Goal: Task Accomplishment & Management: Use online tool/utility

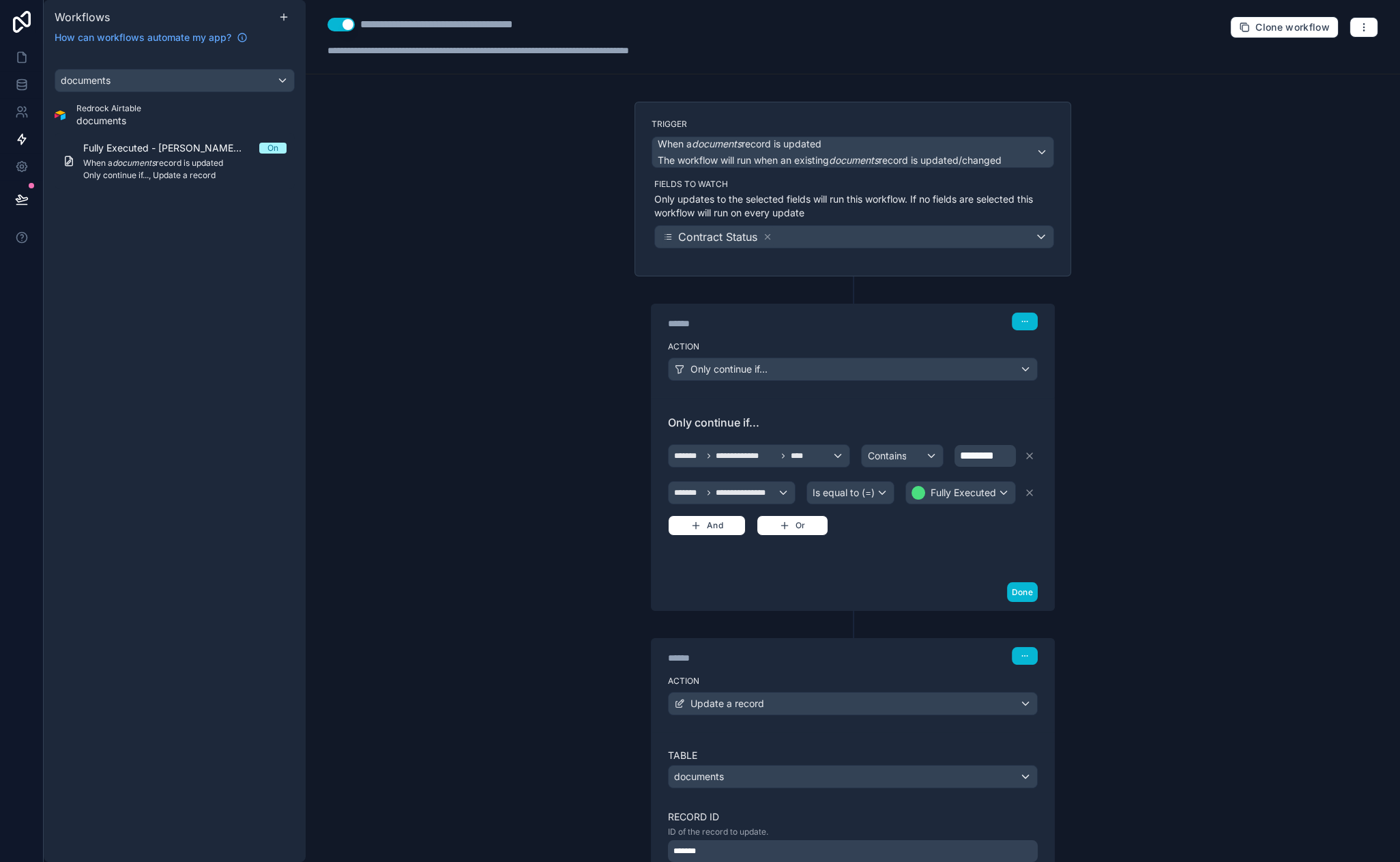
scroll to position [321, 0]
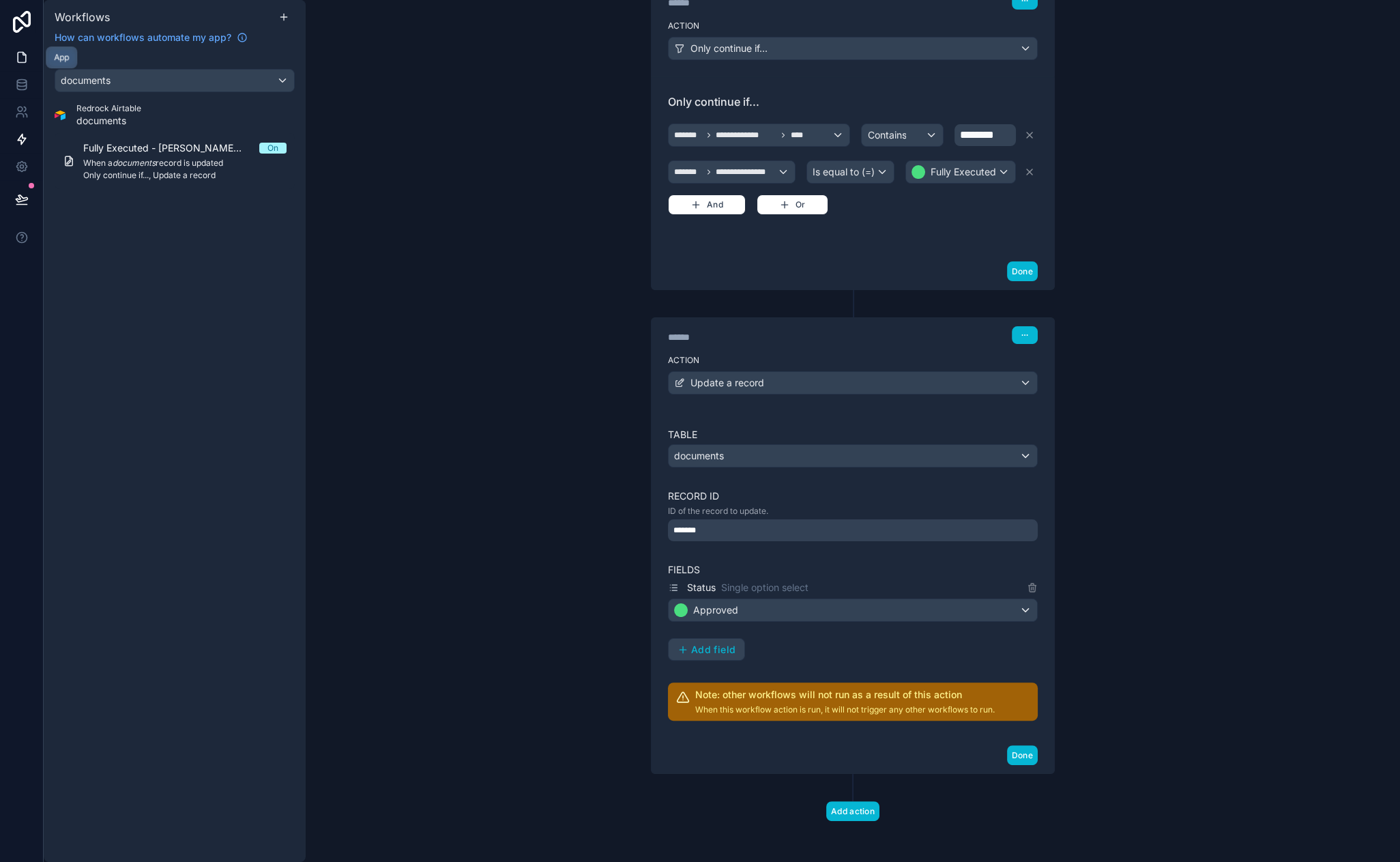
click at [25, 59] on icon at bounding box center [22, 58] width 9 height 10
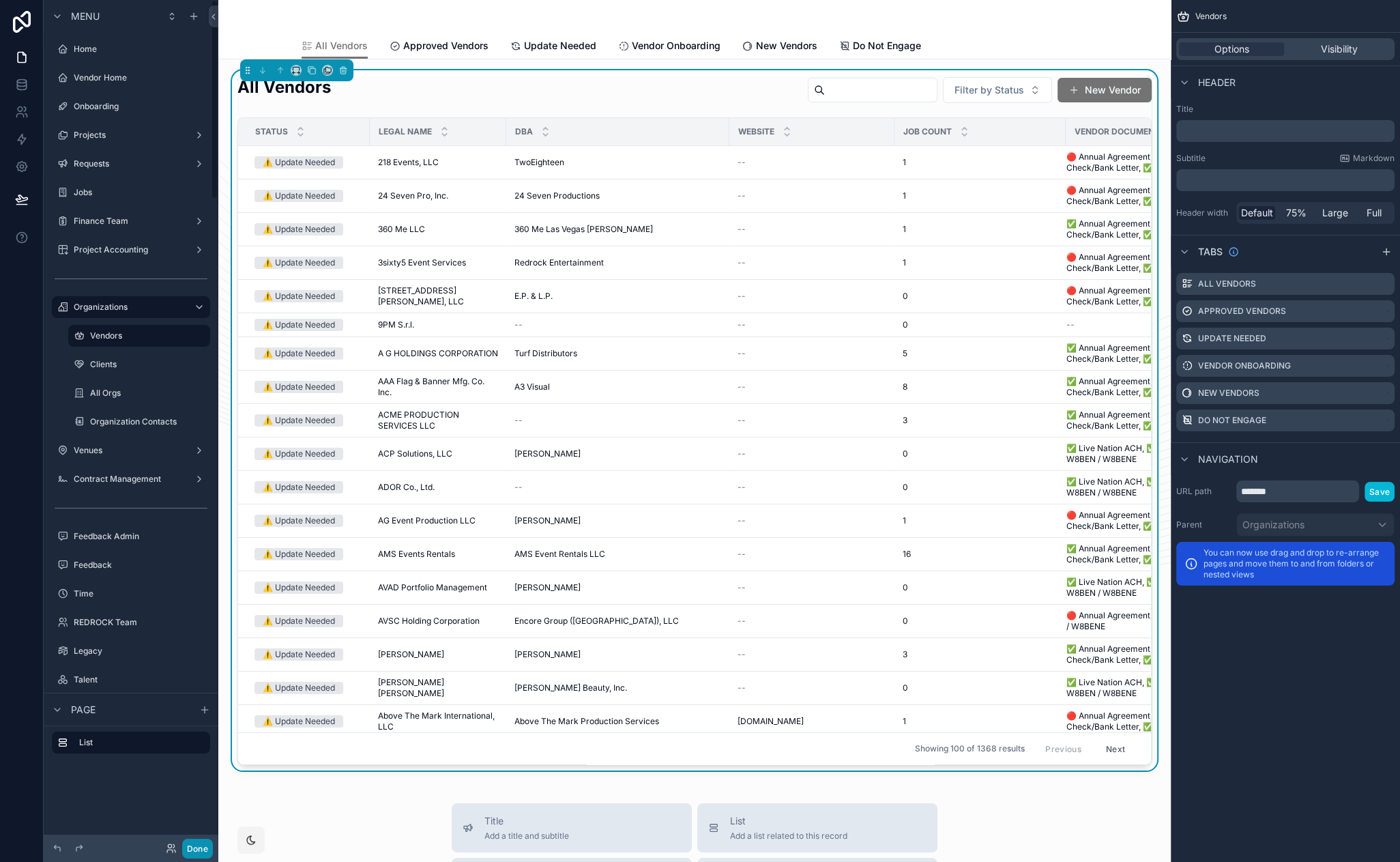
click at [201, 851] on button "Done" at bounding box center [197, 848] width 31 height 20
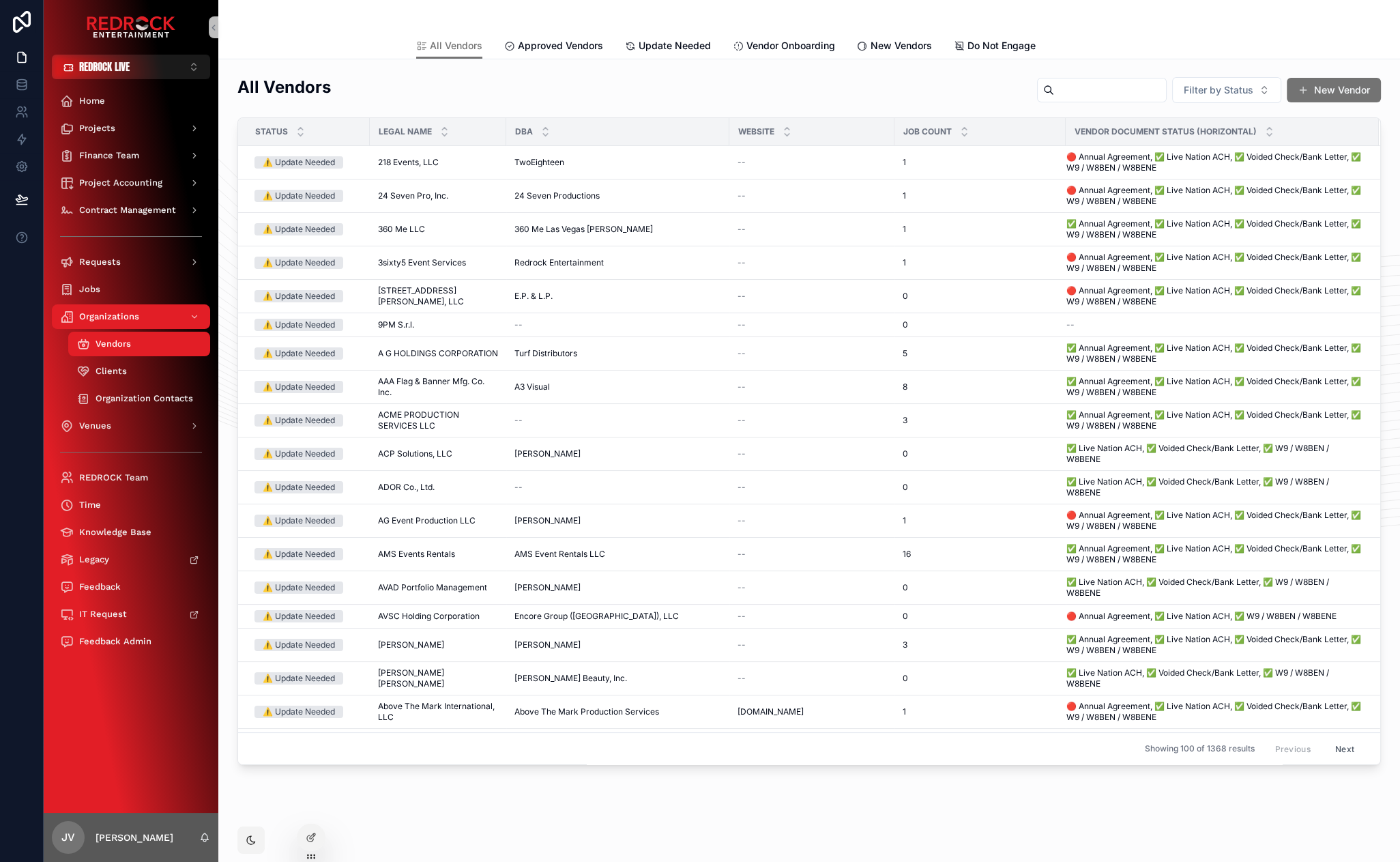
drag, startPoint x: 341, startPoint y: 790, endPoint x: 250, endPoint y: 782, distance: 91.4
drag, startPoint x: 250, startPoint y: 782, endPoint x: 174, endPoint y: 772, distance: 76.7
click at [113, 750] on div "Home Projects Finance Team Project Accounting Contract Management Requests Jobs…" at bounding box center [130, 446] width 174 height 733
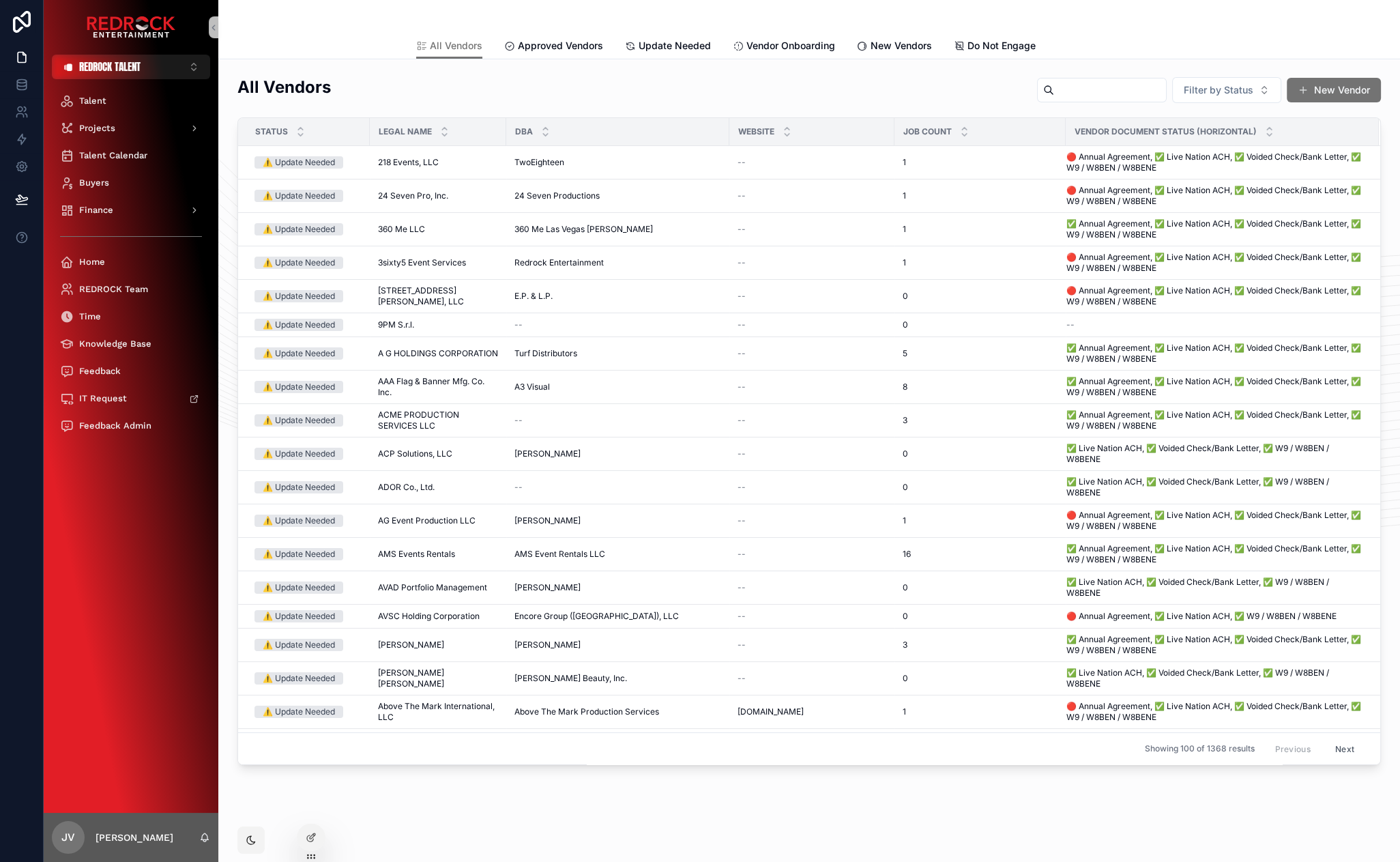
drag, startPoint x: 122, startPoint y: 553, endPoint x: 102, endPoint y: 525, distance: 34.4
click at [559, 41] on span "Approved Vendors" at bounding box center [561, 46] width 85 height 14
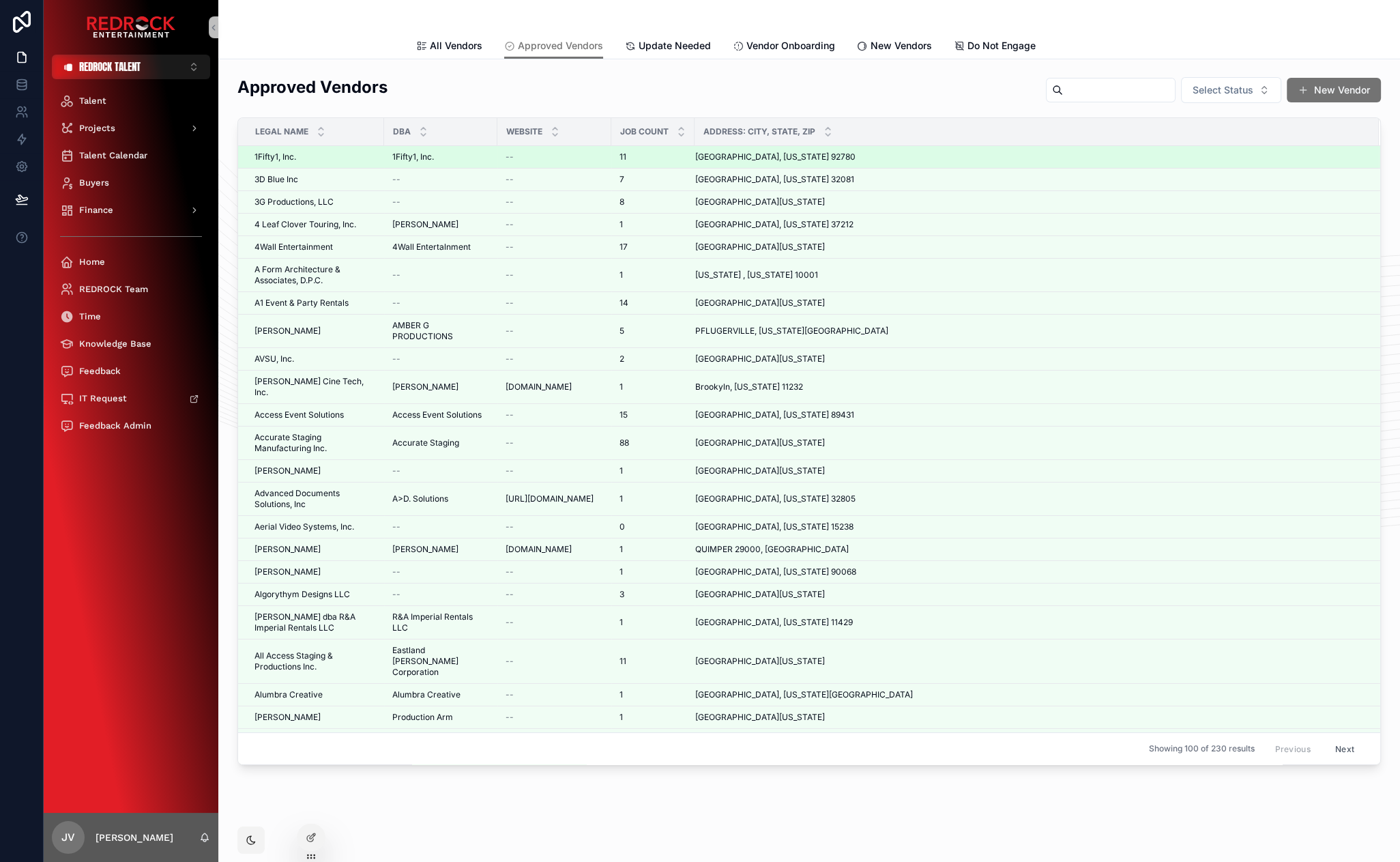
click at [290, 161] on span "1Fifty1, Inc." at bounding box center [275, 157] width 41 height 11
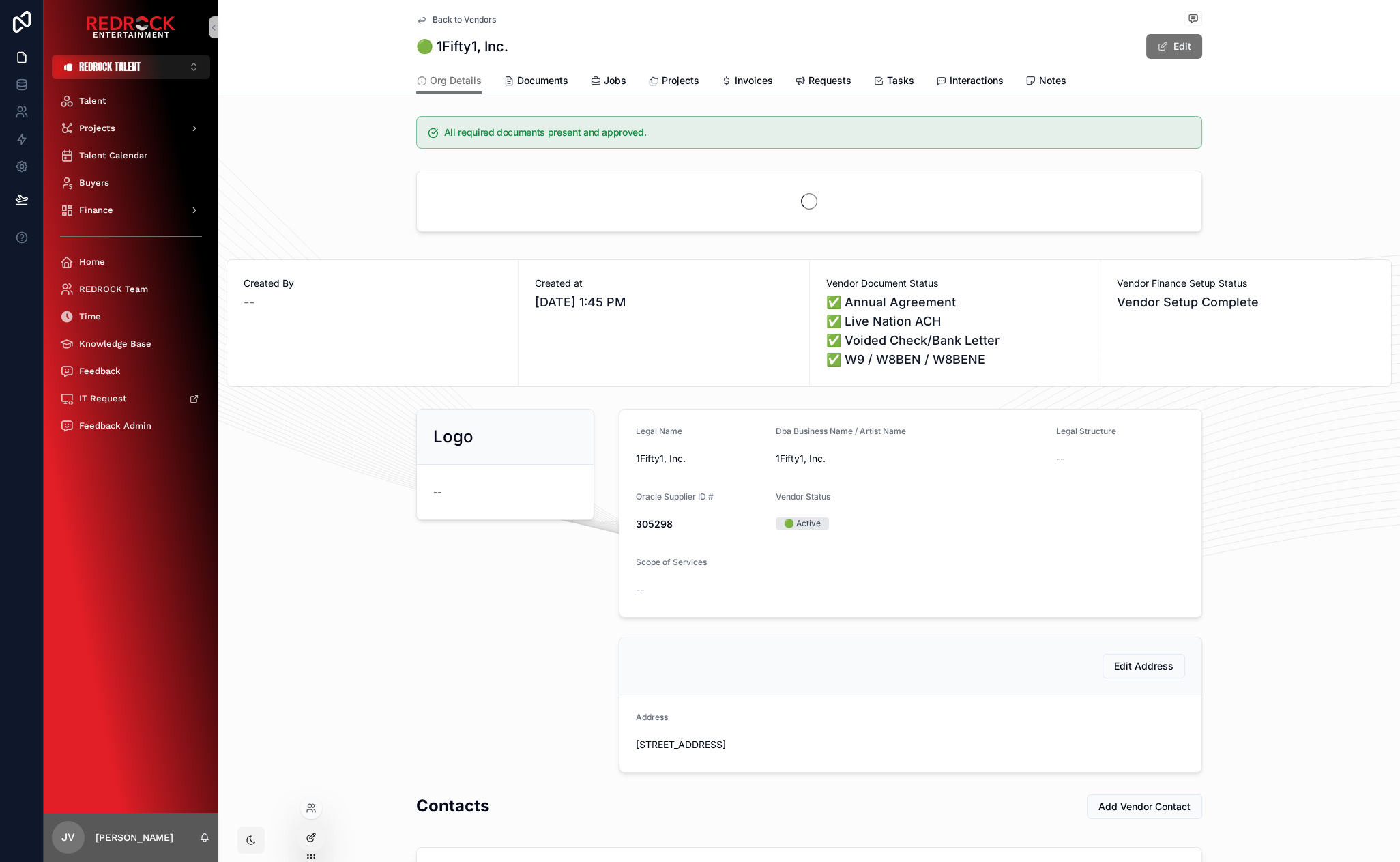
click at [310, 838] on icon at bounding box center [312, 836] width 6 height 6
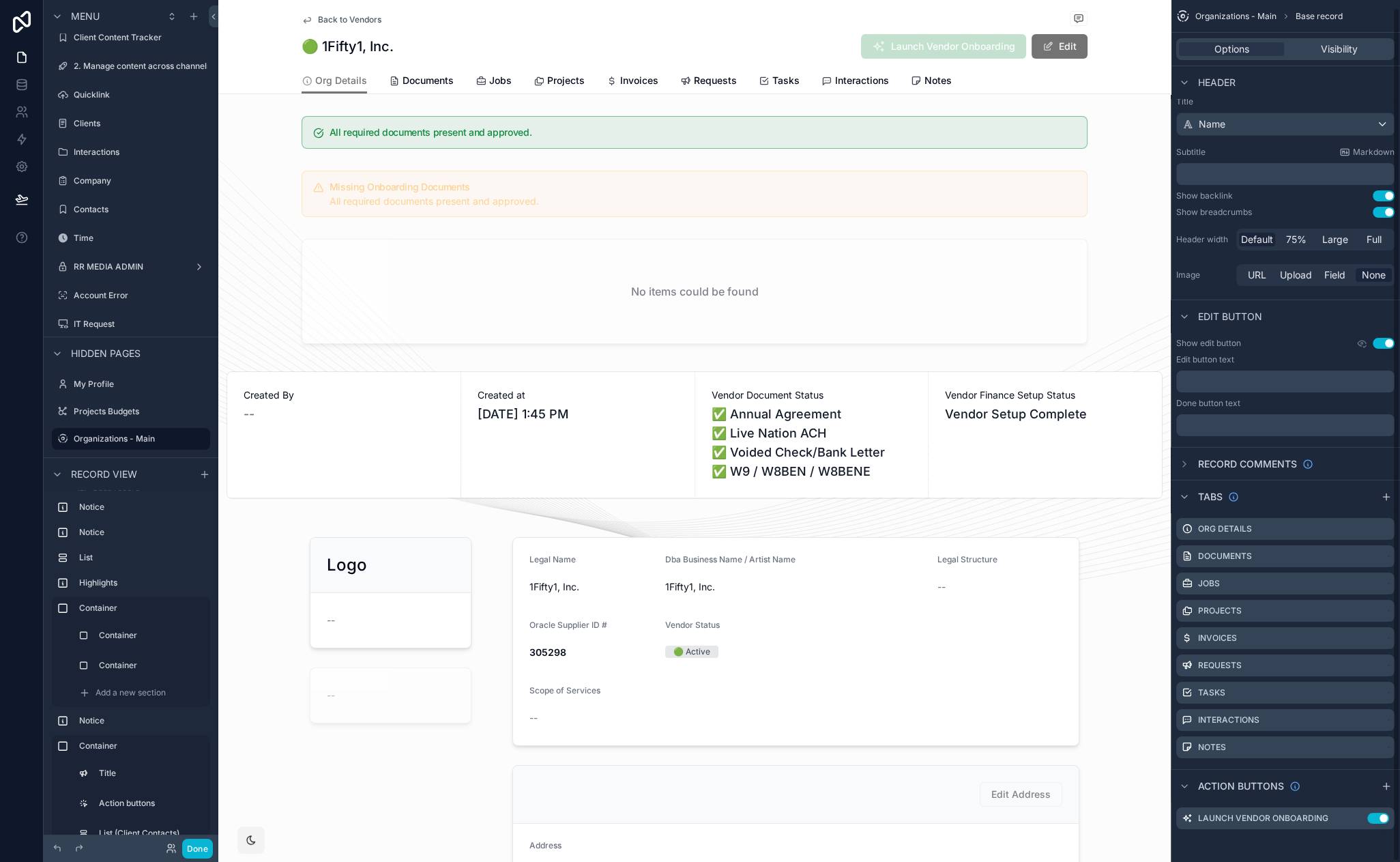
scroll to position [7, 0]
click at [1384, 495] on icon "scrollable content" at bounding box center [1386, 497] width 11 height 11
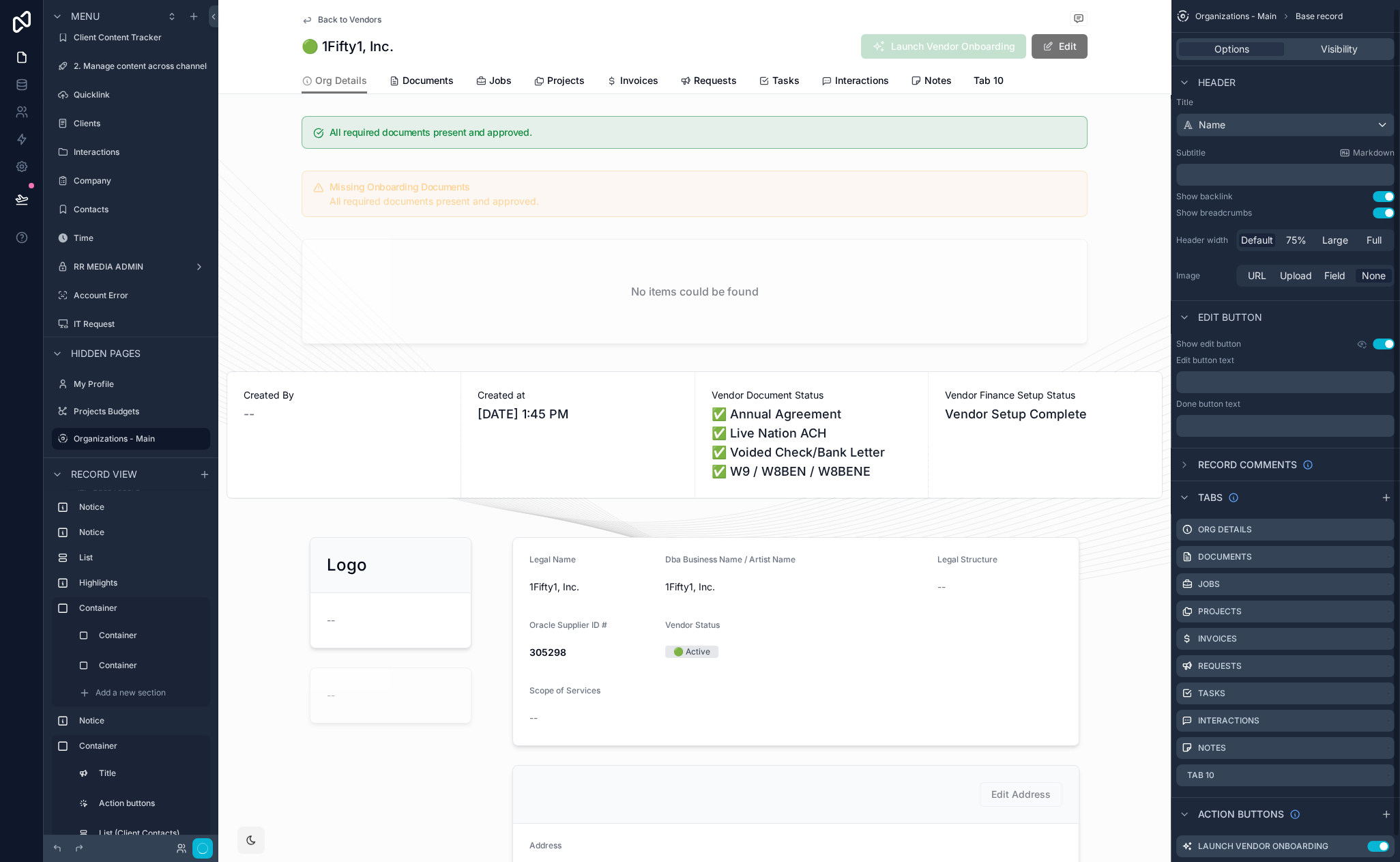
scroll to position [9, 0]
click at [1383, 772] on icon "scrollable content" at bounding box center [1385, 773] width 6 height 6
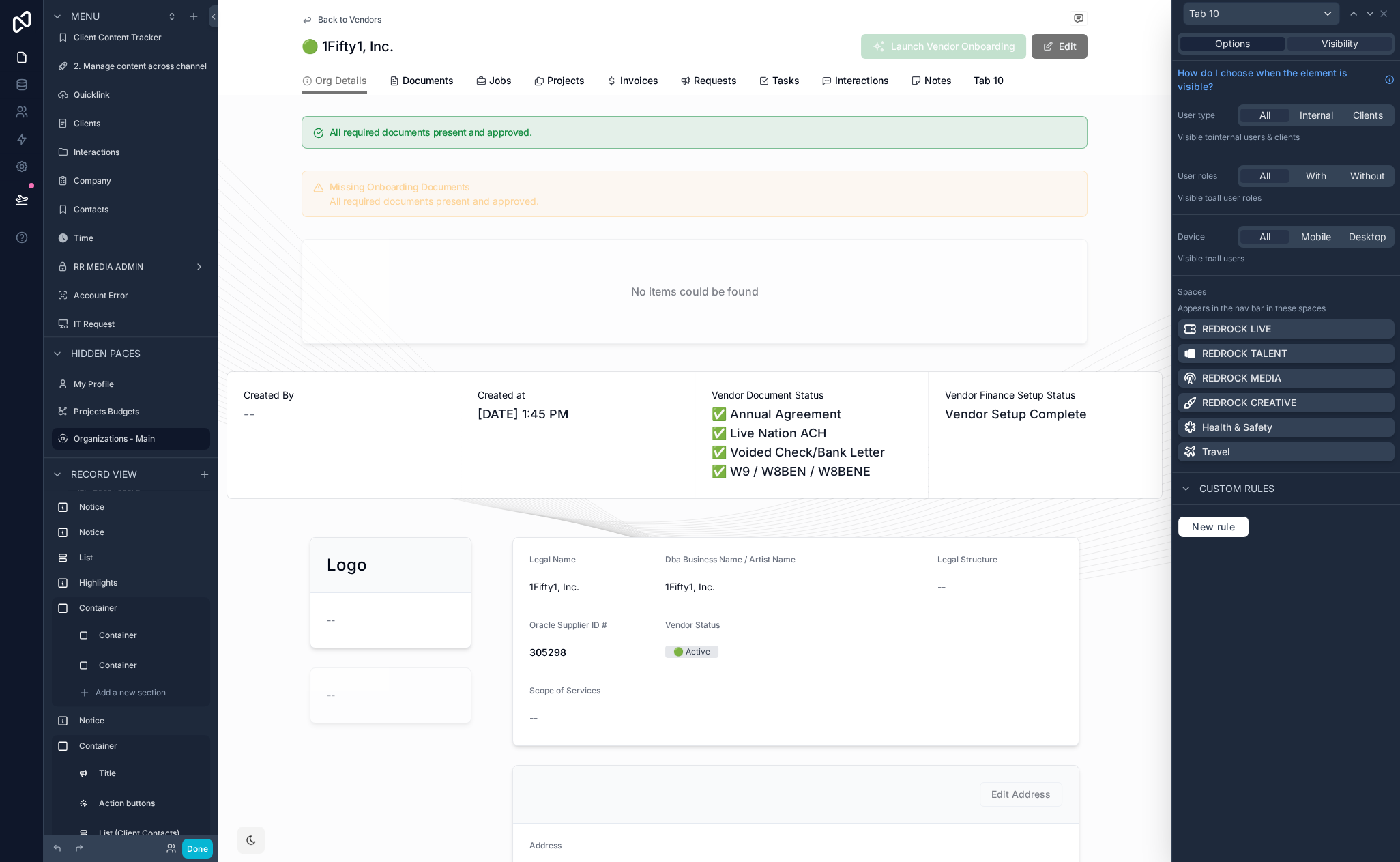
click at [1241, 41] on span "Options" at bounding box center [1232, 43] width 35 height 14
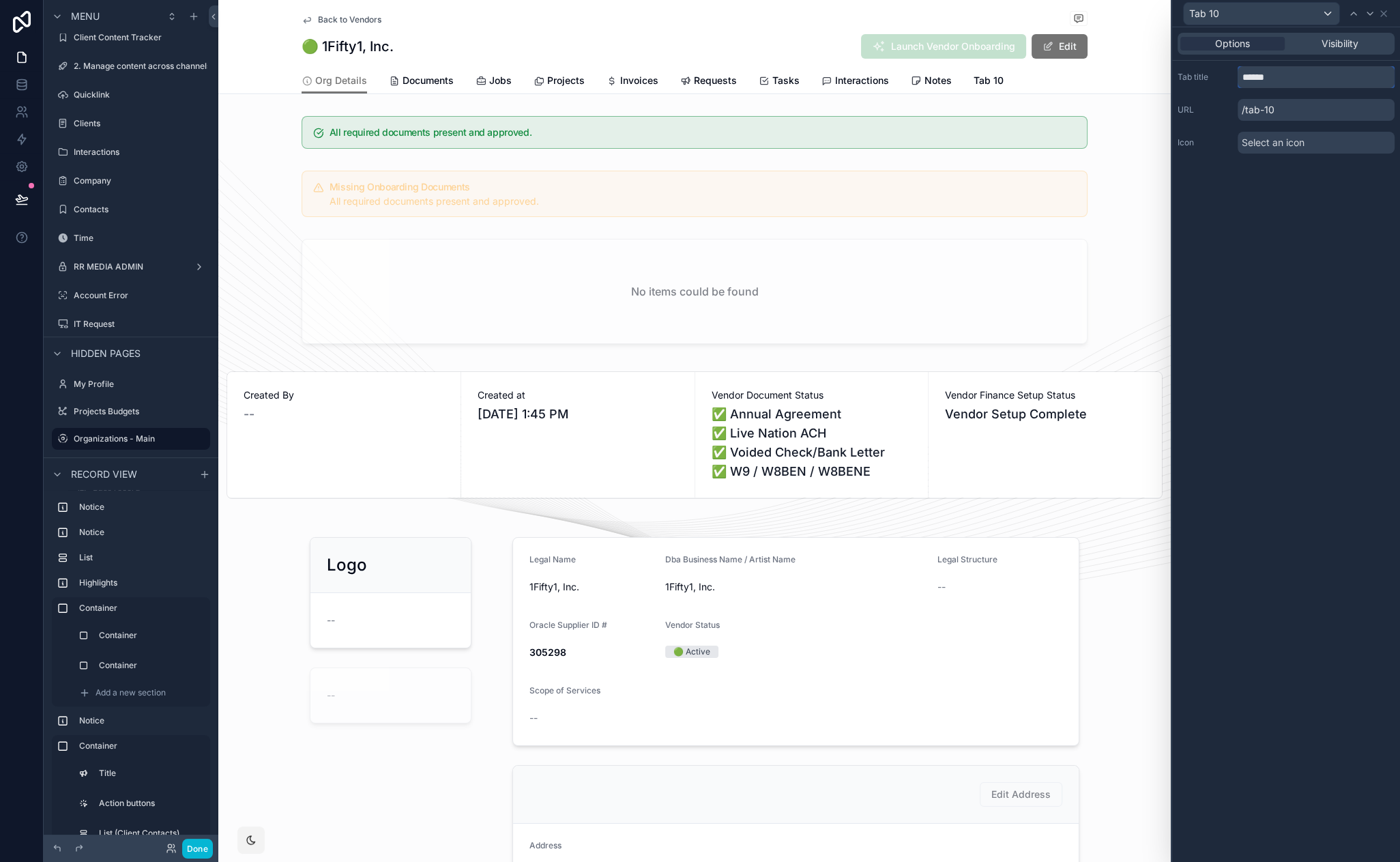
click at [1259, 74] on input "******" at bounding box center [1316, 77] width 157 height 22
type input "****"
click at [1268, 137] on span "Select an icon" at bounding box center [1273, 142] width 63 height 14
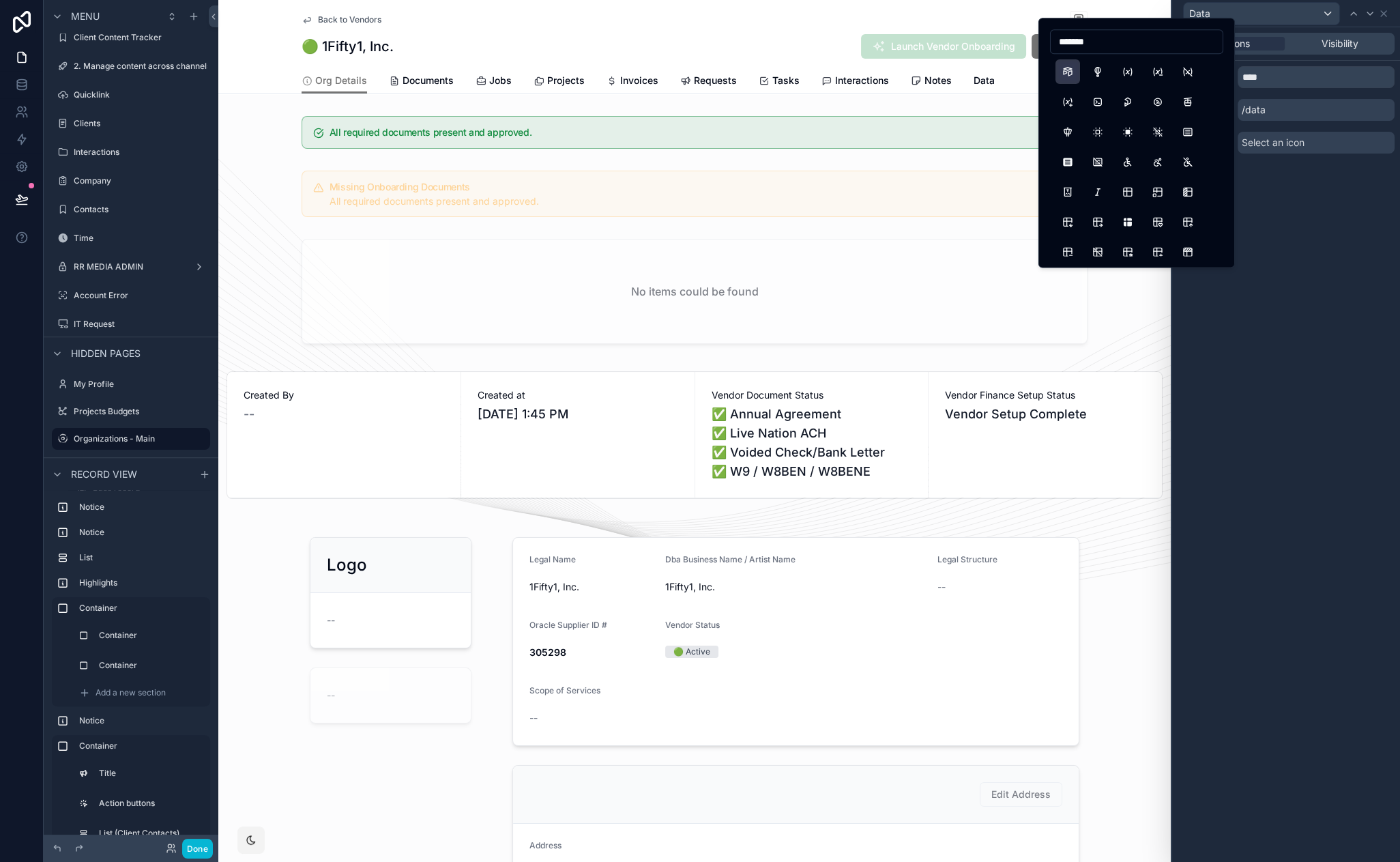
type input "*******"
click at [1066, 73] on button "BrandAirtable" at bounding box center [1068, 71] width 25 height 25
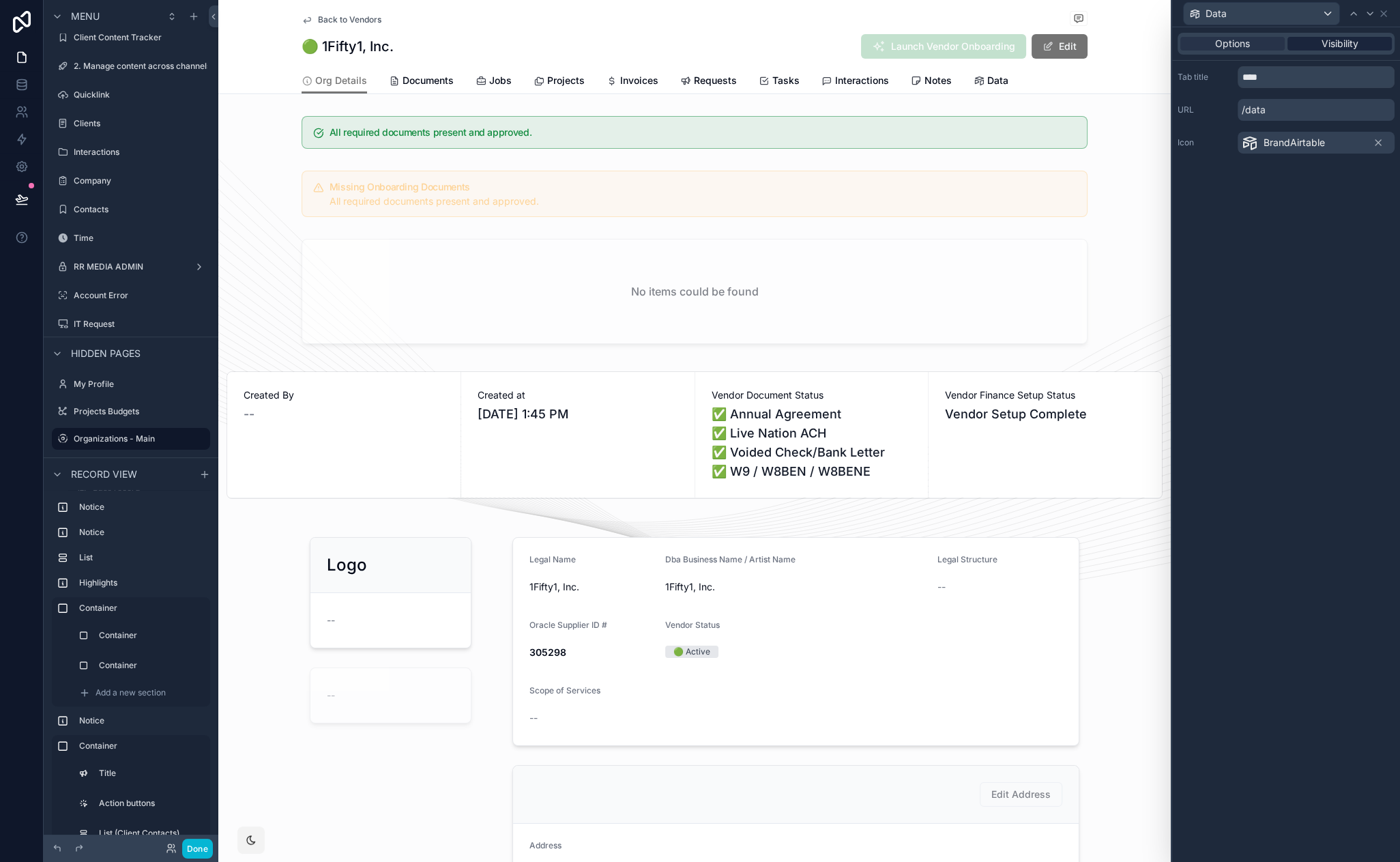
click at [1354, 42] on span "Visibility" at bounding box center [1340, 43] width 37 height 14
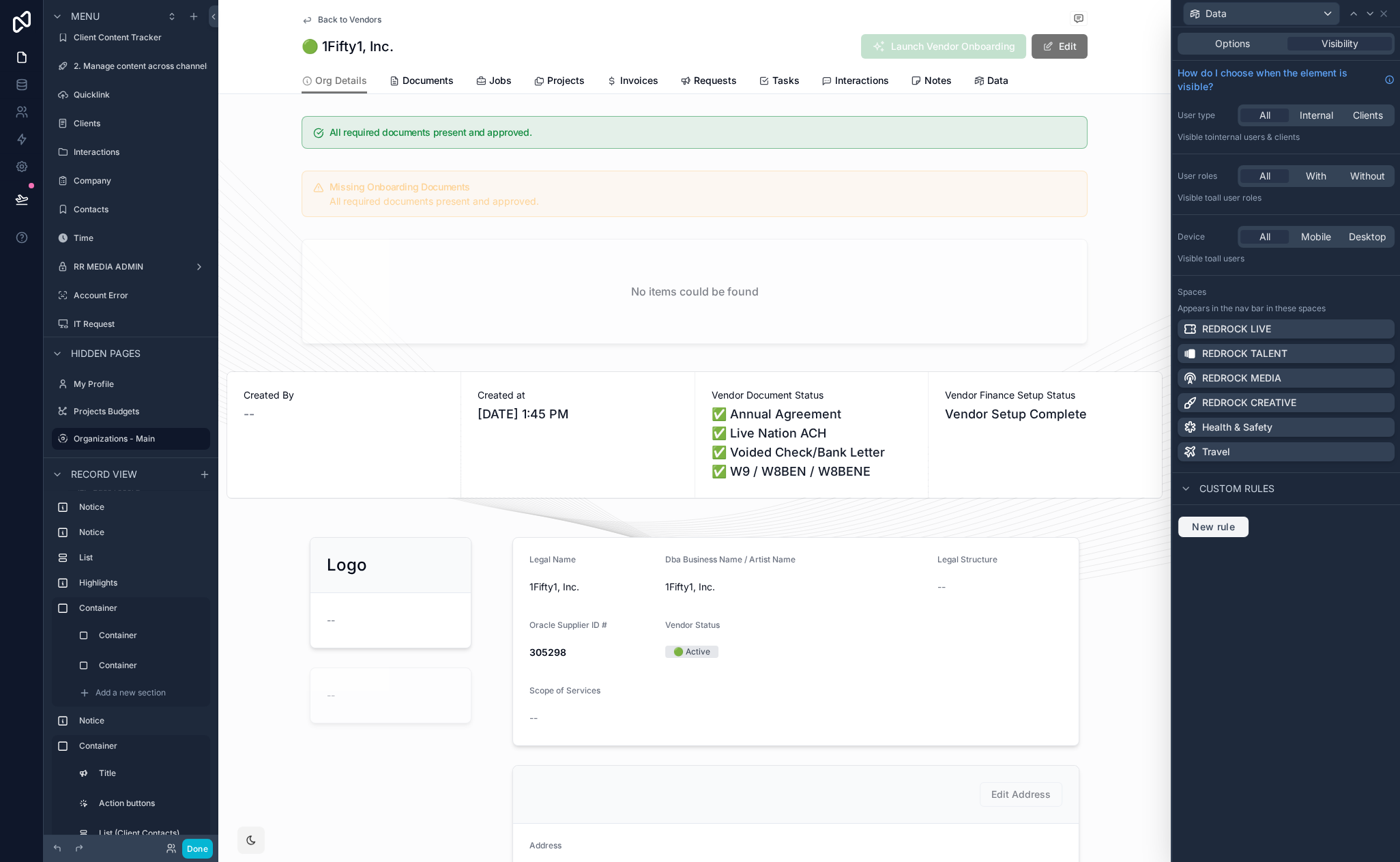
click at [1220, 521] on span "New rule" at bounding box center [1214, 526] width 54 height 12
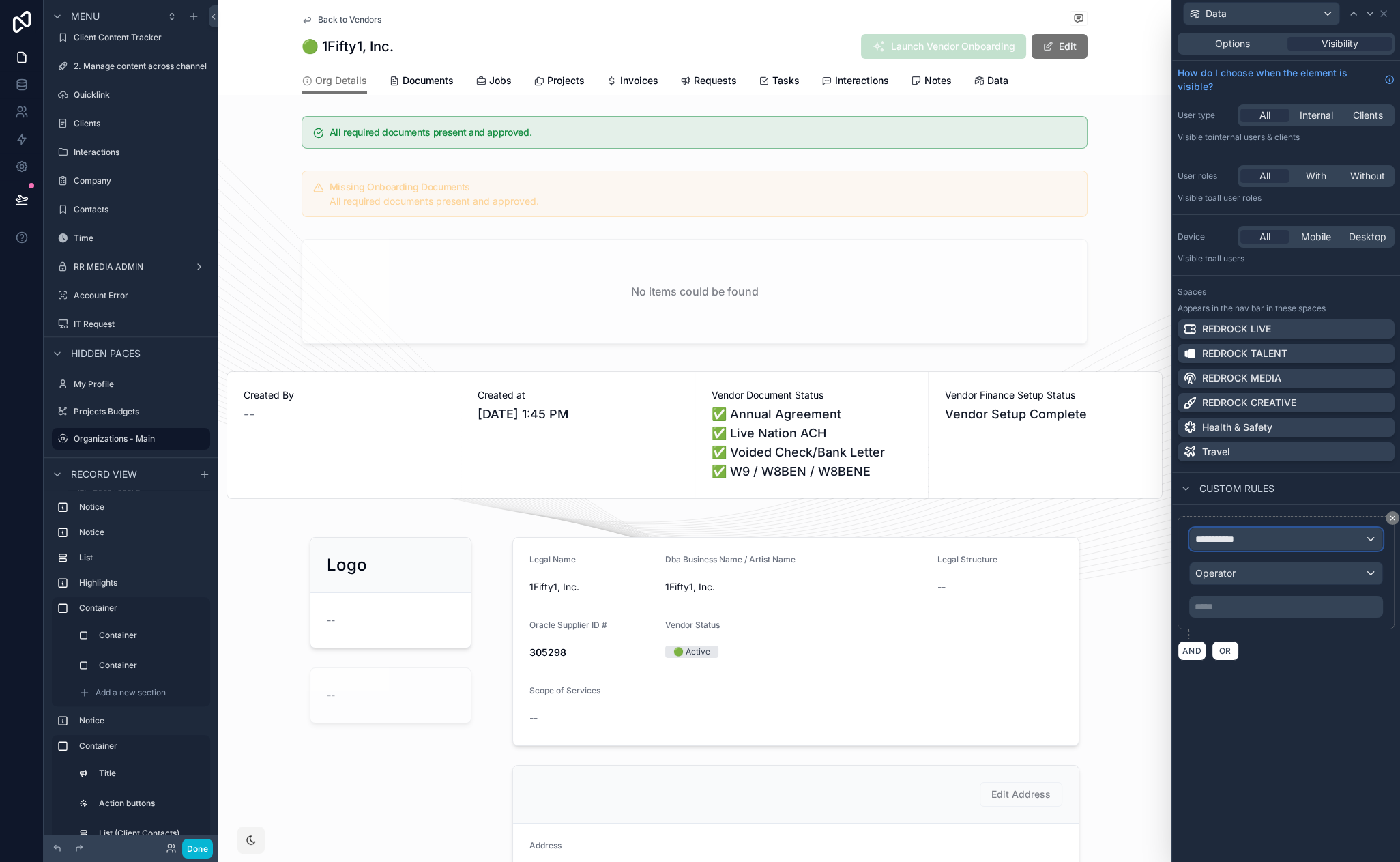
click at [1236, 528] on div "**********" at bounding box center [1286, 539] width 192 height 22
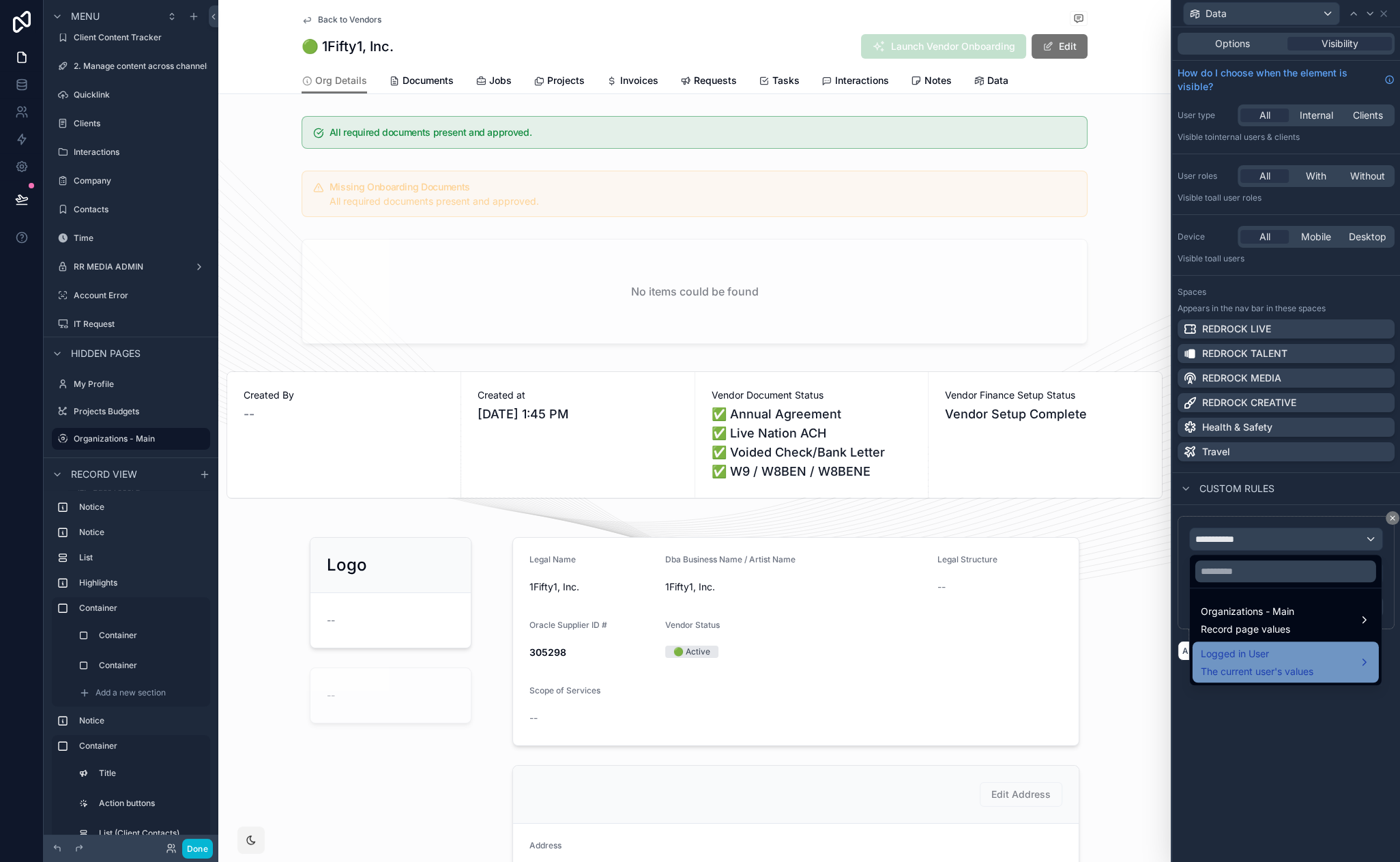
click at [1290, 655] on span "Logged in User" at bounding box center [1257, 653] width 112 height 16
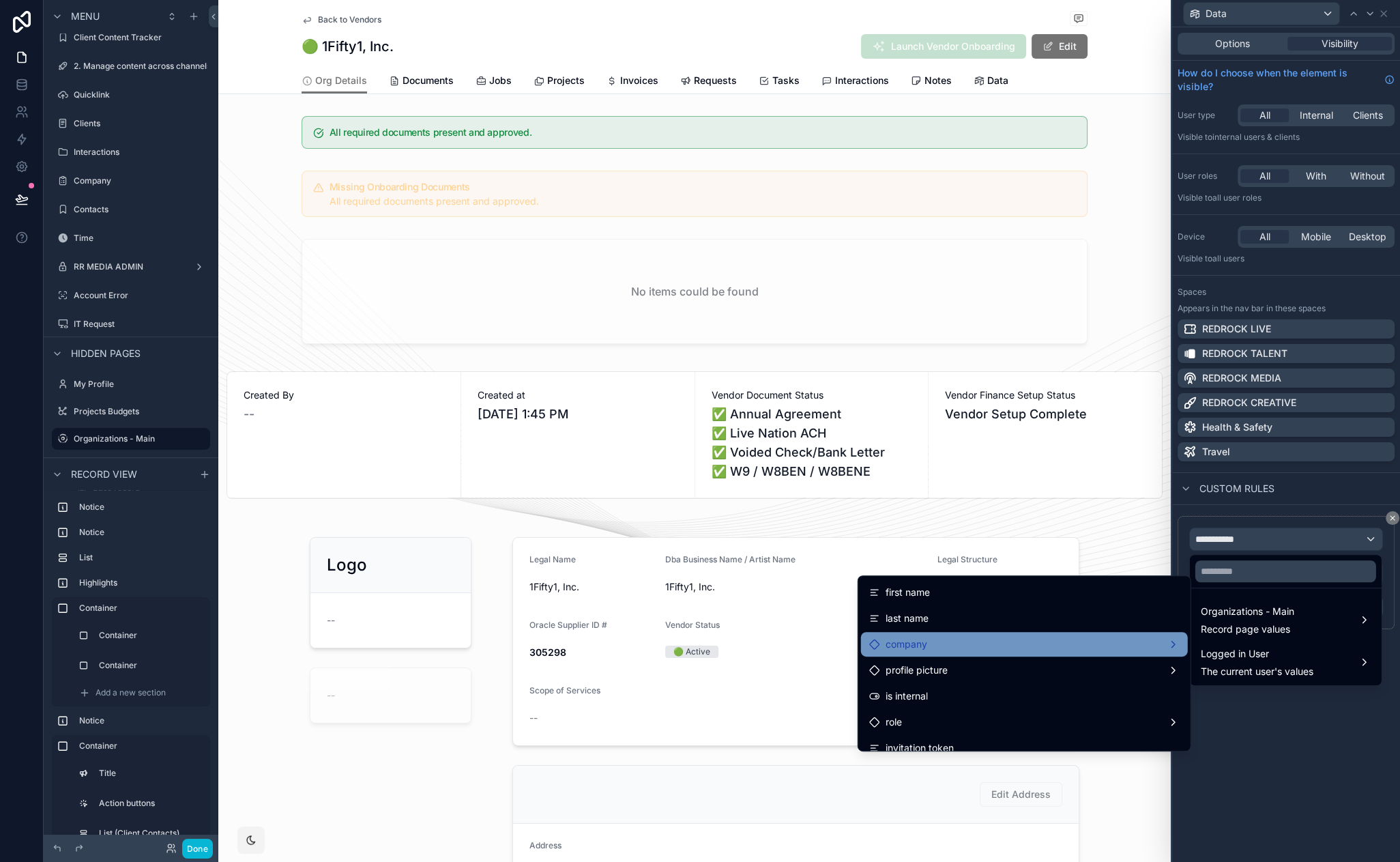
scroll to position [109, 0]
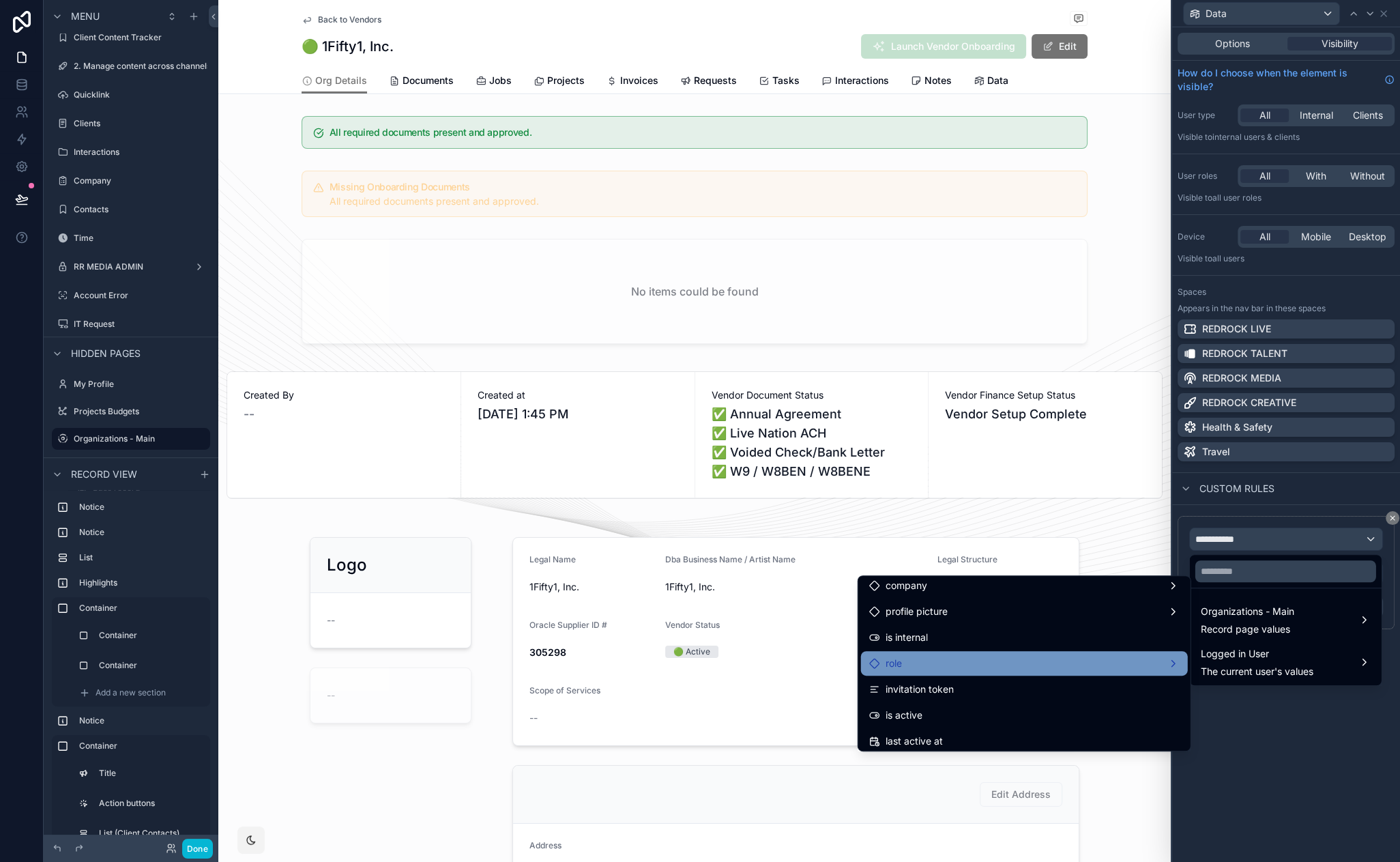
click at [1062, 670] on div "role" at bounding box center [1024, 663] width 310 height 16
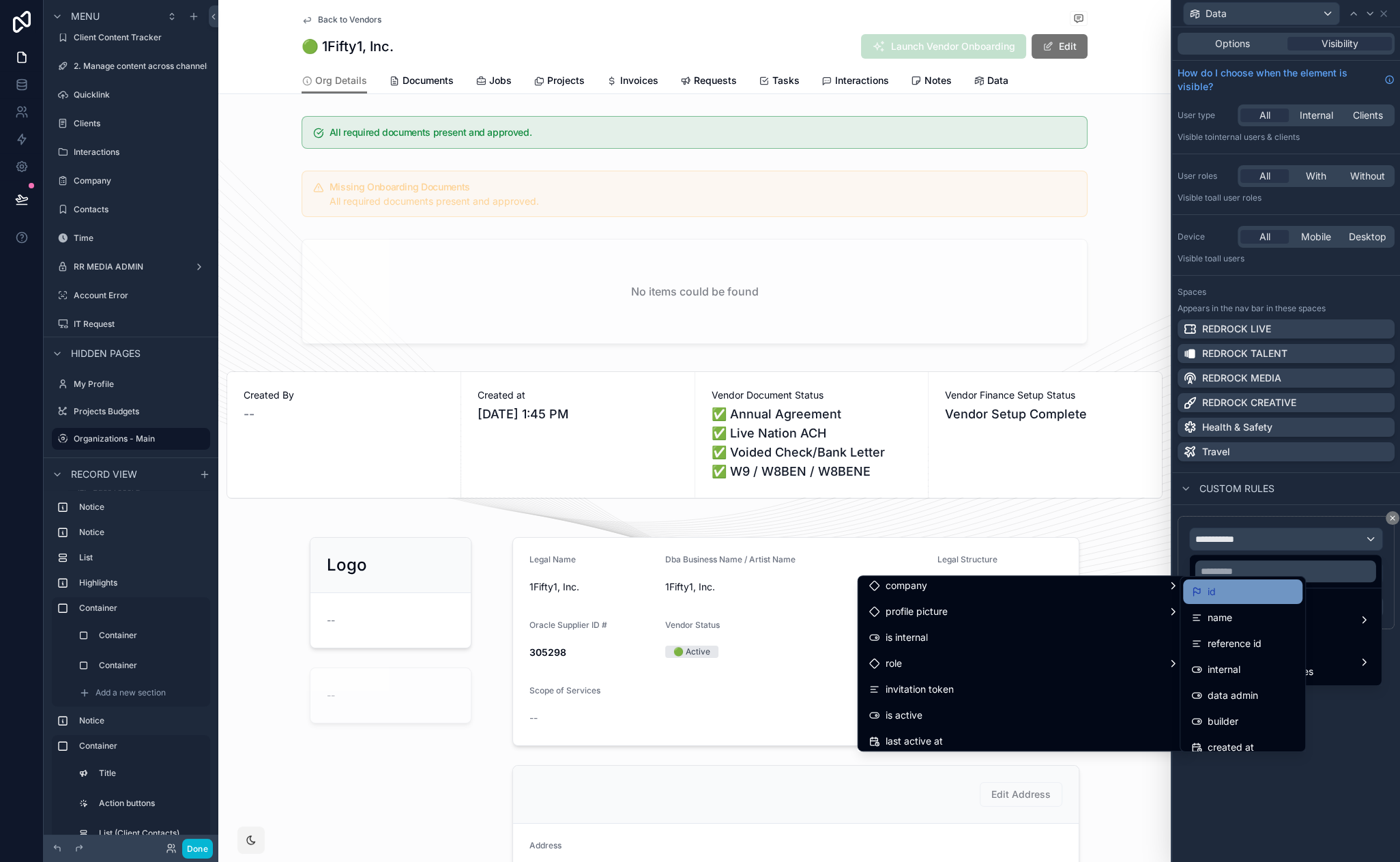
click at [1219, 598] on div "id" at bounding box center [1243, 592] width 103 height 16
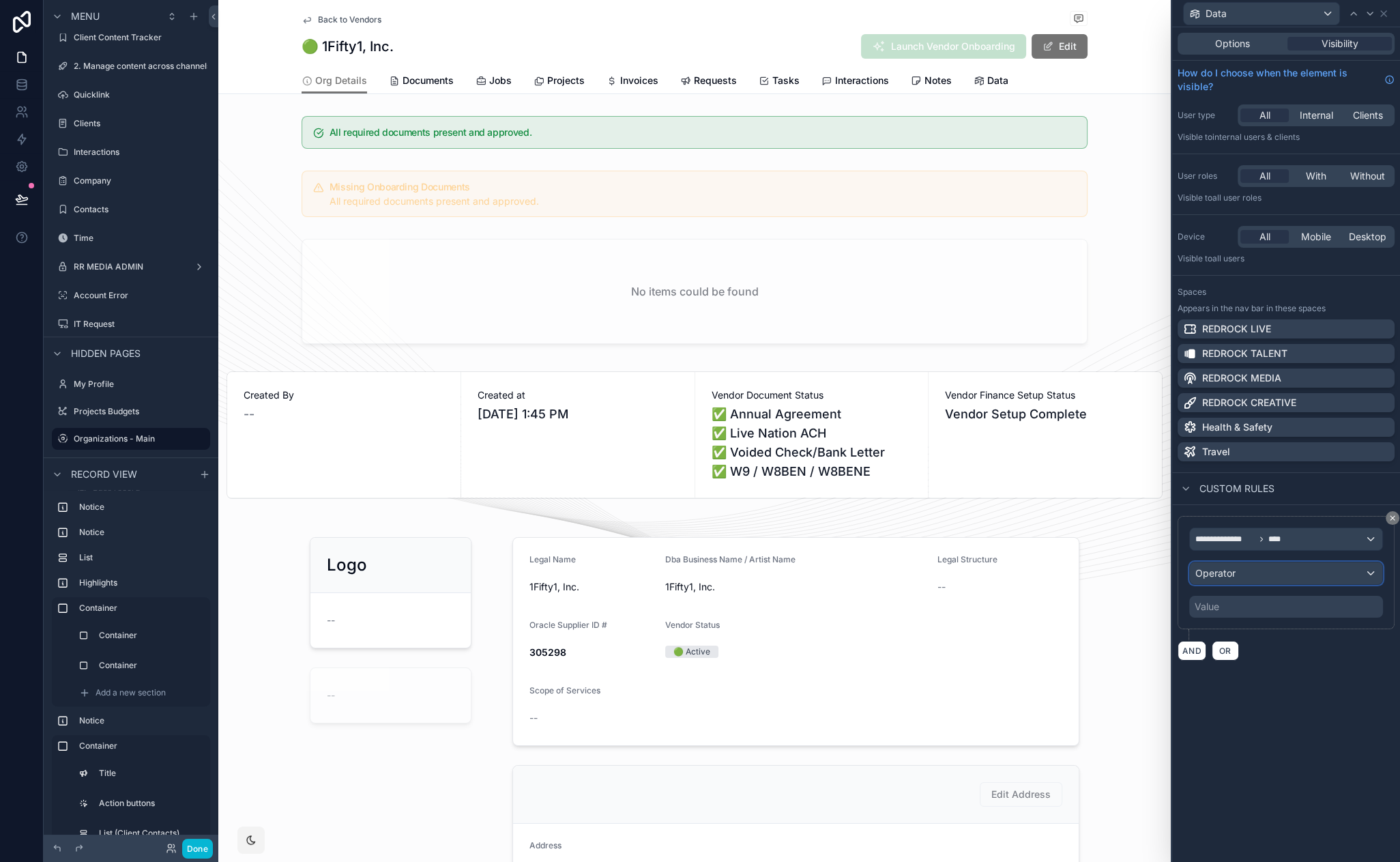
click at [1234, 579] on div "Operator" at bounding box center [1286, 573] width 192 height 22
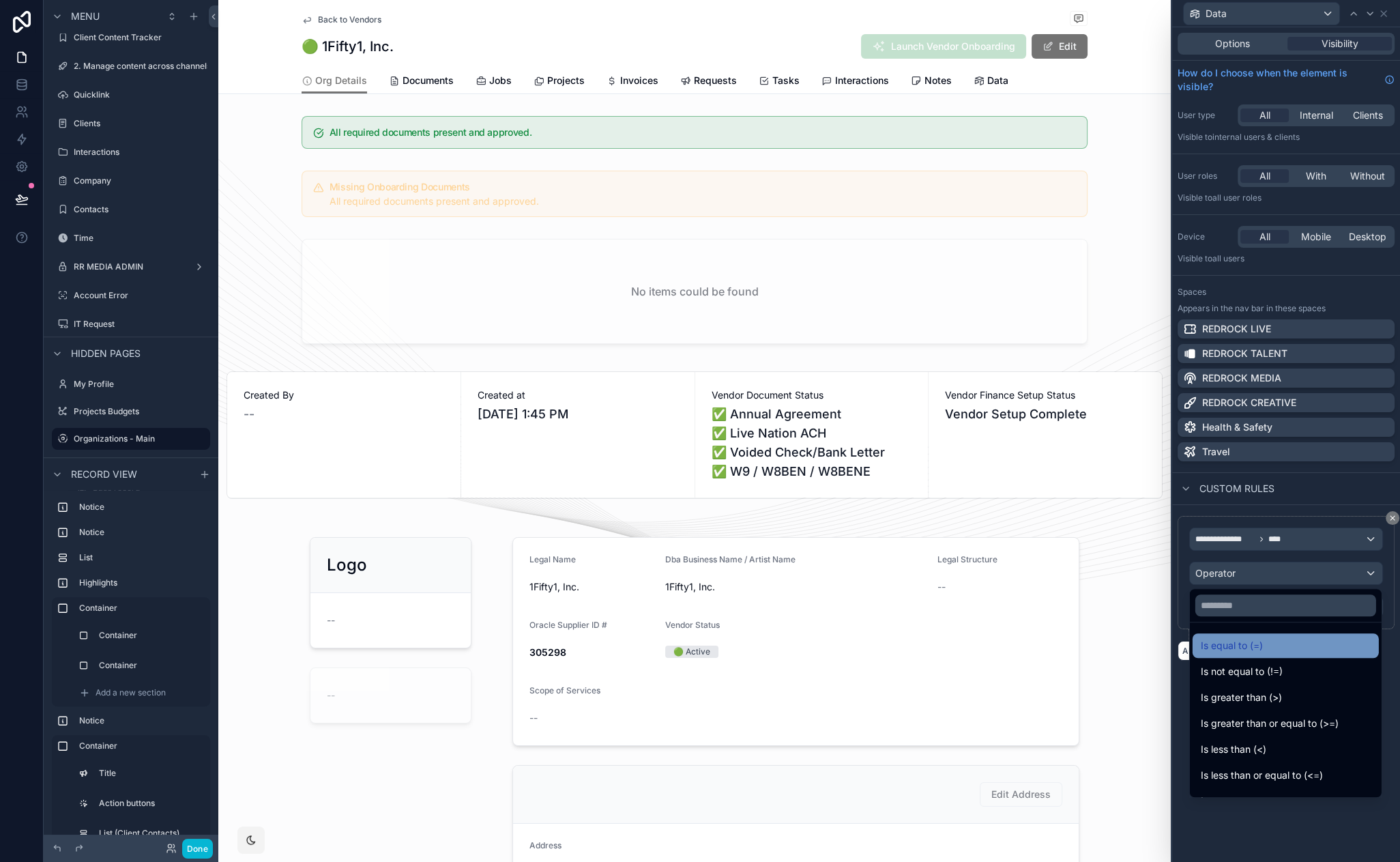
click at [1247, 640] on span "Is equal to (=)" at bounding box center [1231, 645] width 62 height 16
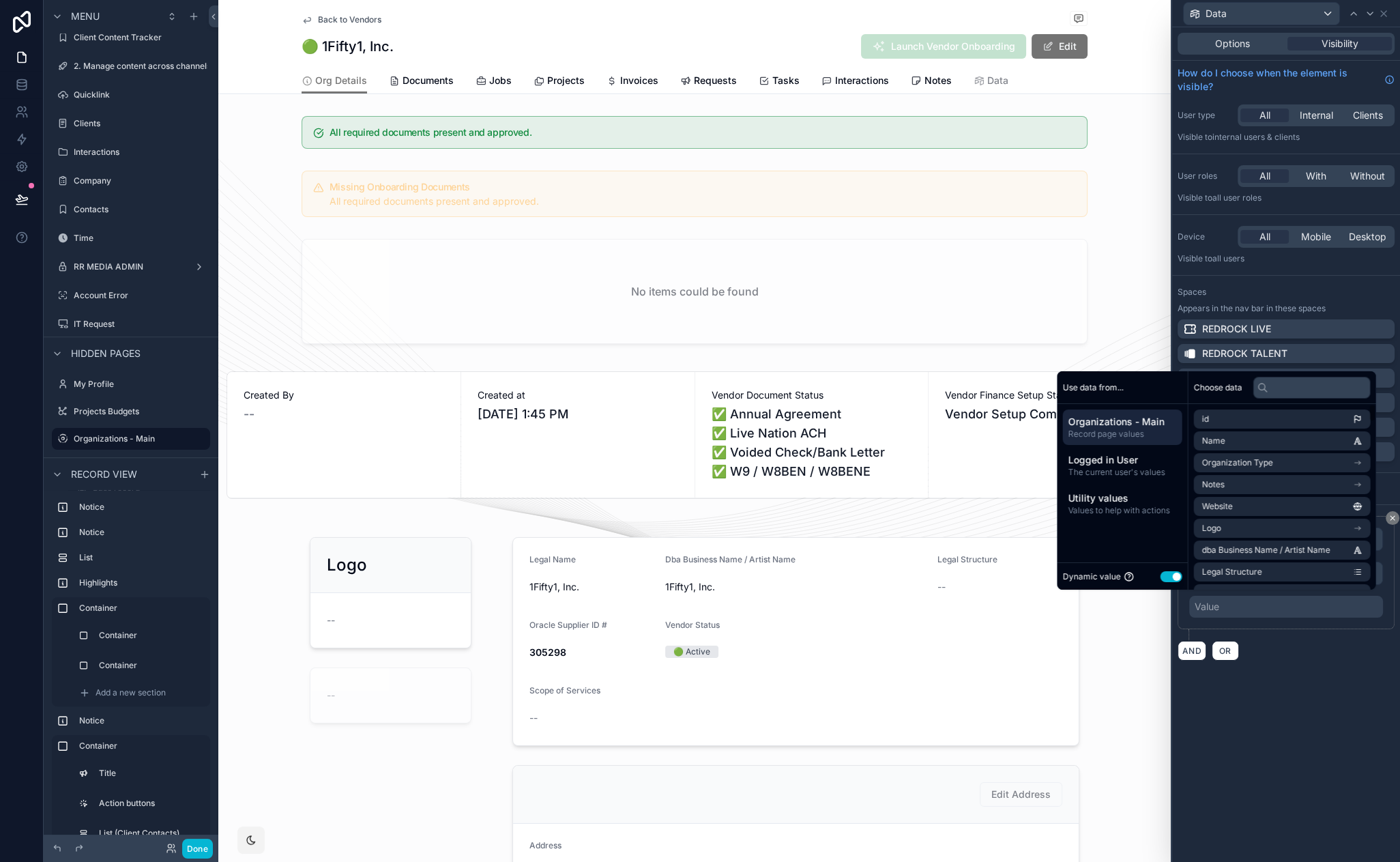
click at [1163, 574] on button "Use setting" at bounding box center [1172, 575] width 22 height 11
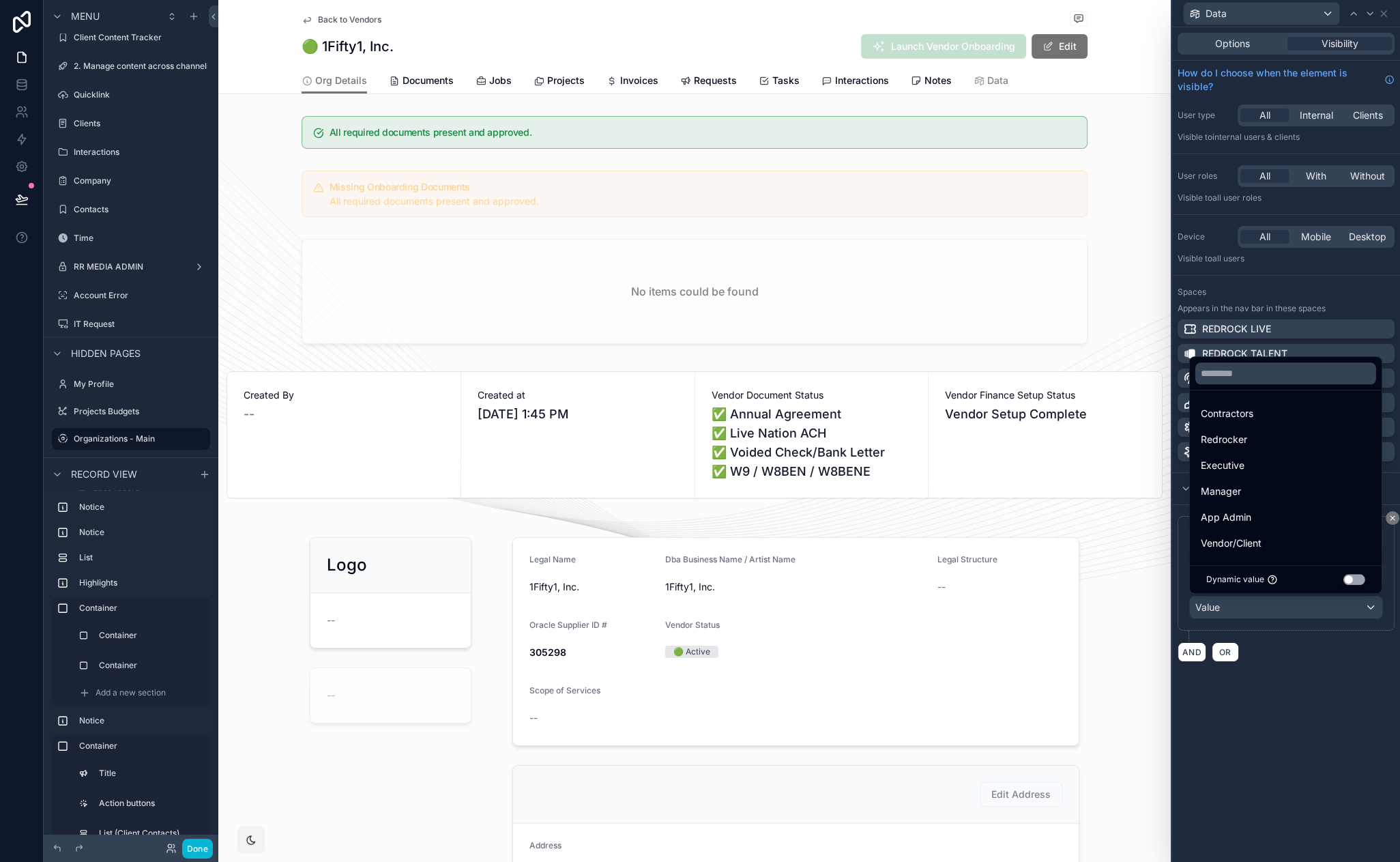
click at [1201, 716] on div at bounding box center [1286, 431] width 228 height 862
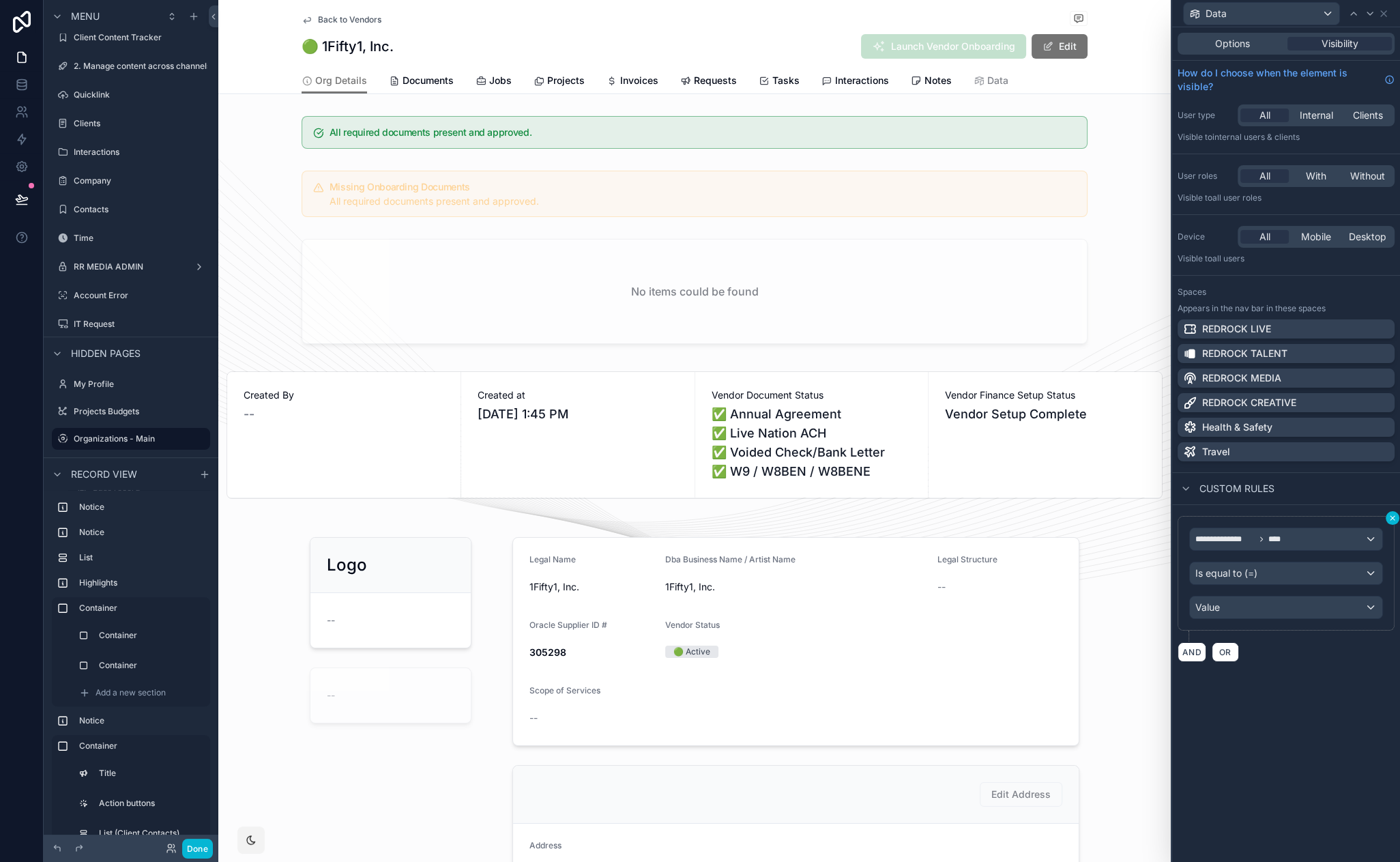
click at [1390, 517] on icon at bounding box center [1393, 518] width 9 height 9
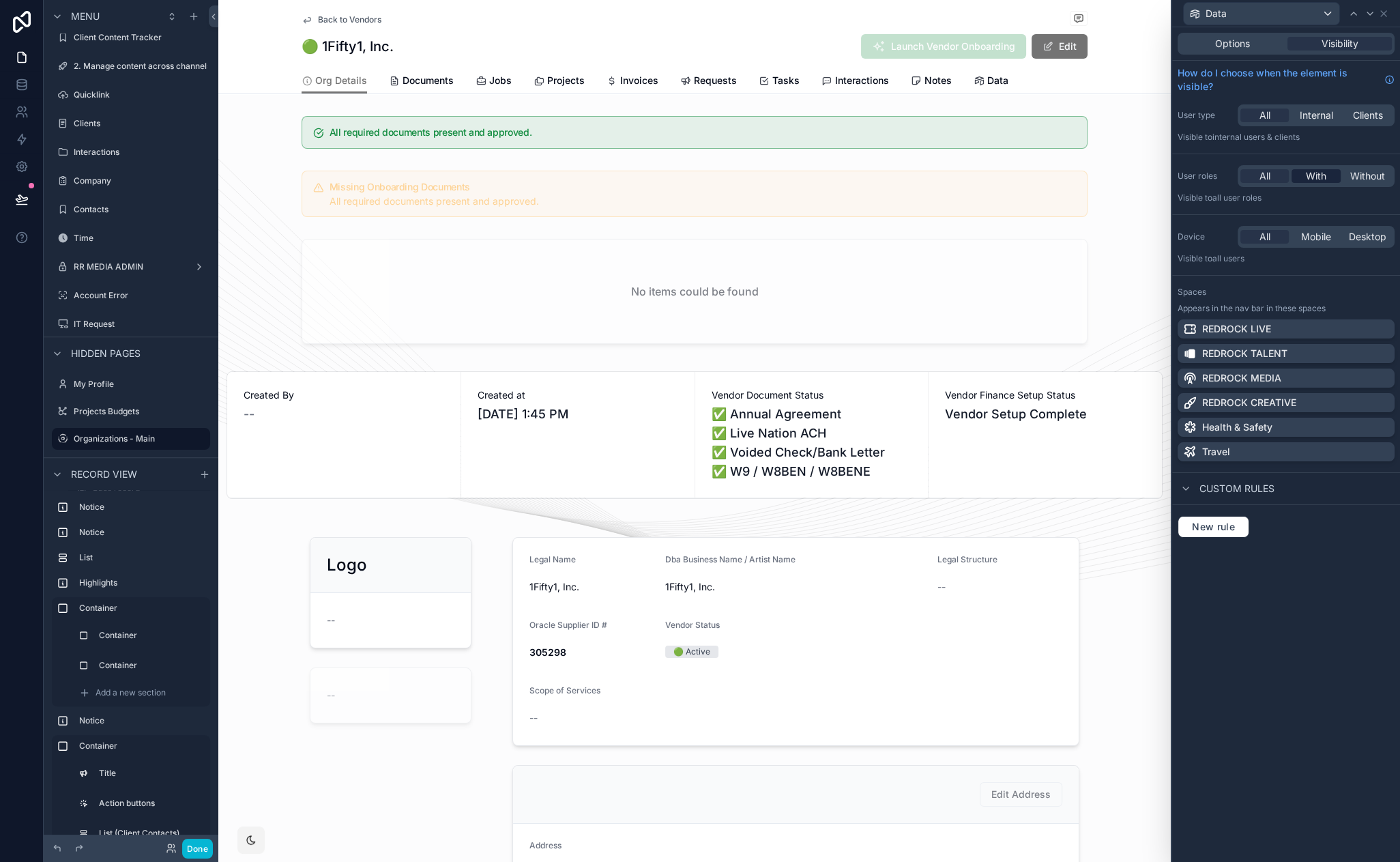
click at [1322, 178] on span "With" at bounding box center [1316, 176] width 21 height 14
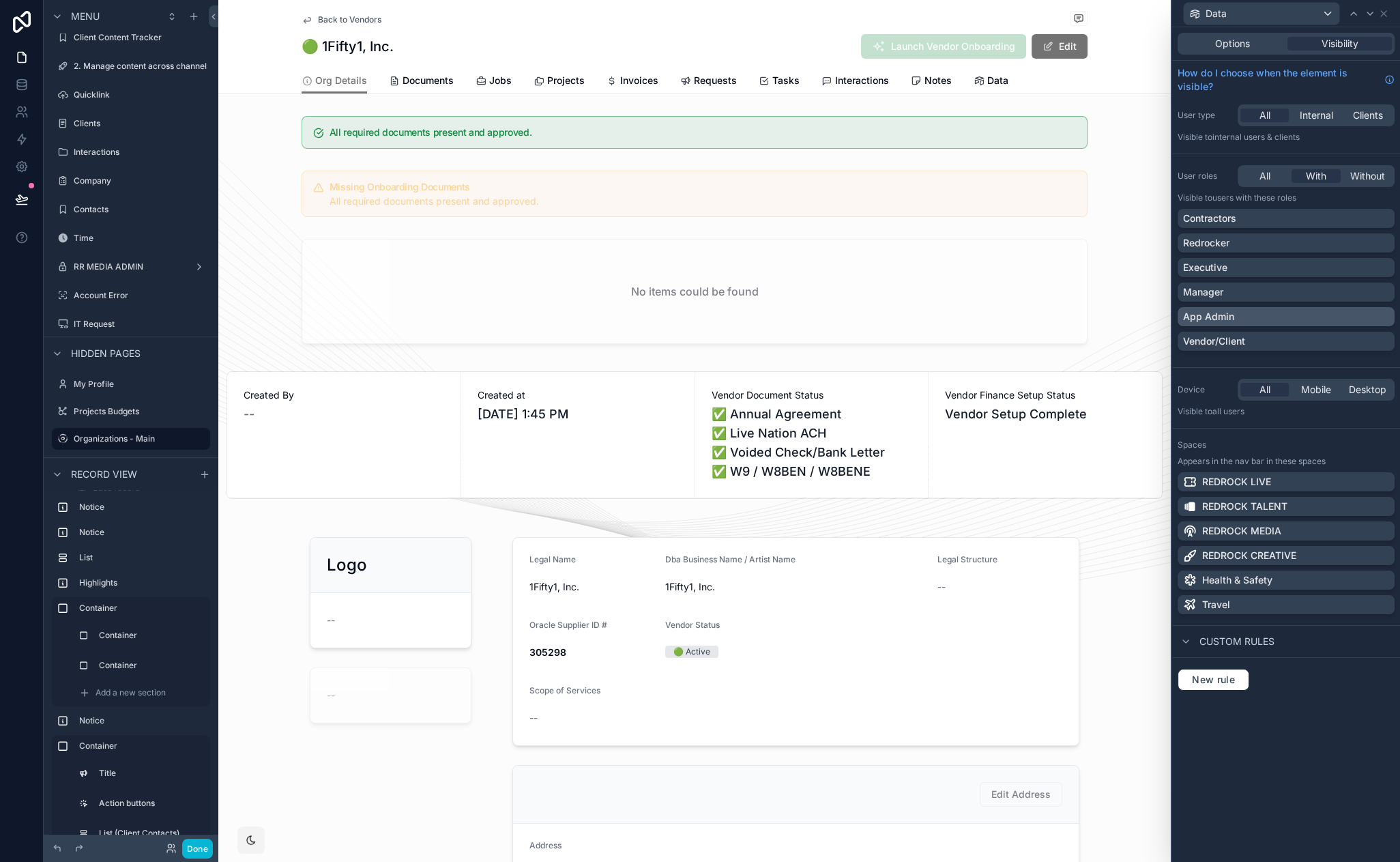
click at [1232, 315] on p "App Admin" at bounding box center [1209, 316] width 51 height 14
click at [987, 82] on span "Data" at bounding box center [998, 80] width 21 height 14
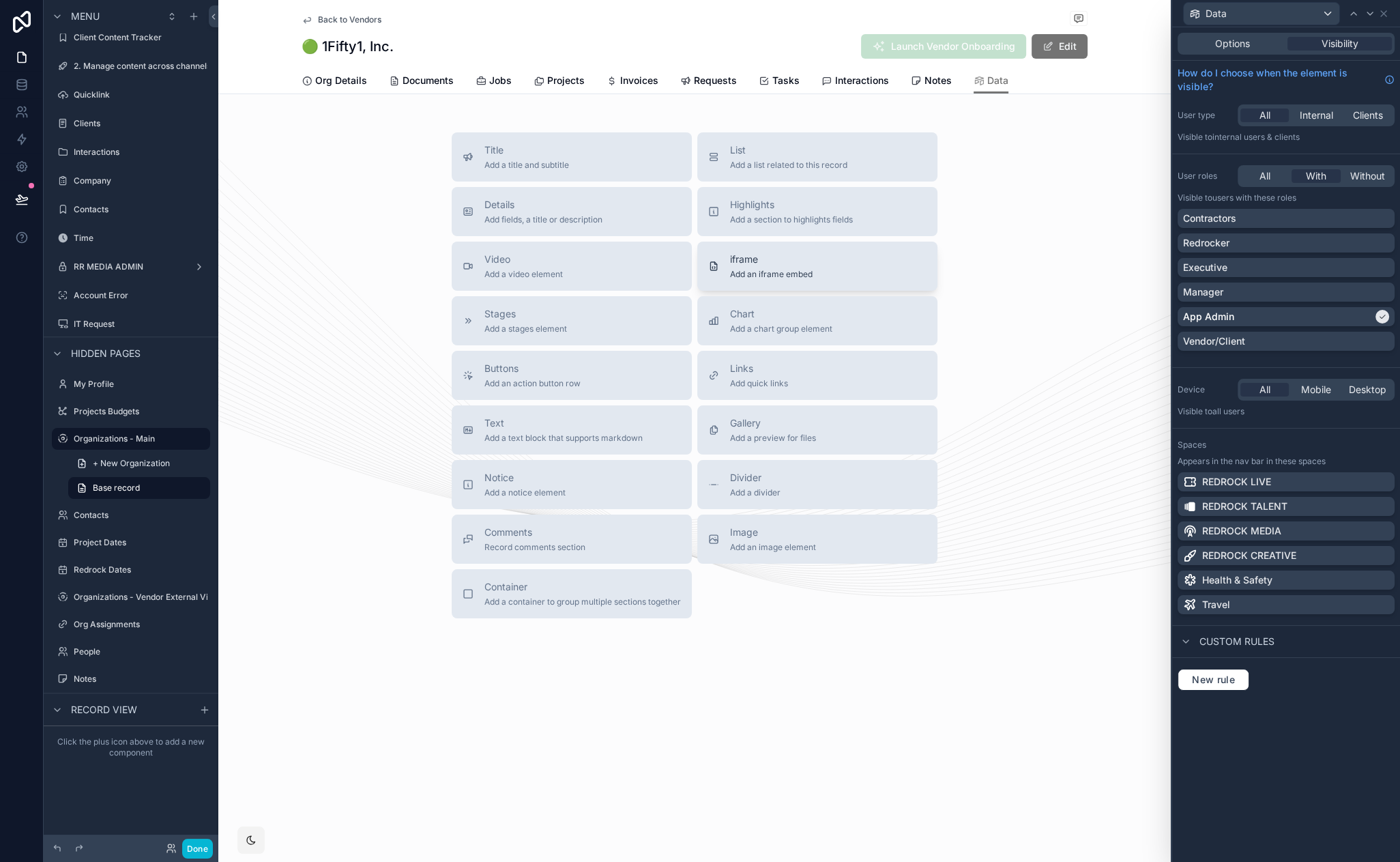
click at [767, 273] on span "Add an iframe embed" at bounding box center [772, 274] width 83 height 11
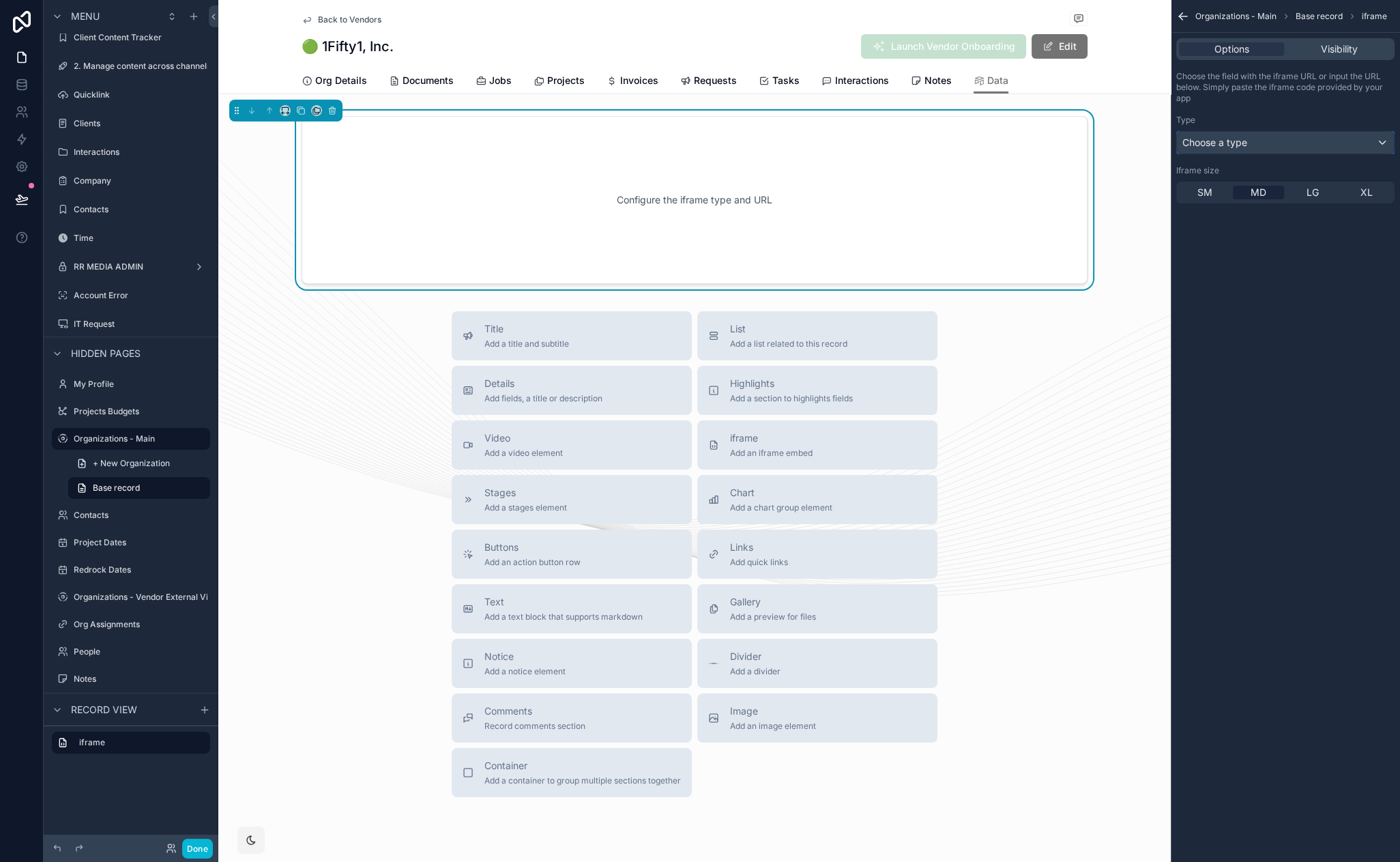
click at [1238, 149] on span "Choose a type" at bounding box center [1214, 142] width 65 height 14
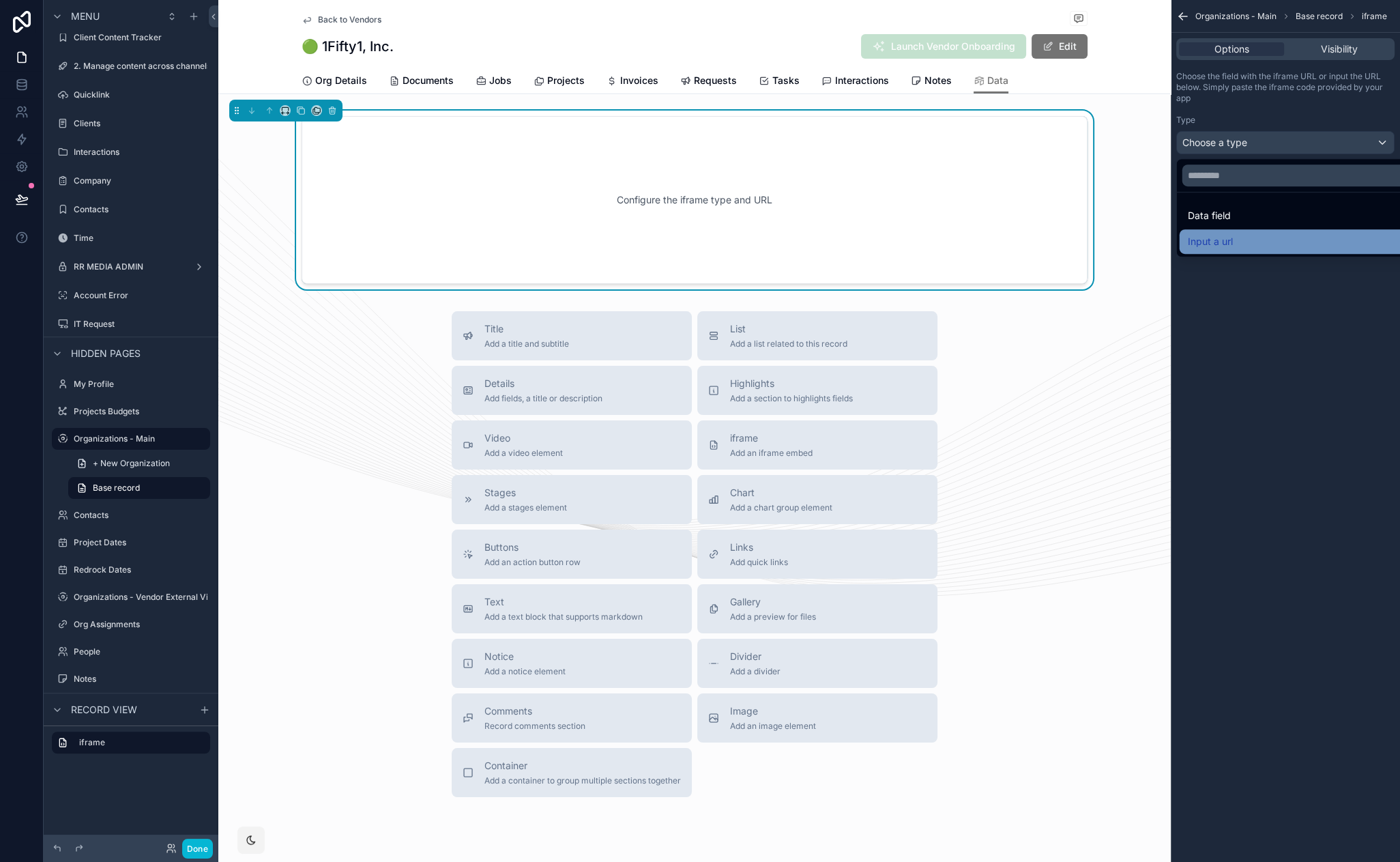
click at [1238, 247] on div "Input a url" at bounding box center [1301, 241] width 226 height 16
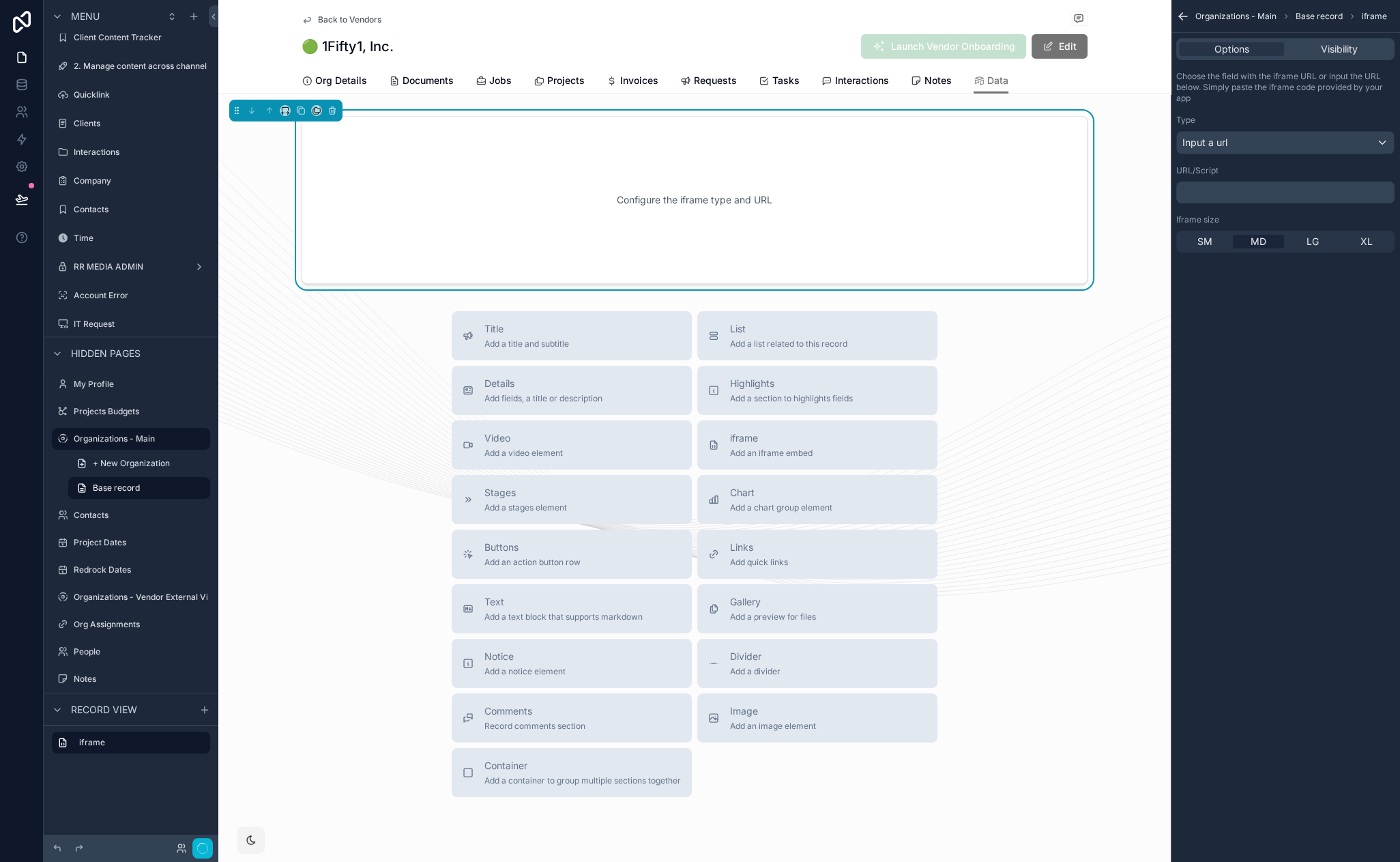
click at [1228, 191] on p "﻿" at bounding box center [1286, 192] width 210 height 11
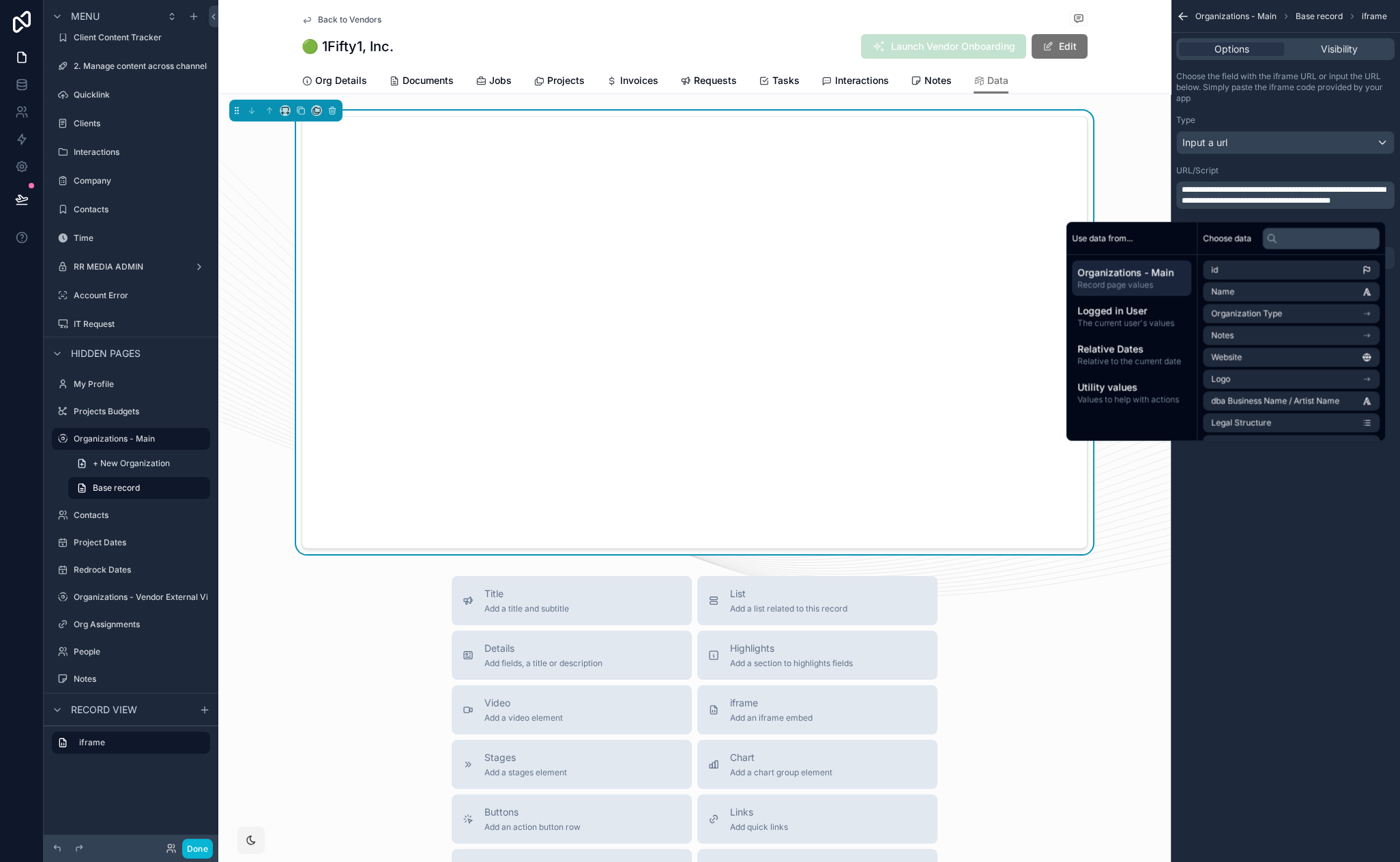
click at [1320, 199] on span "**********" at bounding box center [1283, 195] width 204 height 19
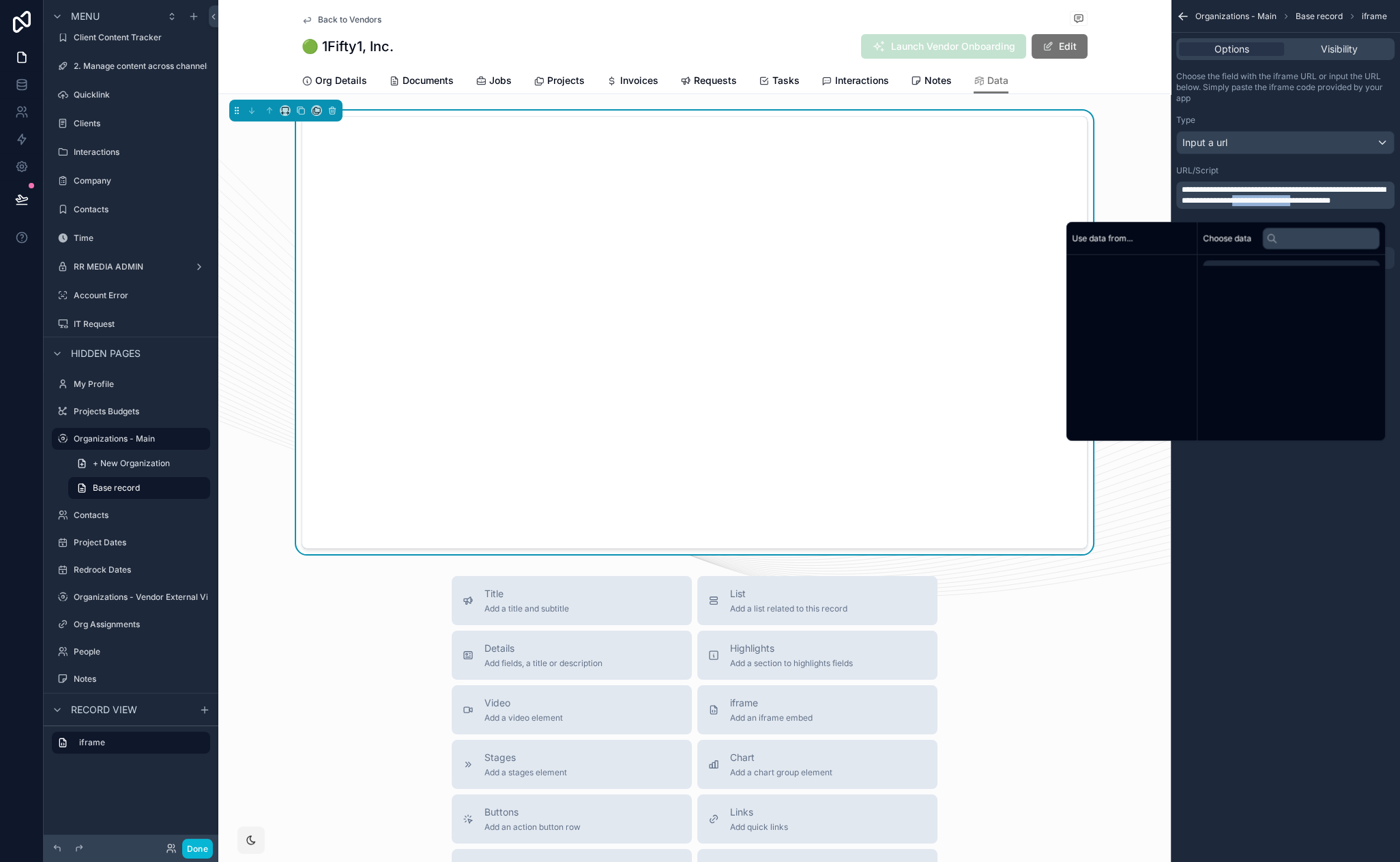
click at [1320, 199] on span "**********" at bounding box center [1283, 195] width 204 height 19
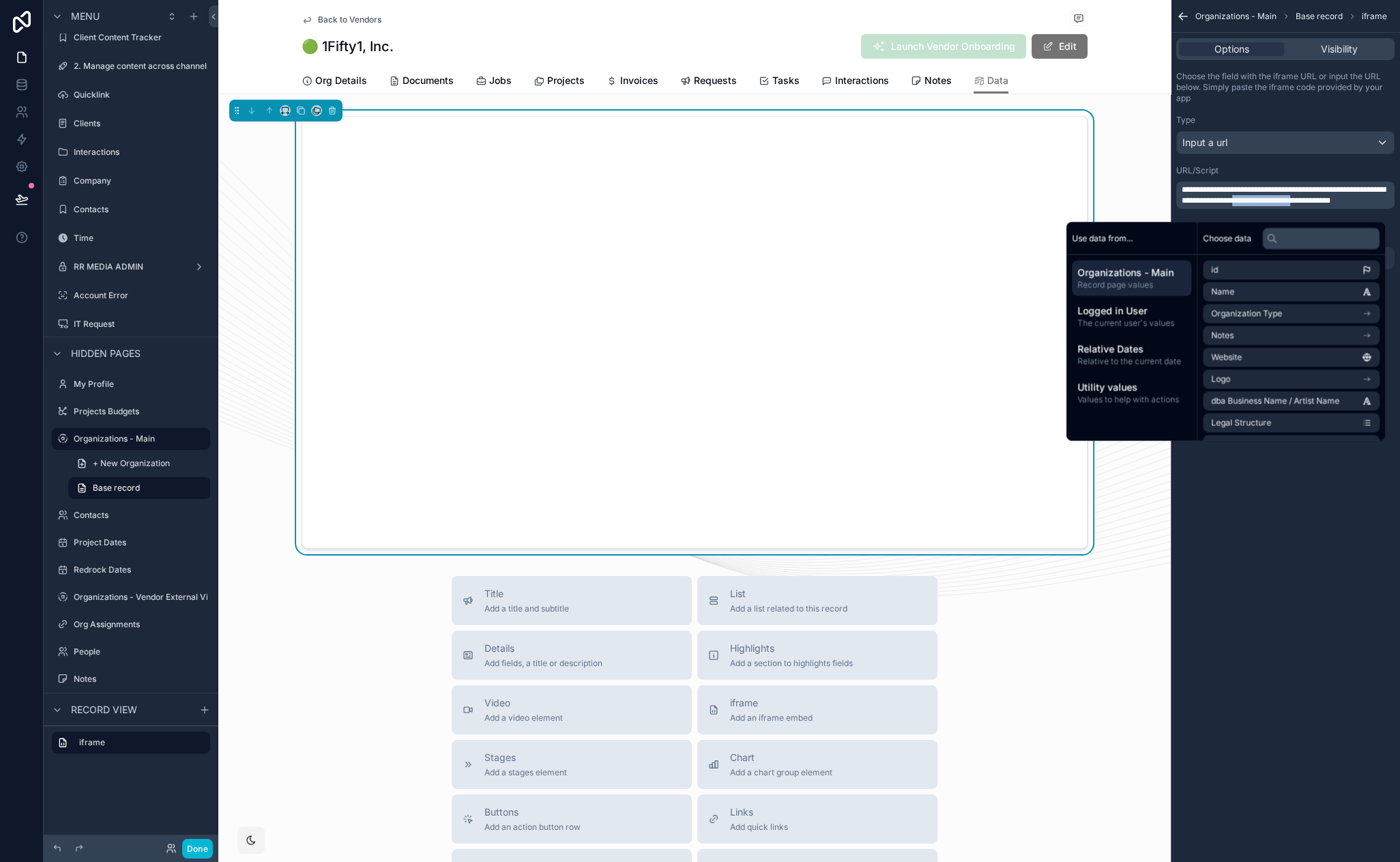
click at [1216, 528] on div "**********" at bounding box center [1285, 431] width 229 height 862
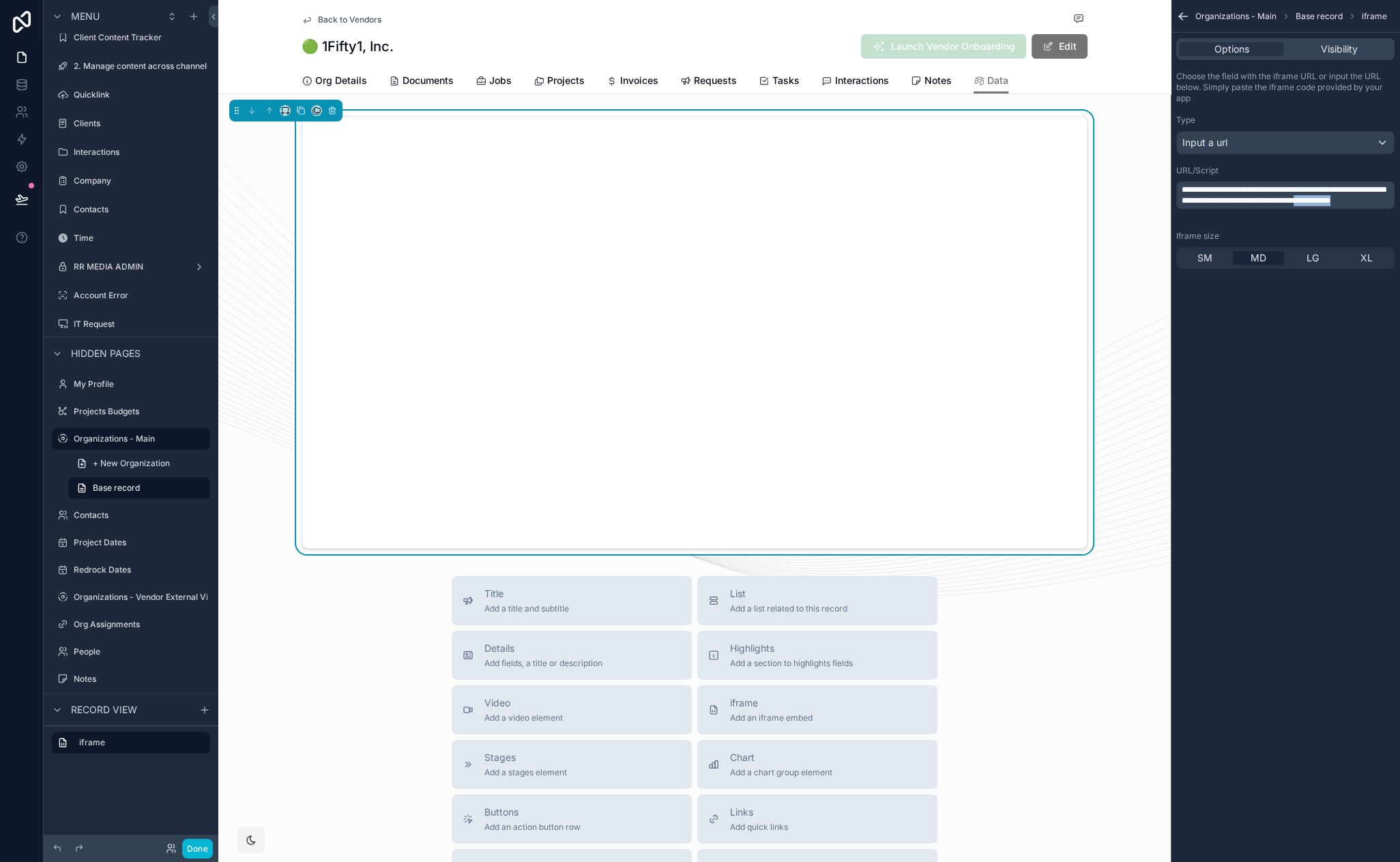
drag, startPoint x: 1256, startPoint y: 211, endPoint x: 1179, endPoint y: 212, distance: 77.0
click at [1179, 209] on div "**********" at bounding box center [1285, 195] width 219 height 27
click at [1179, 16] on icon "scrollable content" at bounding box center [1180, 18] width 4 height 4
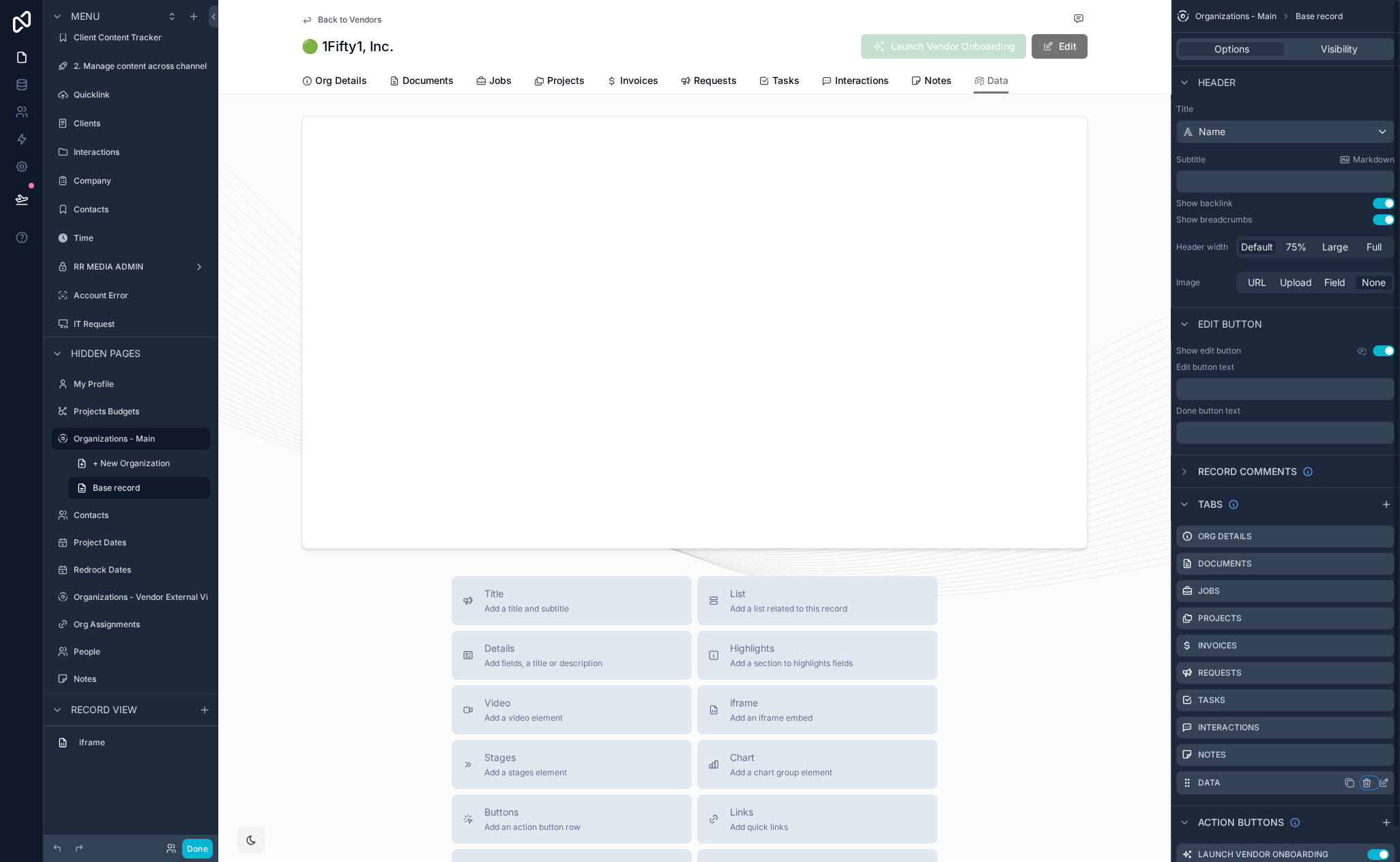
click at [1367, 781] on icon "scrollable content" at bounding box center [1366, 782] width 11 height 11
click at [1313, 804] on span "Remove tab and contents" at bounding box center [1309, 807] width 115 height 16
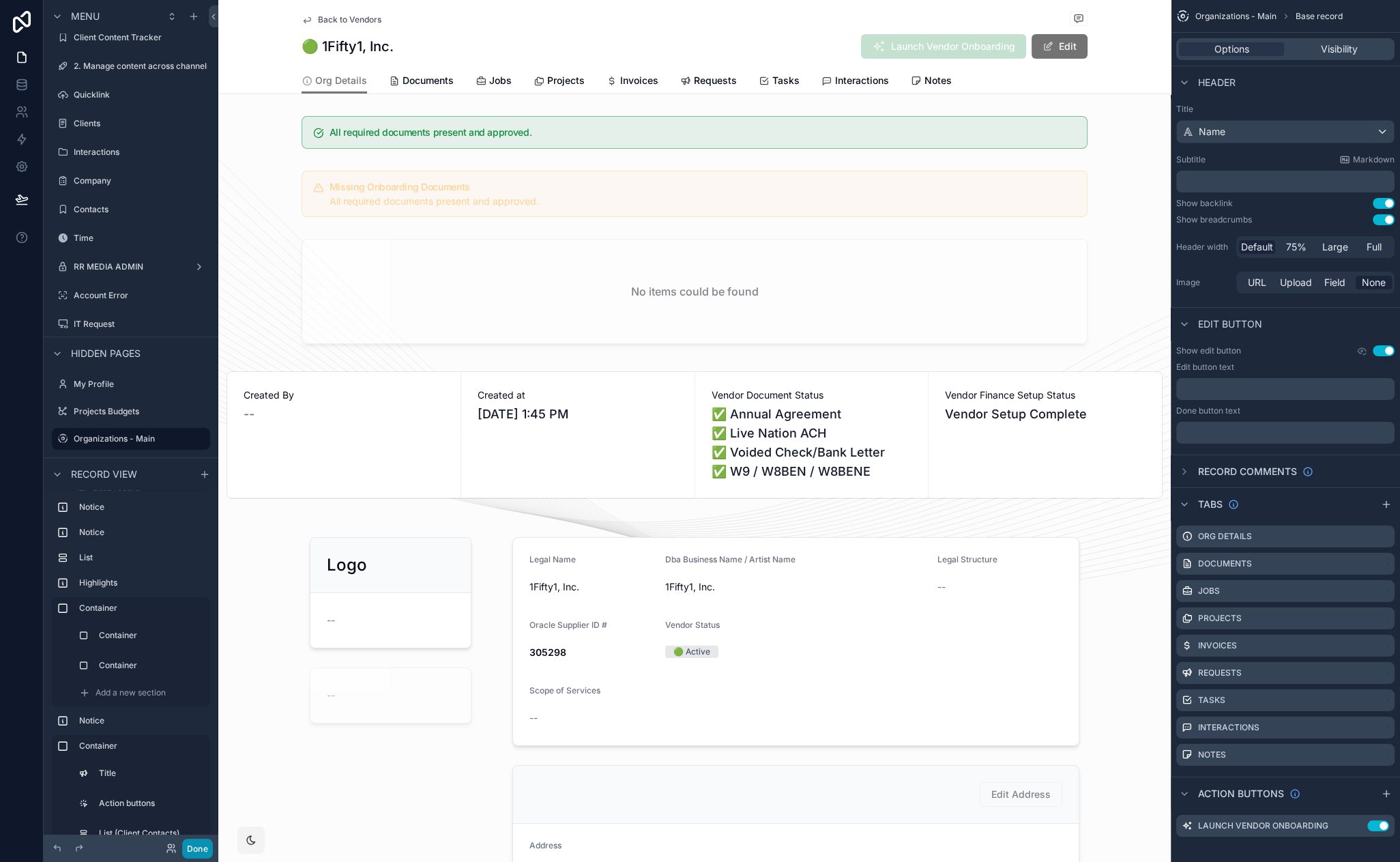
click at [209, 848] on button "Done" at bounding box center [197, 848] width 31 height 20
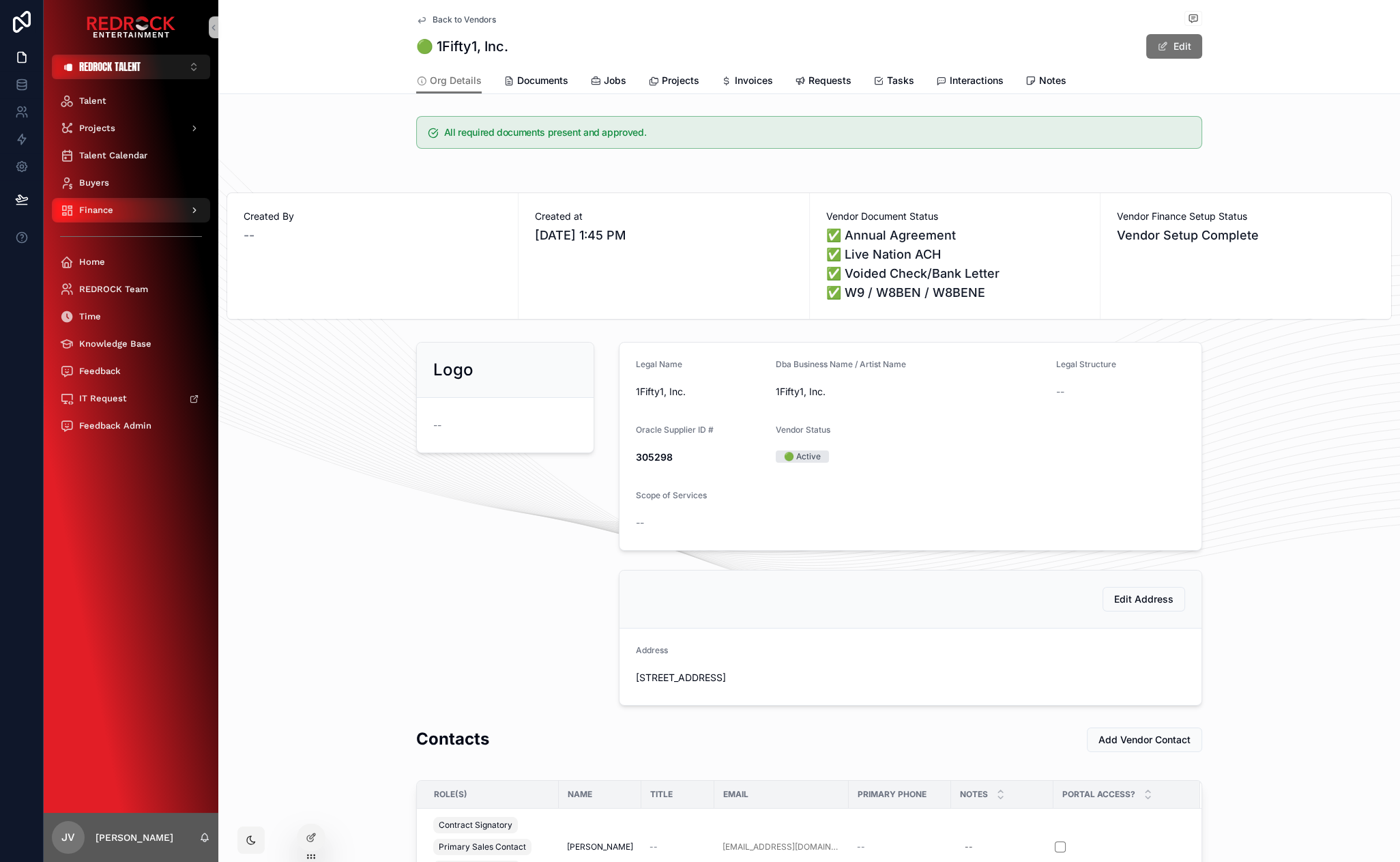
click at [135, 206] on div "Finance" at bounding box center [130, 210] width 142 height 22
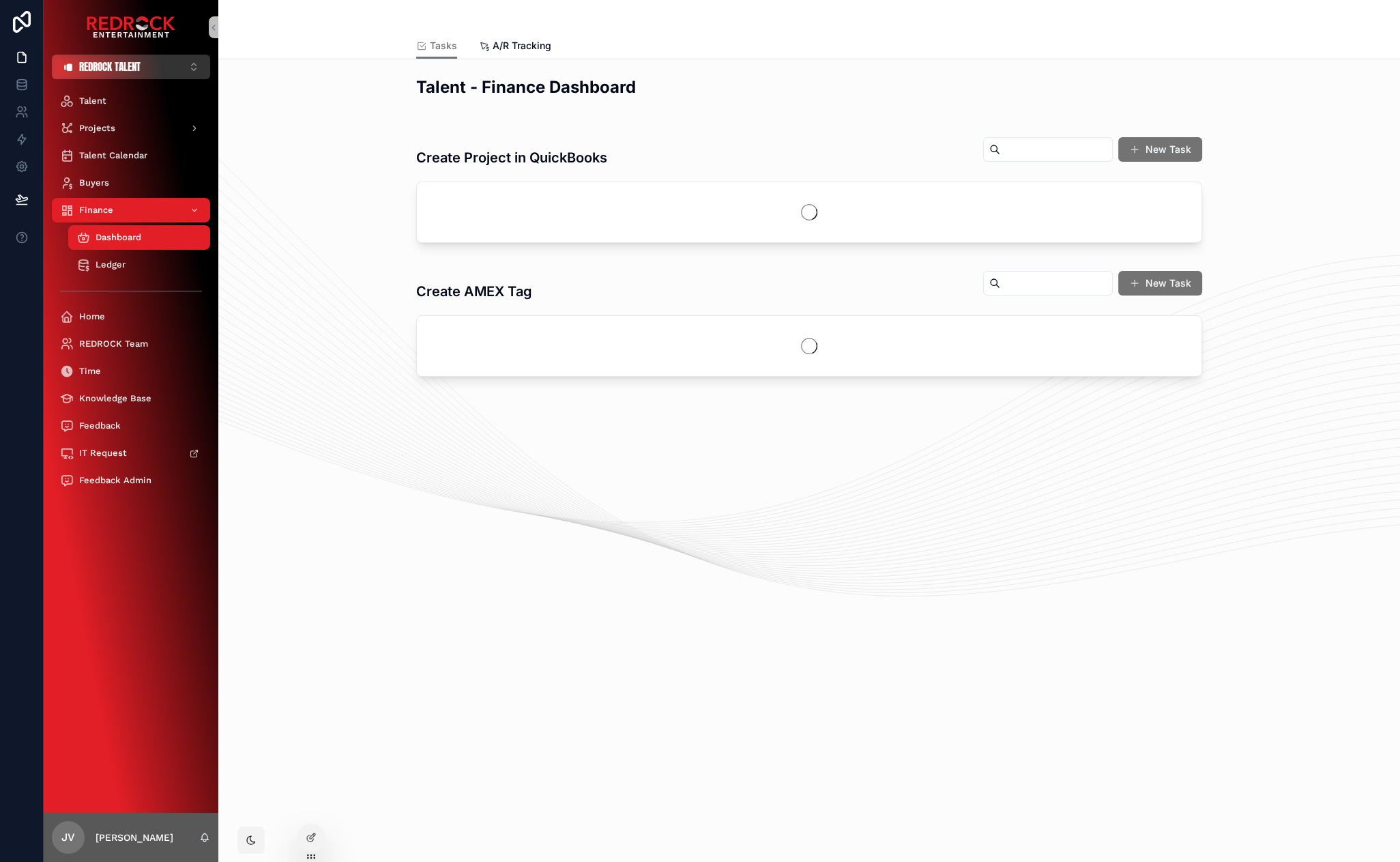
click at [100, 67] on span "REDROCK TALENT" at bounding box center [110, 66] width 61 height 14
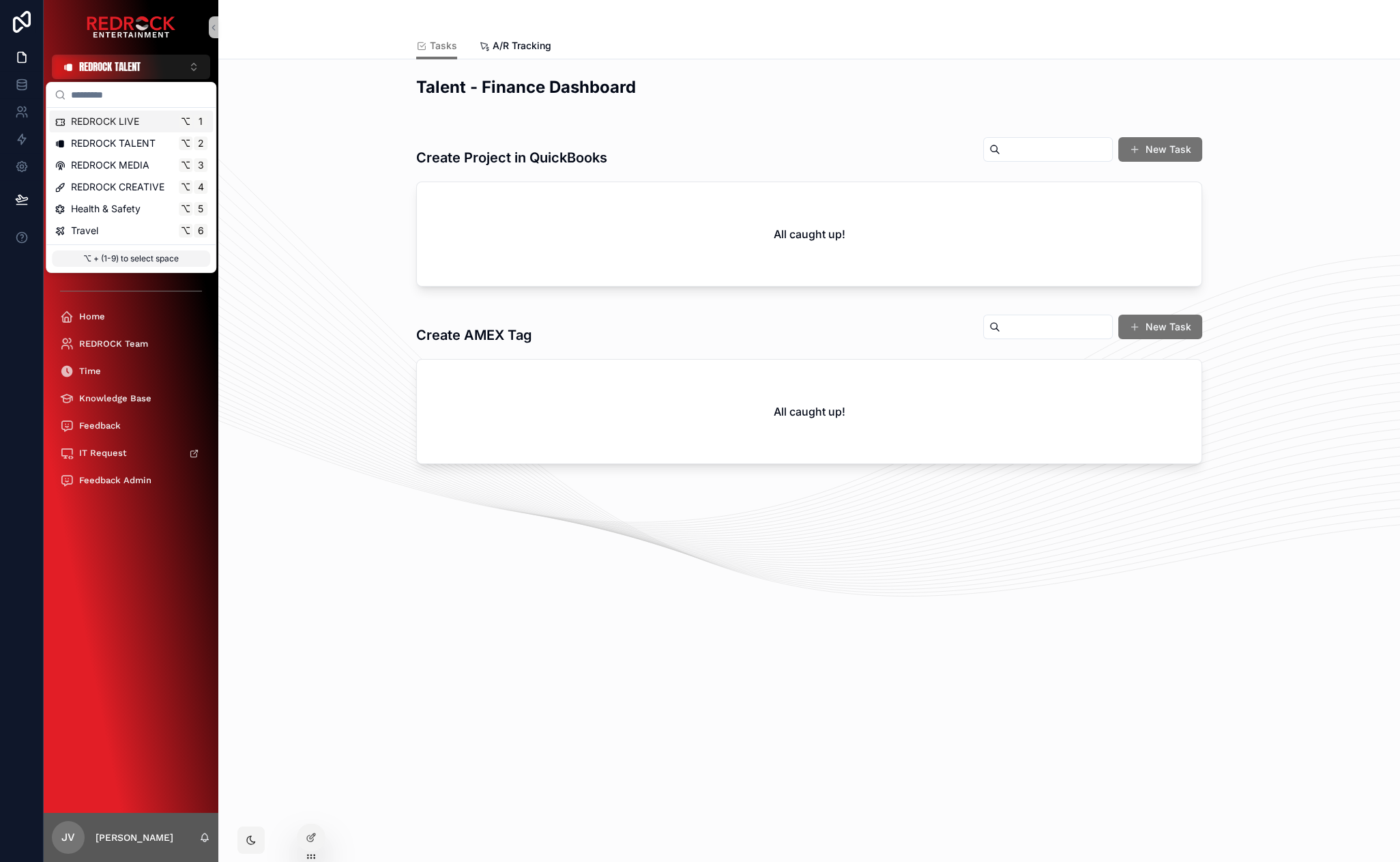
click at [111, 122] on span "REDROCK LIVE" at bounding box center [105, 121] width 68 height 14
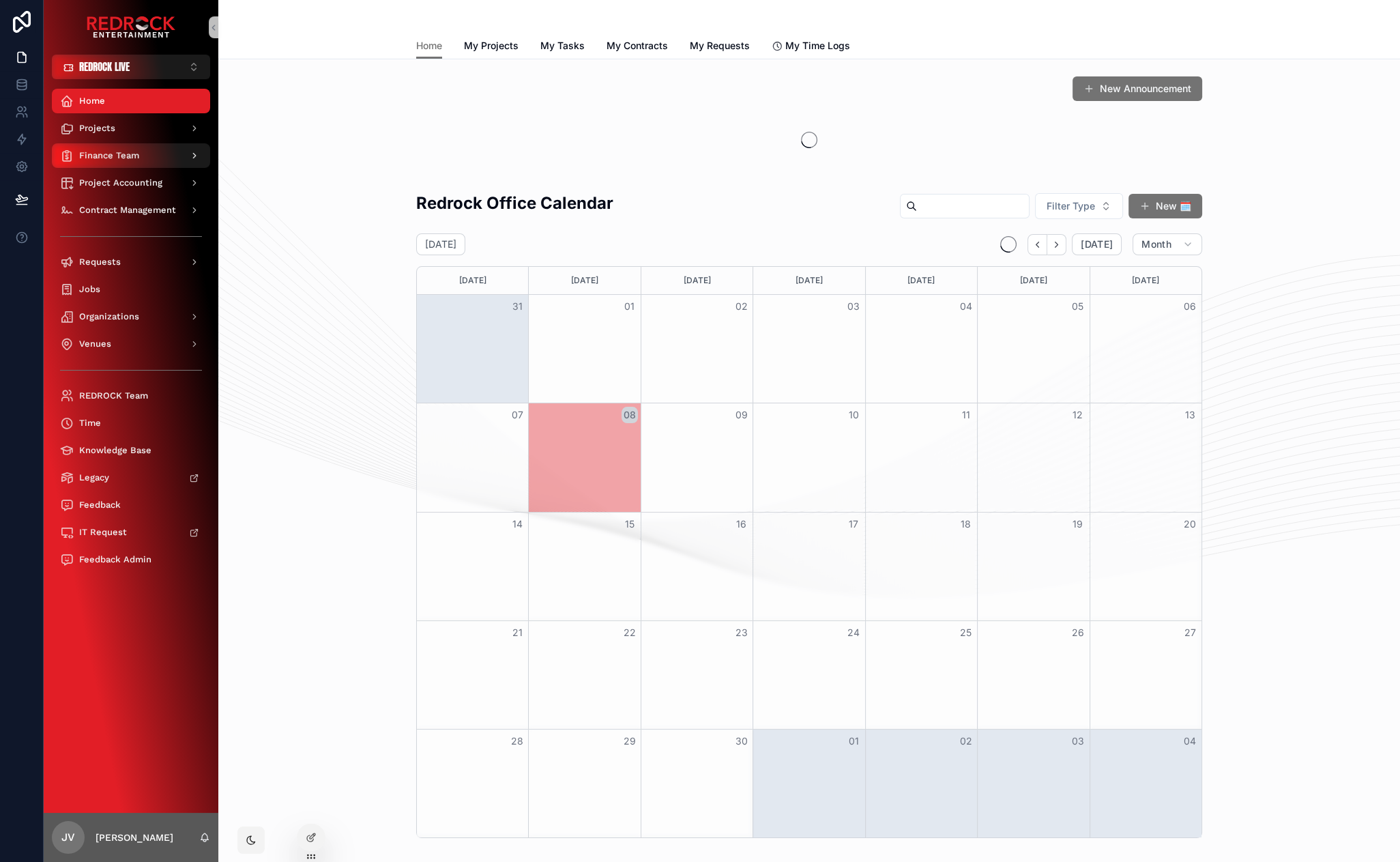
click at [124, 148] on div "Finance Team" at bounding box center [130, 155] width 142 height 22
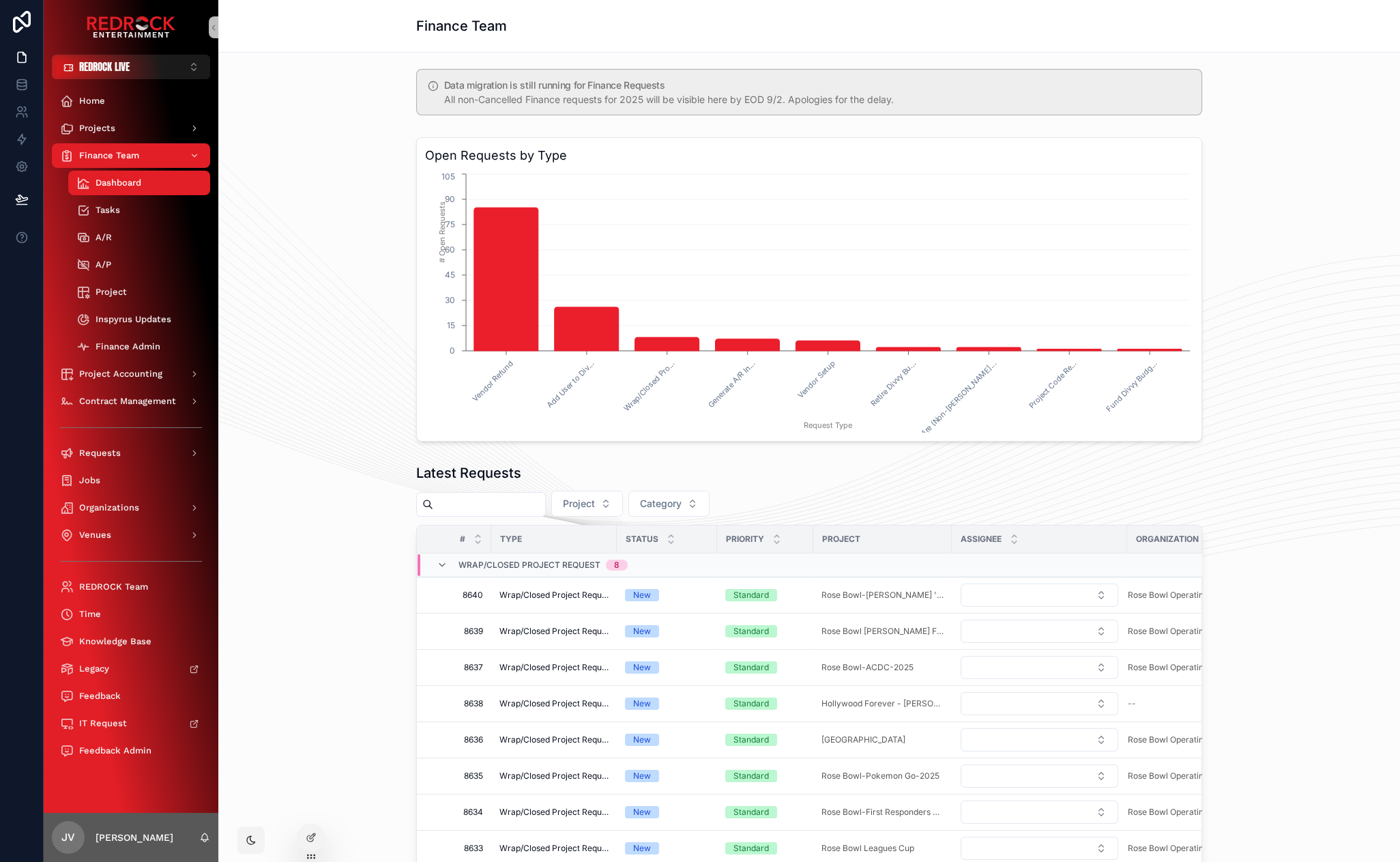
click at [317, 310] on div "Open Requests by Type Vendor Refund Add User to Div... Wrap/Closed Pro... Gener…" at bounding box center [809, 289] width 1160 height 315
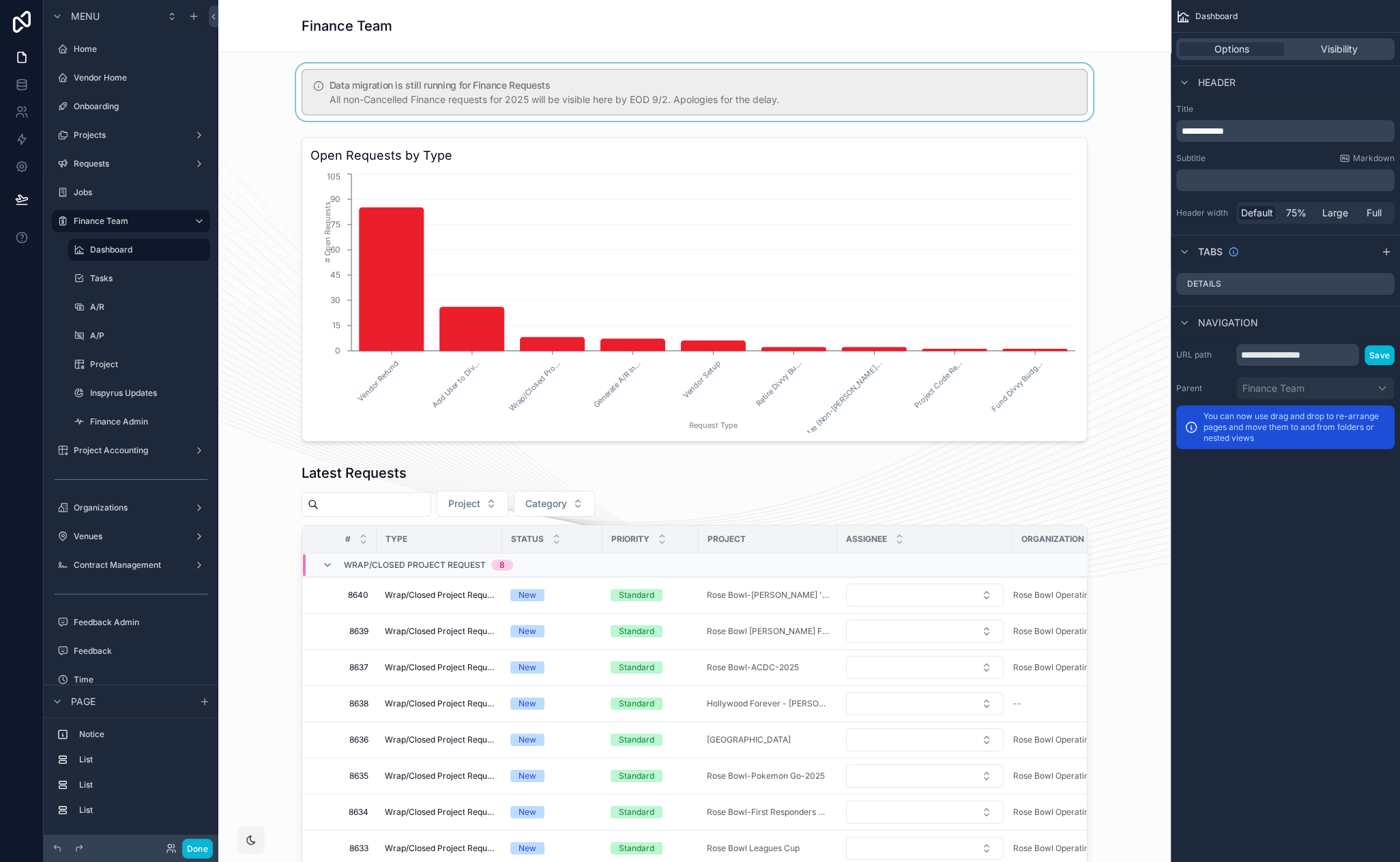
click at [458, 90] on div "scrollable content" at bounding box center [694, 92] width 930 height 58
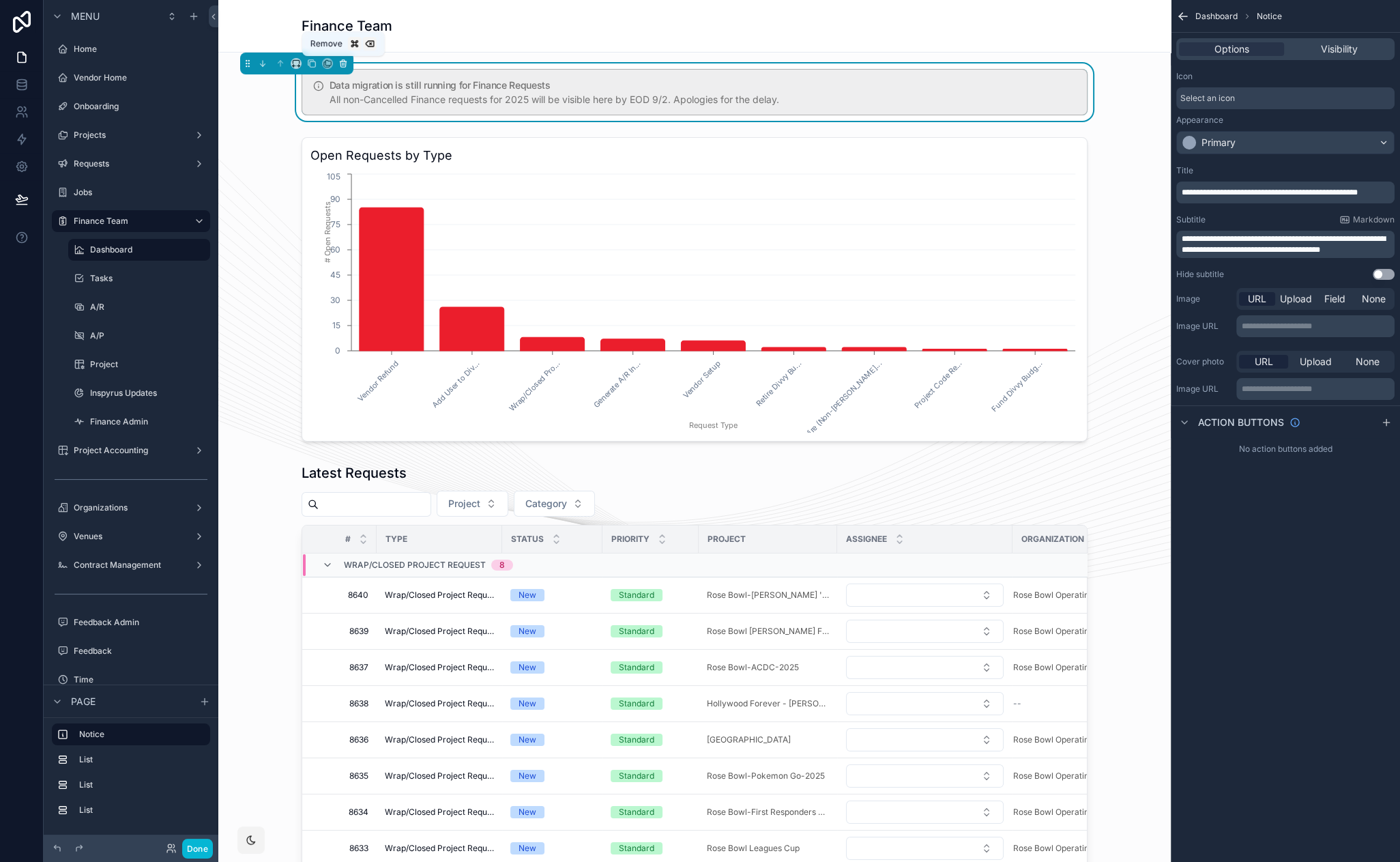
click at [345, 62] on icon "scrollable content" at bounding box center [343, 64] width 6 height 6
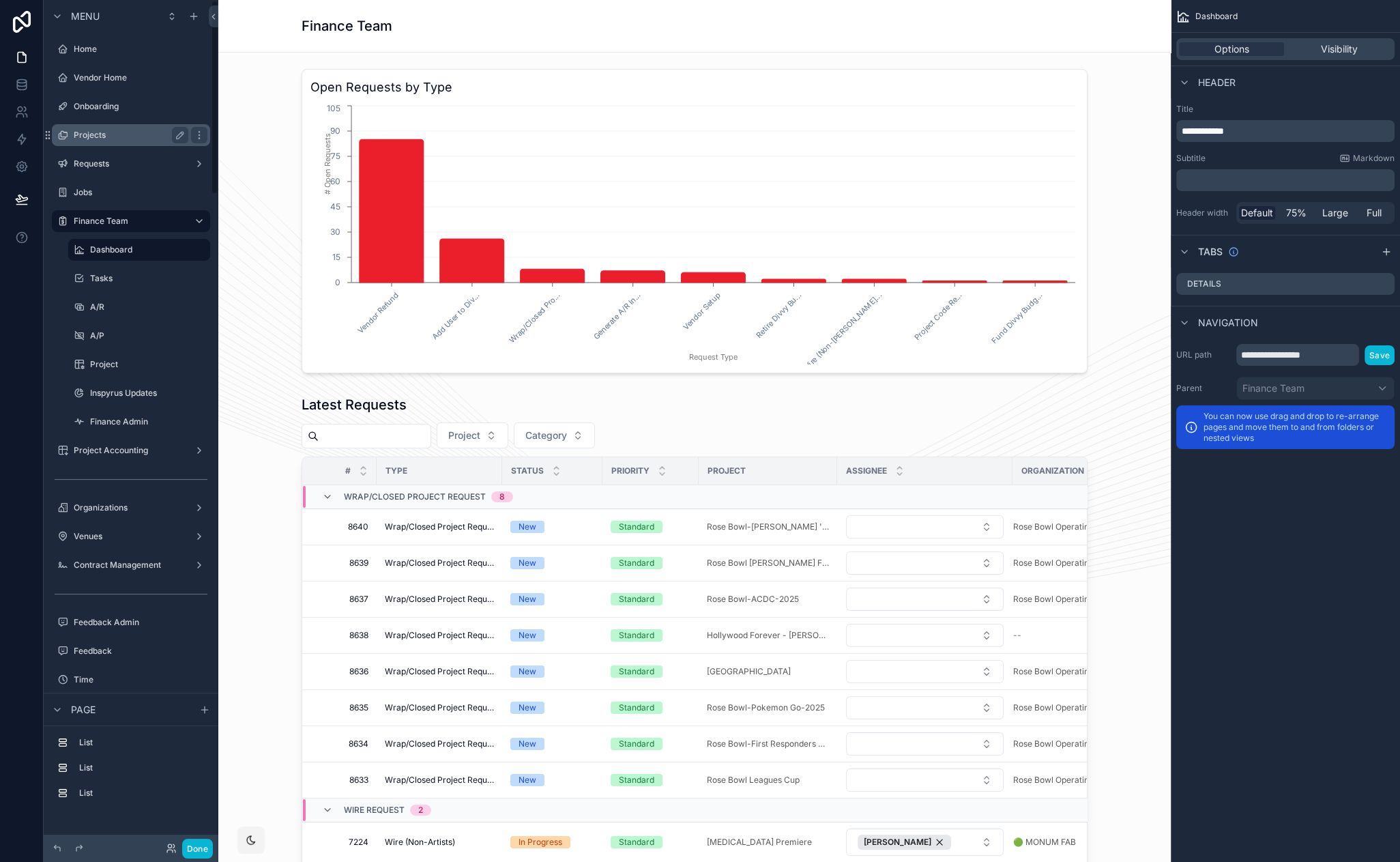
click at [98, 126] on div "Projects" at bounding box center [131, 135] width 153 height 22
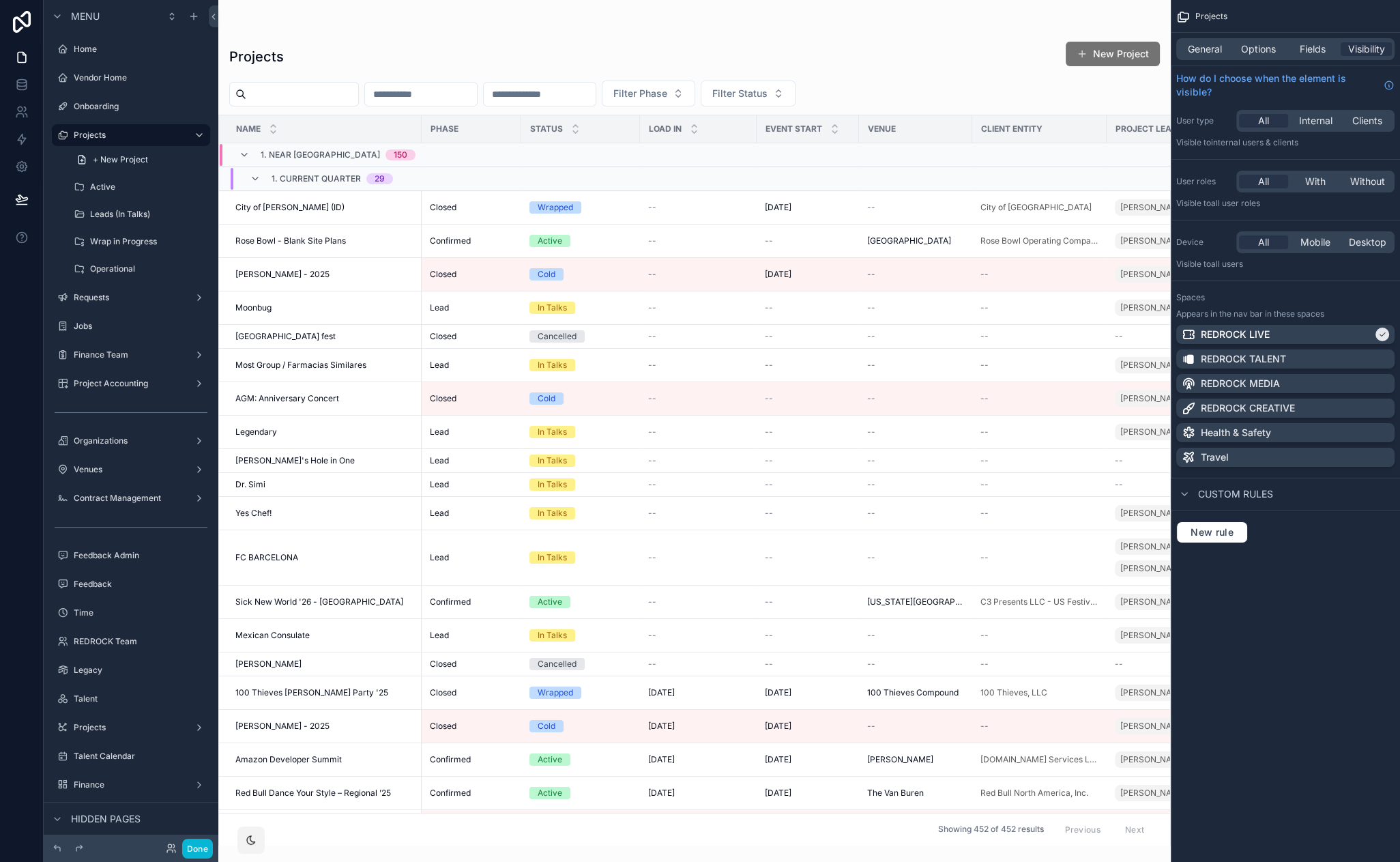
click at [276, 33] on div "scrollable content" at bounding box center [695, 431] width 952 height 862
drag, startPoint x: 393, startPoint y: 50, endPoint x: 337, endPoint y: 44, distance: 56.3
click at [317, 41] on div "Projects New Project" at bounding box center [694, 57] width 930 height 31
click at [194, 841] on button "Done" at bounding box center [197, 848] width 31 height 20
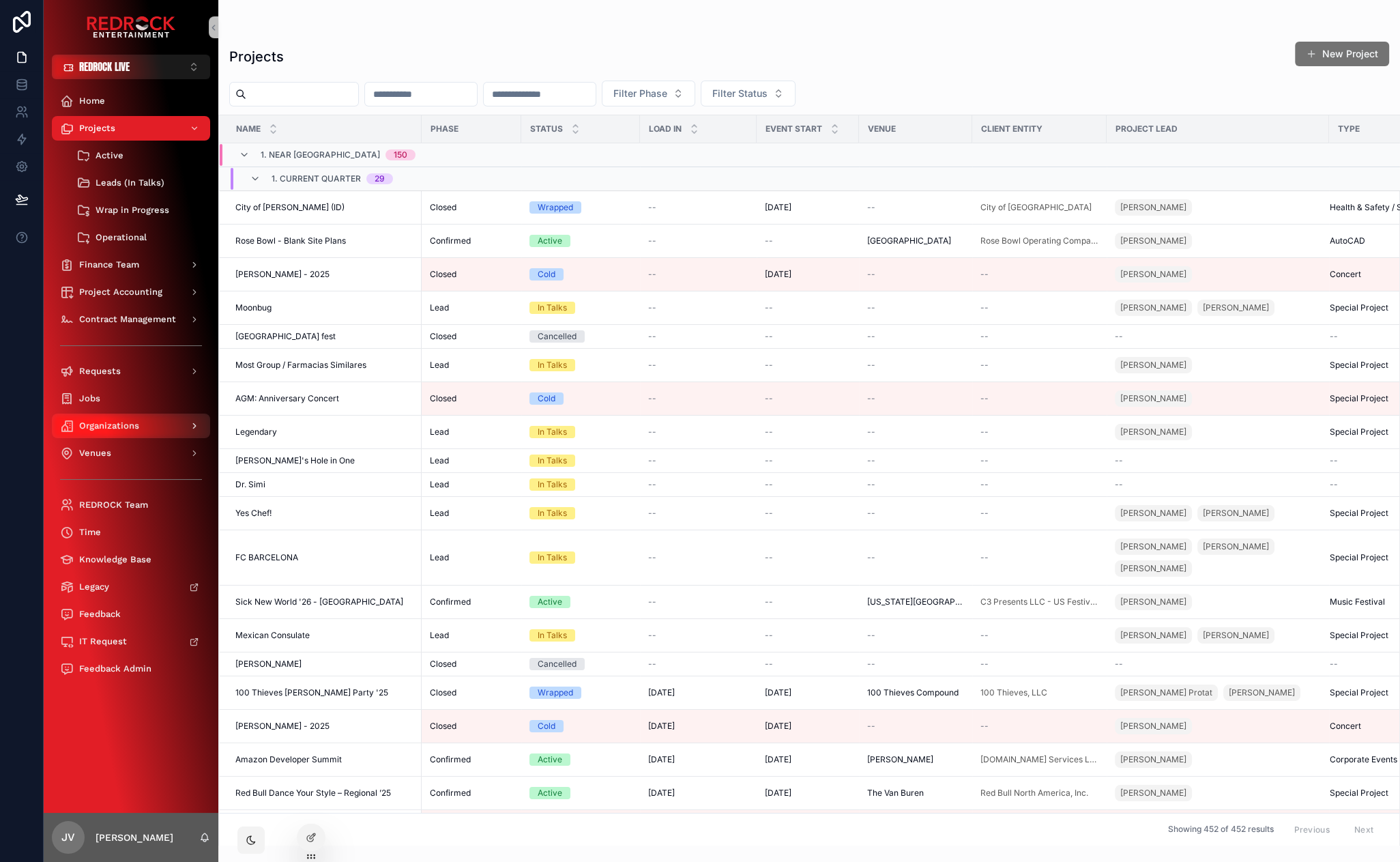
click at [140, 421] on div "Organizations" at bounding box center [130, 426] width 142 height 22
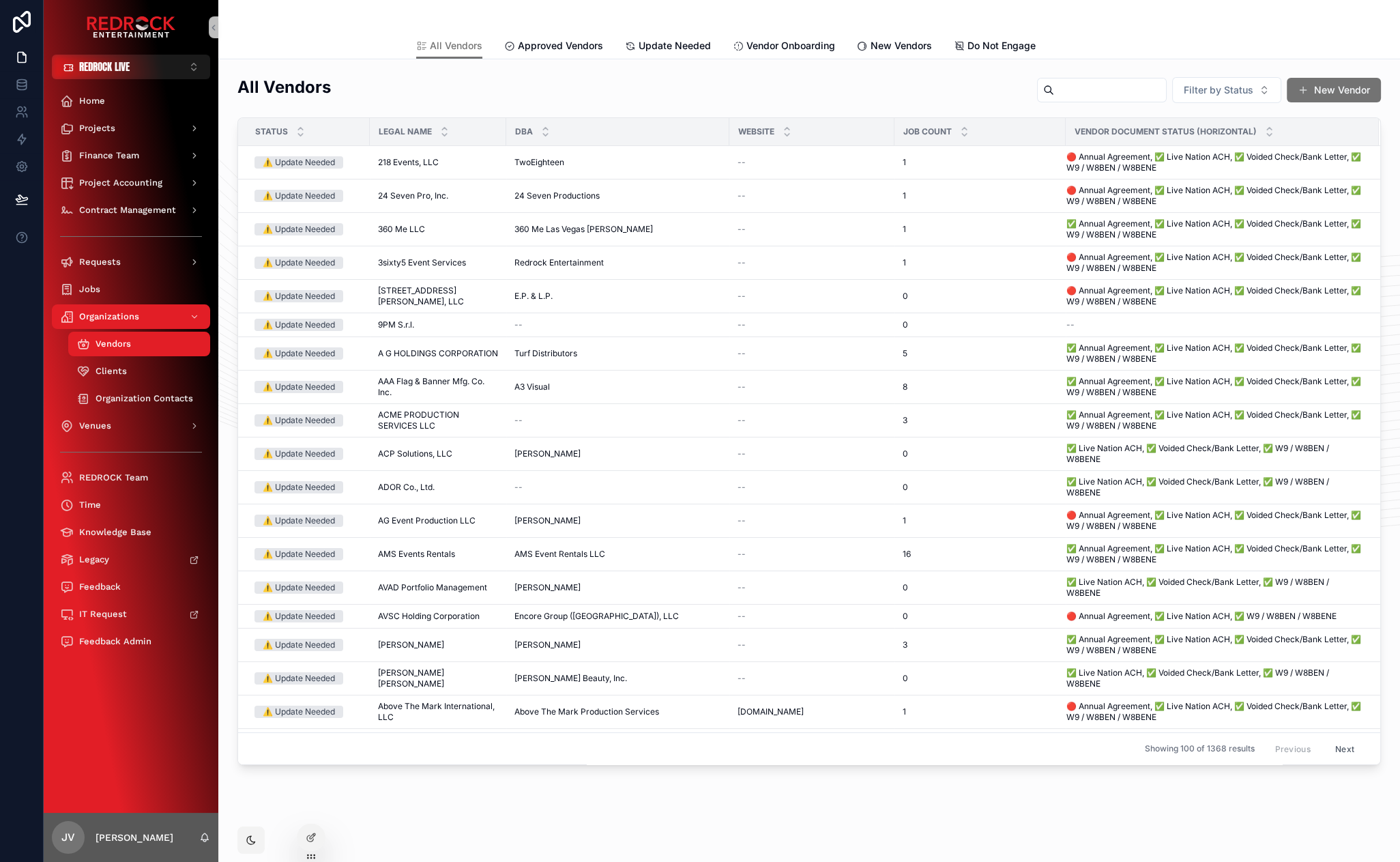
click at [1078, 90] on input "scrollable content" at bounding box center [1110, 90] width 112 height 19
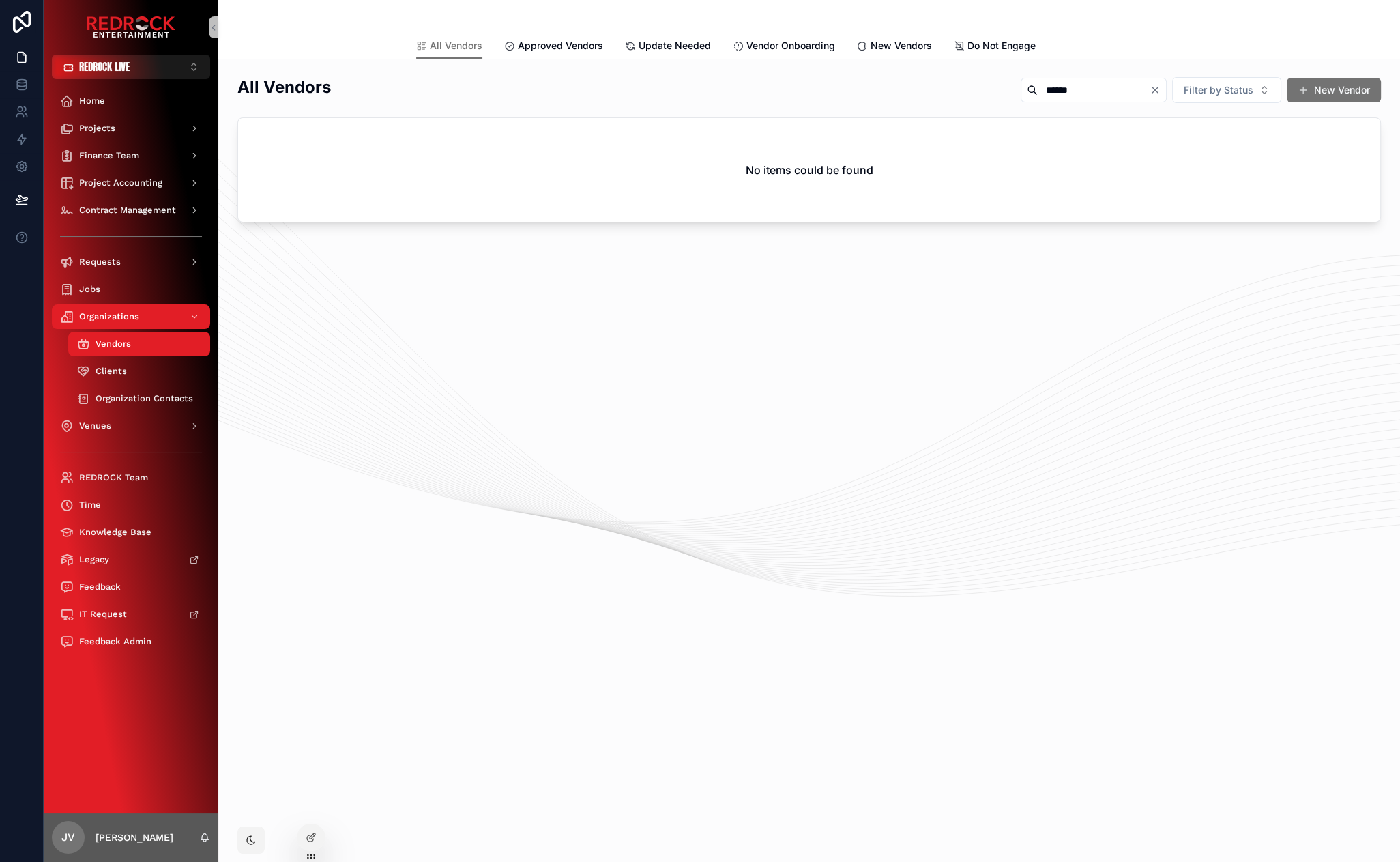
click at [1054, 91] on input "******" at bounding box center [1093, 90] width 112 height 19
type input "******"
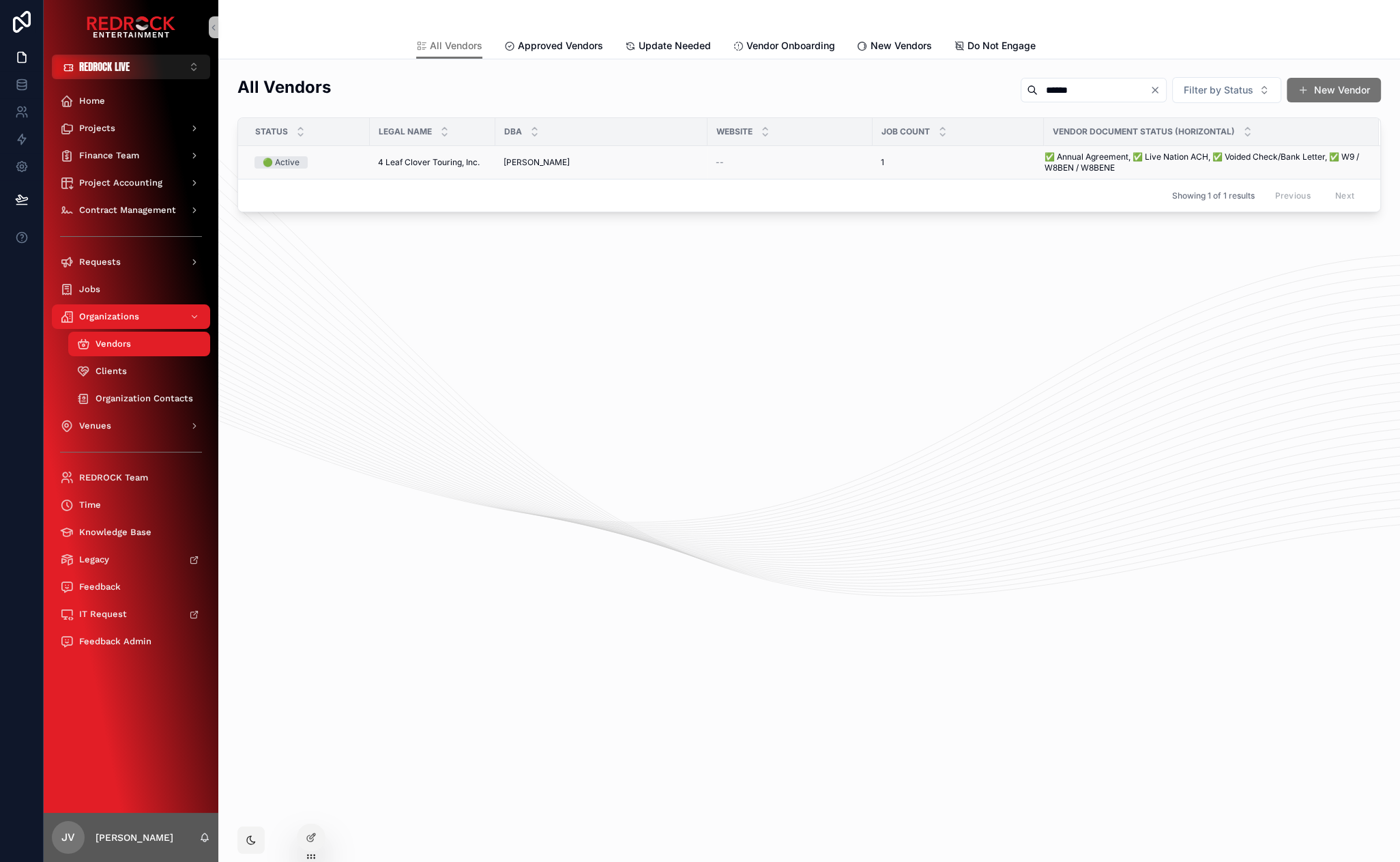
click at [404, 153] on td "4 Leaf Clover Touring, Inc. 4 Leaf Clover Touring, Inc." at bounding box center [433, 162] width 125 height 33
click at [406, 164] on span "4 Leaf Clover Touring, Inc." at bounding box center [428, 162] width 102 height 11
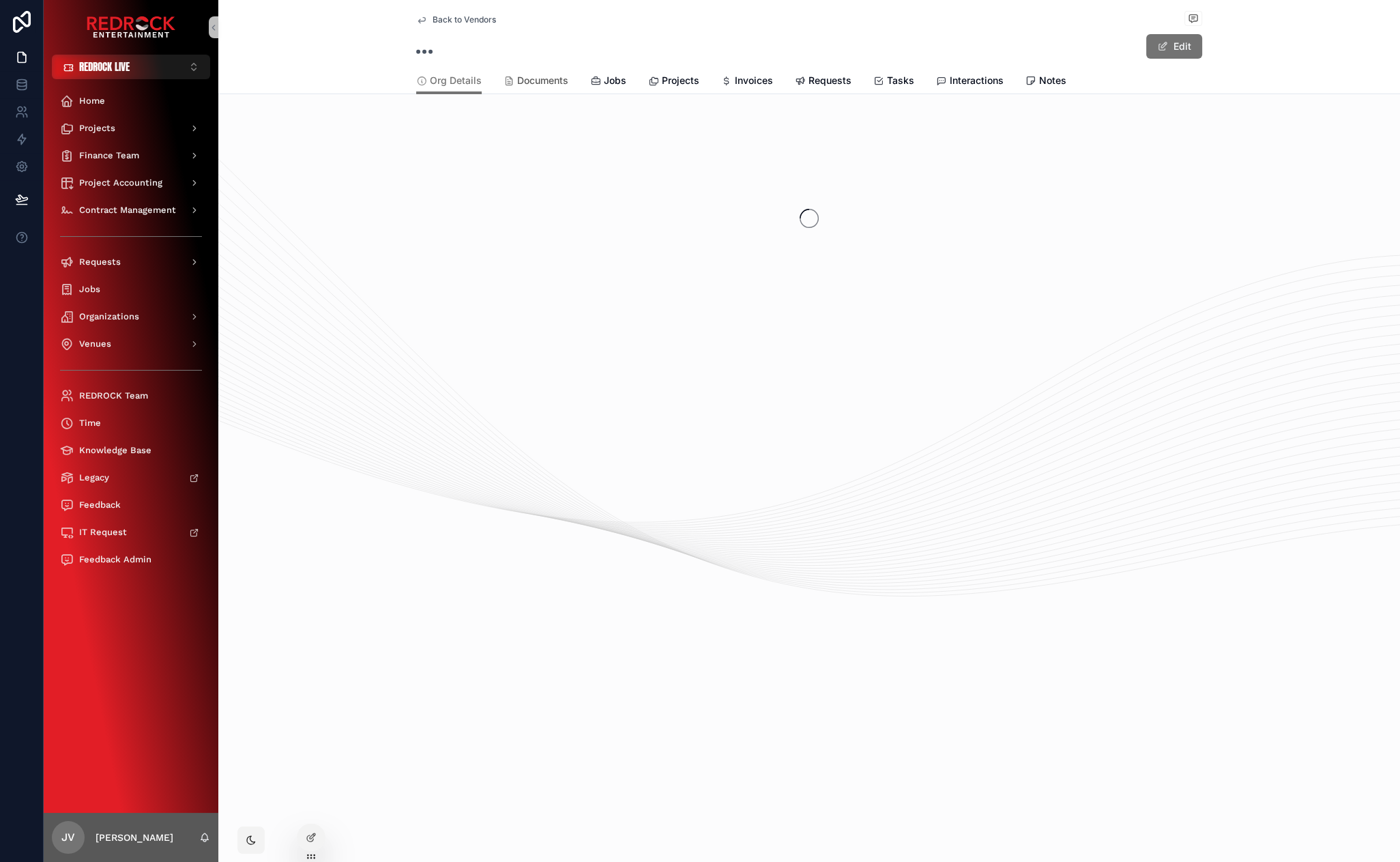
click at [529, 79] on span "Documents" at bounding box center [543, 80] width 51 height 14
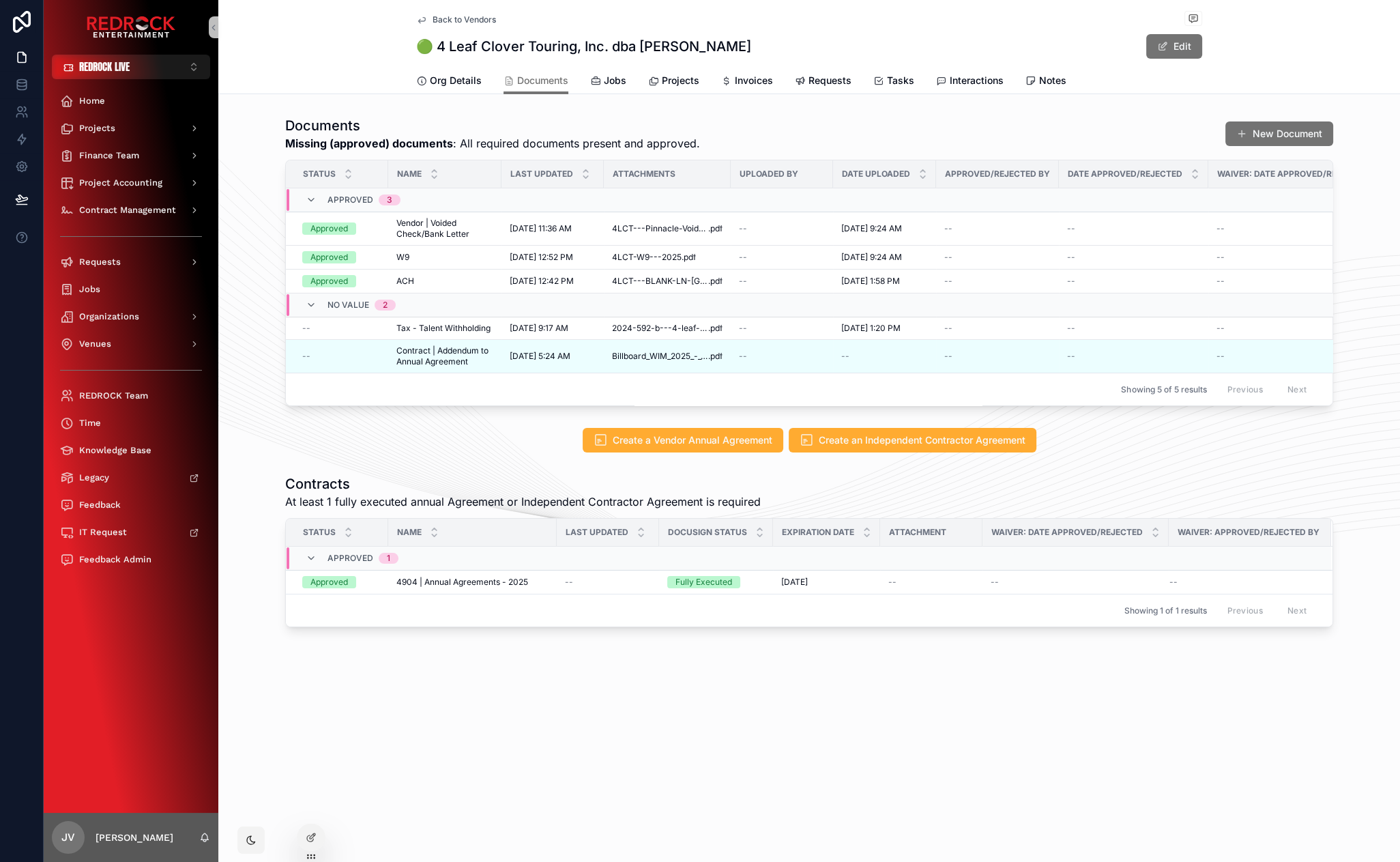
click at [369, 443] on div "Create a Vendor Annual Agreement Create an Independent Contractor Agreement" at bounding box center [809, 440] width 1181 height 36
drag, startPoint x: 456, startPoint y: 437, endPoint x: 378, endPoint y: 430, distance: 78.3
drag, startPoint x: 327, startPoint y: 429, endPoint x: 261, endPoint y: 425, distance: 66.1
drag, startPoint x: 449, startPoint y: 451, endPoint x: 340, endPoint y: 438, distance: 109.8
drag, startPoint x: 407, startPoint y: 436, endPoint x: 322, endPoint y: 436, distance: 85.0
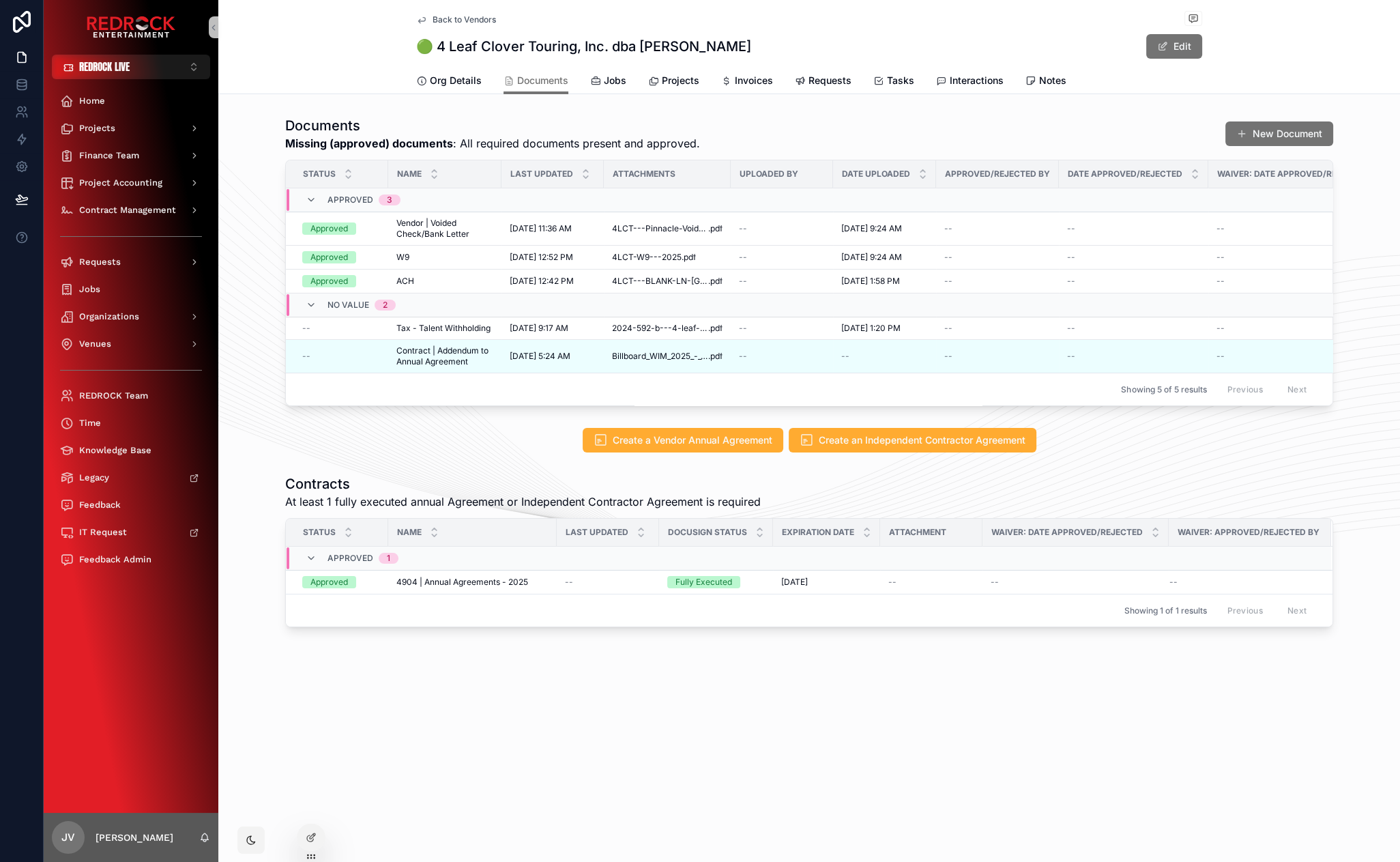
drag, startPoint x: 414, startPoint y: 427, endPoint x: 280, endPoint y: 424, distance: 134.0
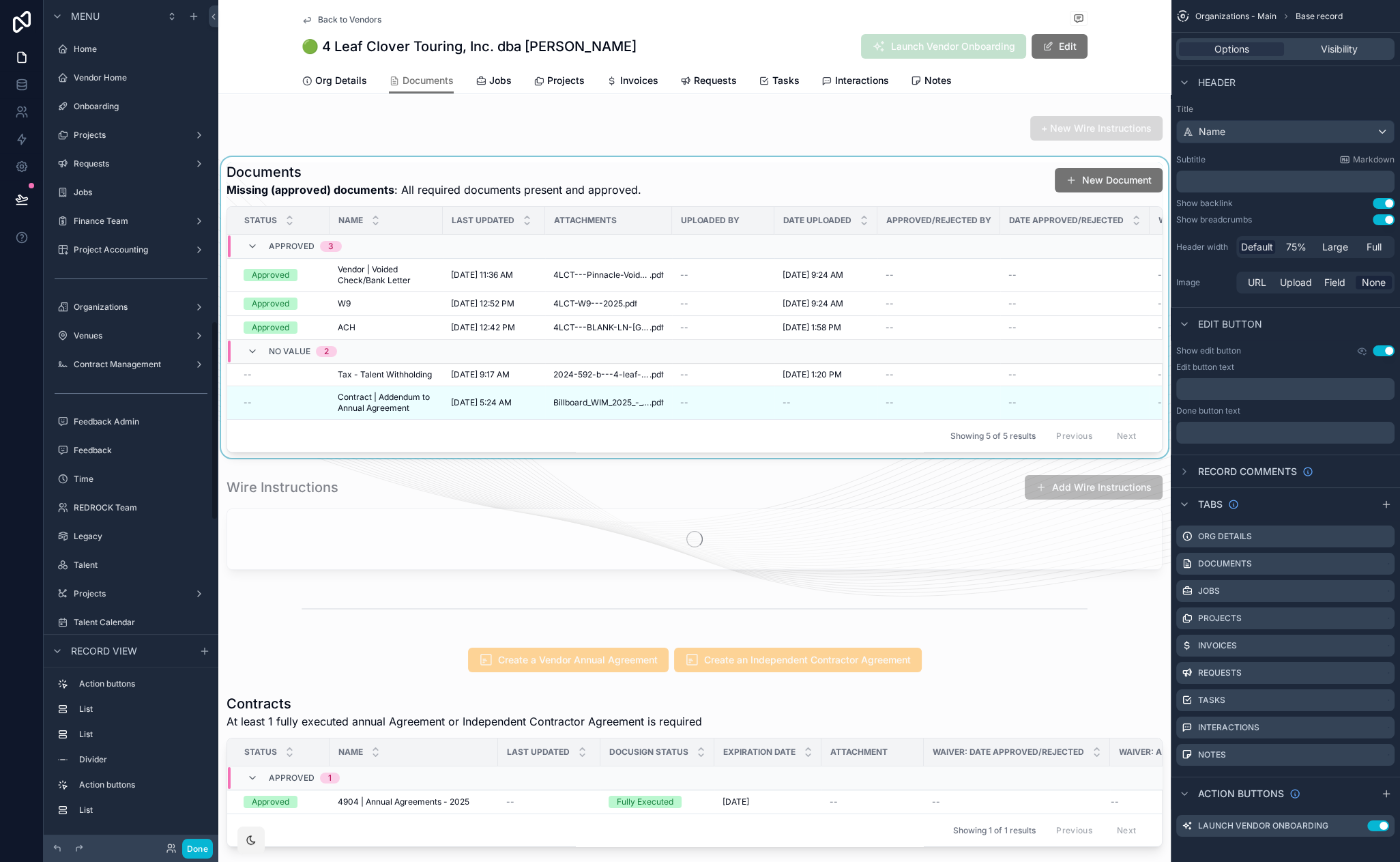
scroll to position [1359, 0]
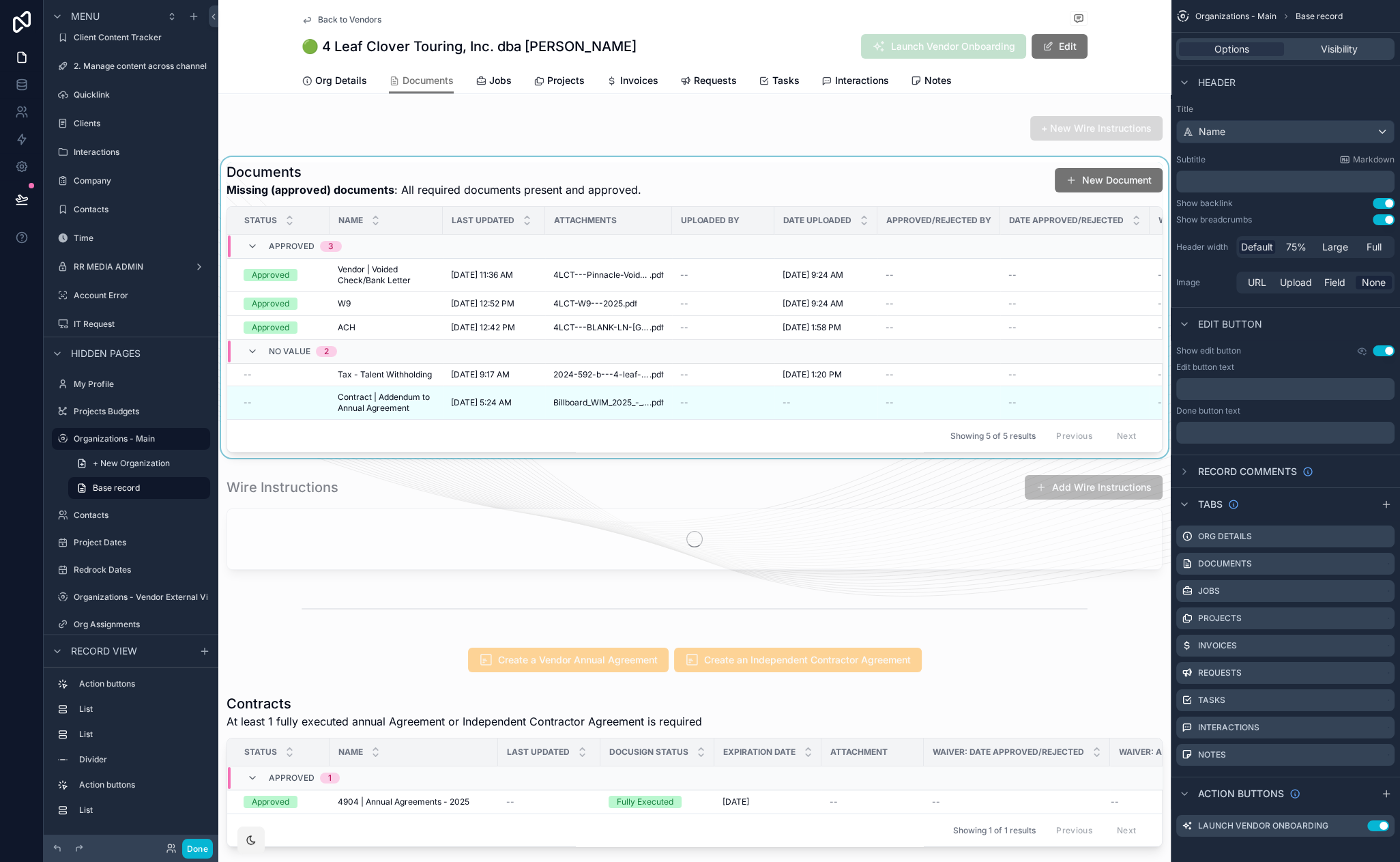
click at [535, 176] on div "scrollable content" at bounding box center [695, 307] width 952 height 301
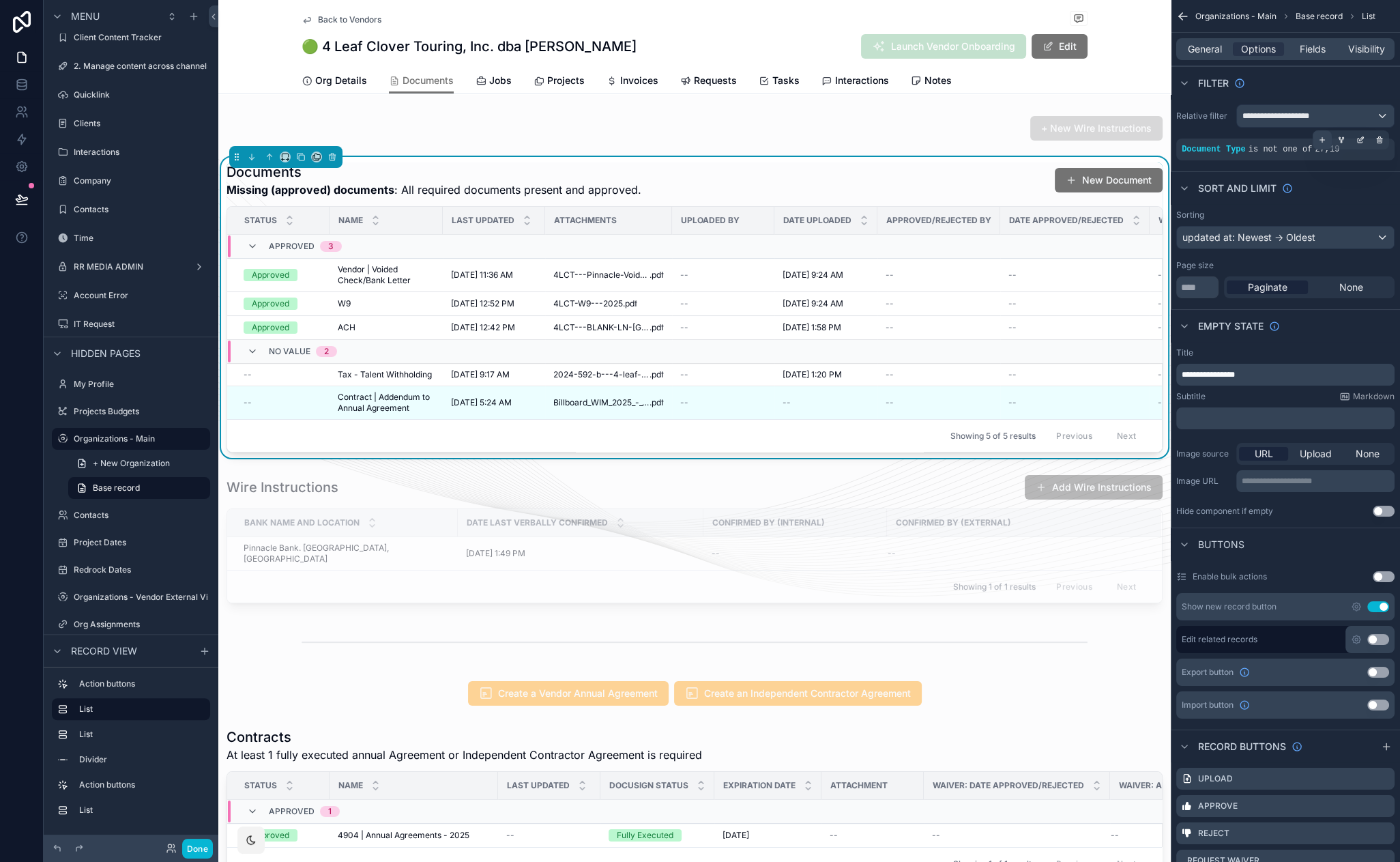
click at [1329, 140] on div "scrollable content" at bounding box center [1322, 140] width 19 height 19
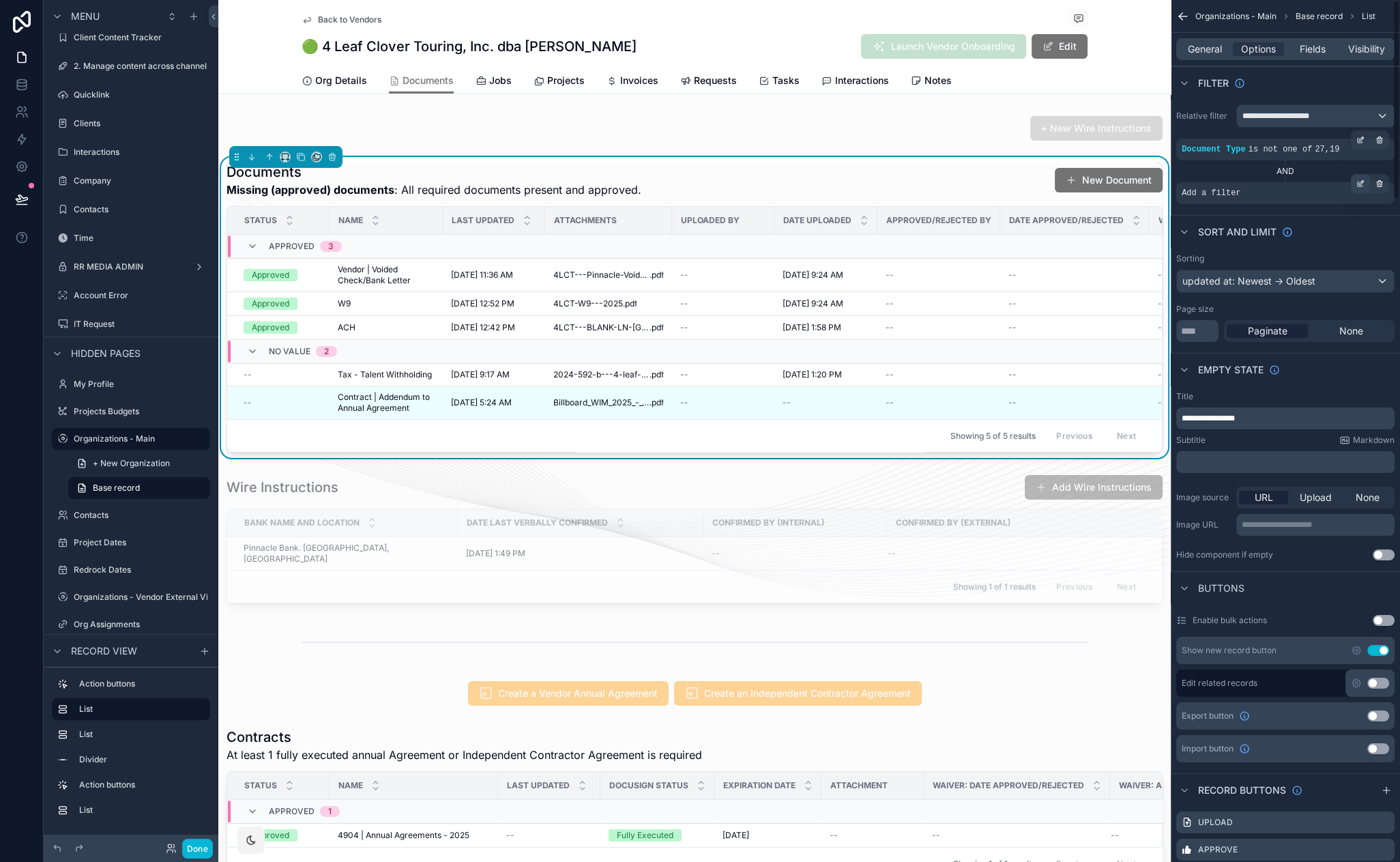
click at [1368, 180] on div "scrollable content" at bounding box center [1360, 183] width 19 height 19
click at [1037, 172] on span "Select a field" at bounding box center [1038, 172] width 58 height 11
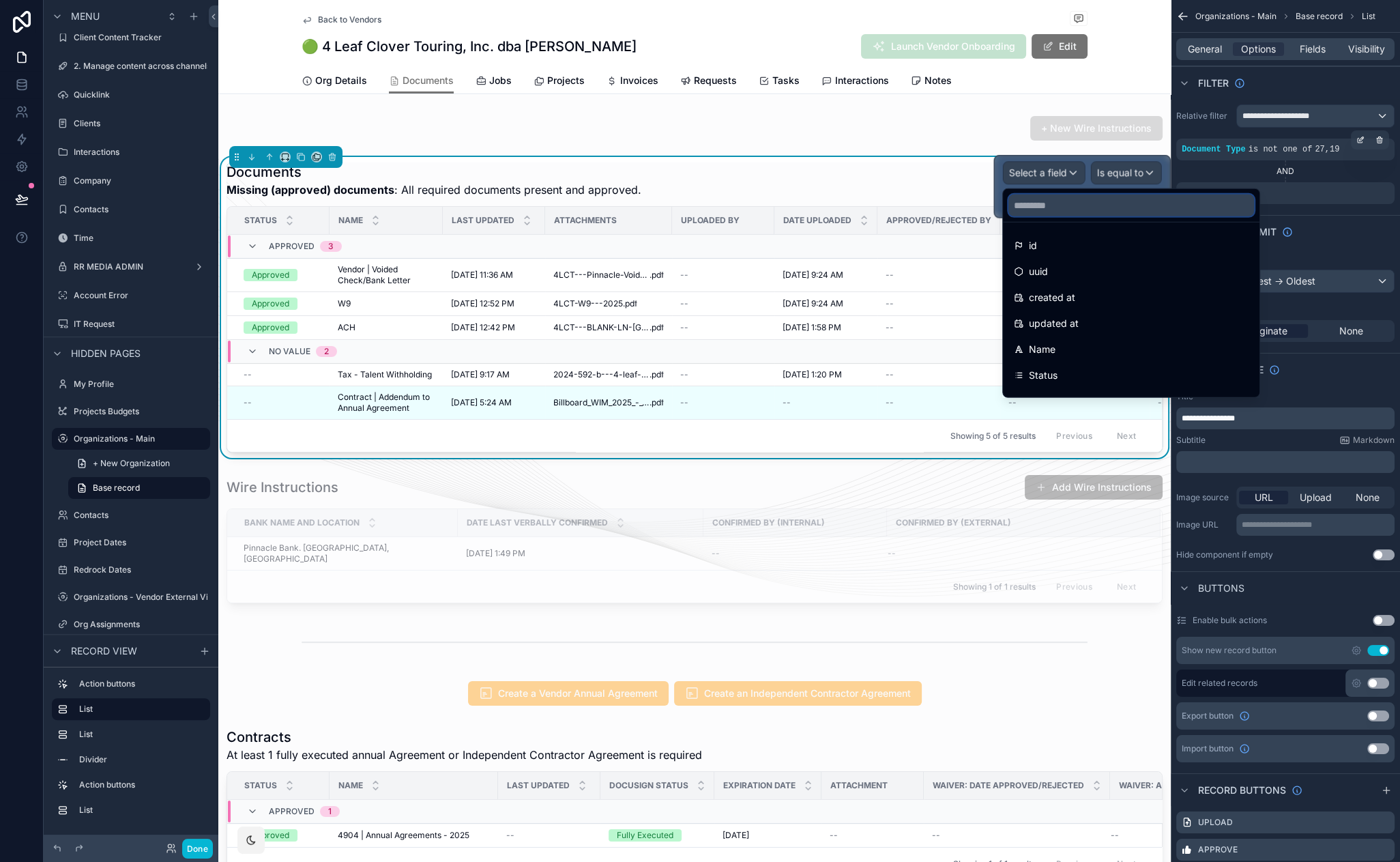
click at [1060, 198] on input "text" at bounding box center [1131, 205] width 246 height 22
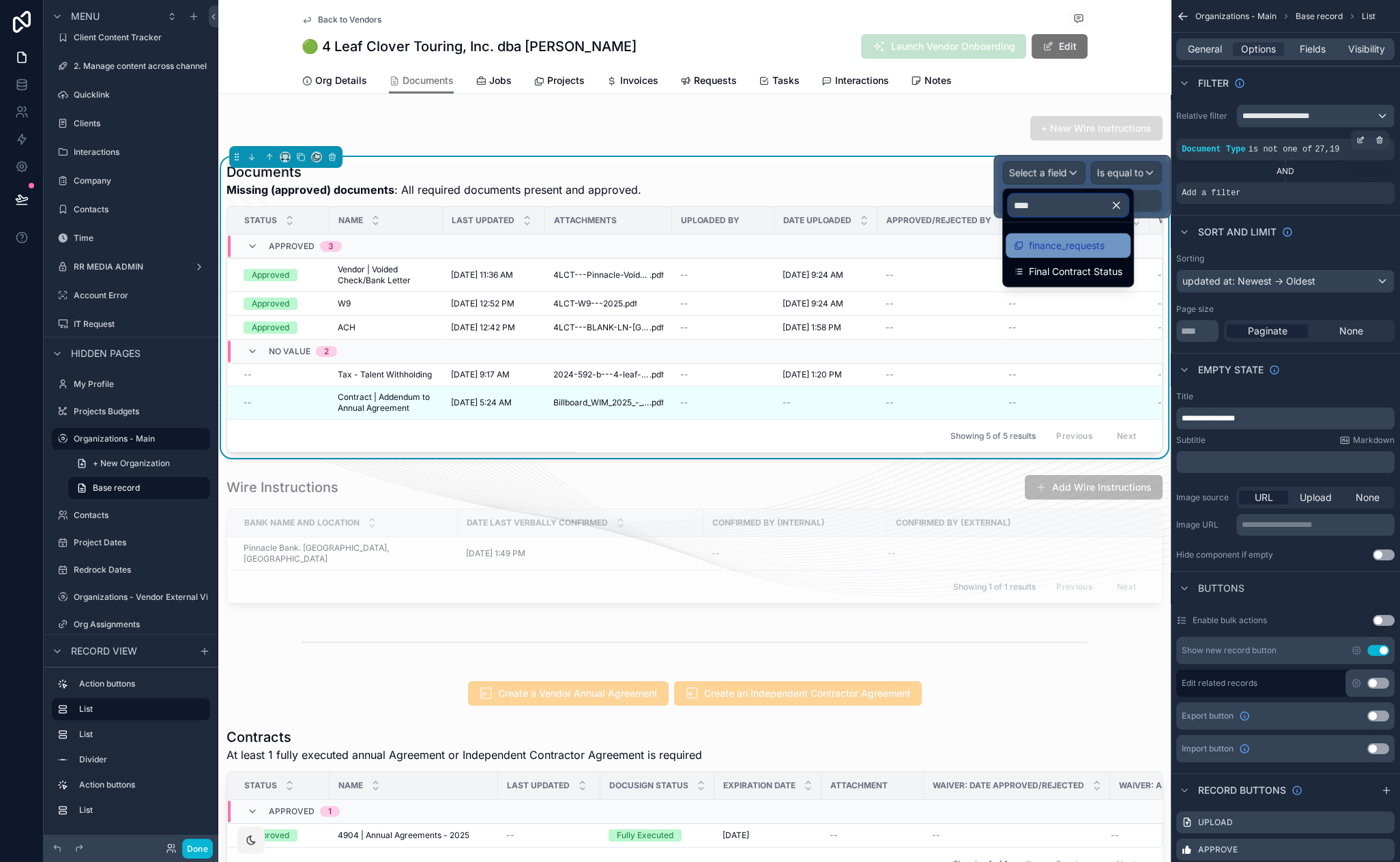
type input "****"
click at [1103, 248] on span "finance_requests" at bounding box center [1067, 246] width 75 height 16
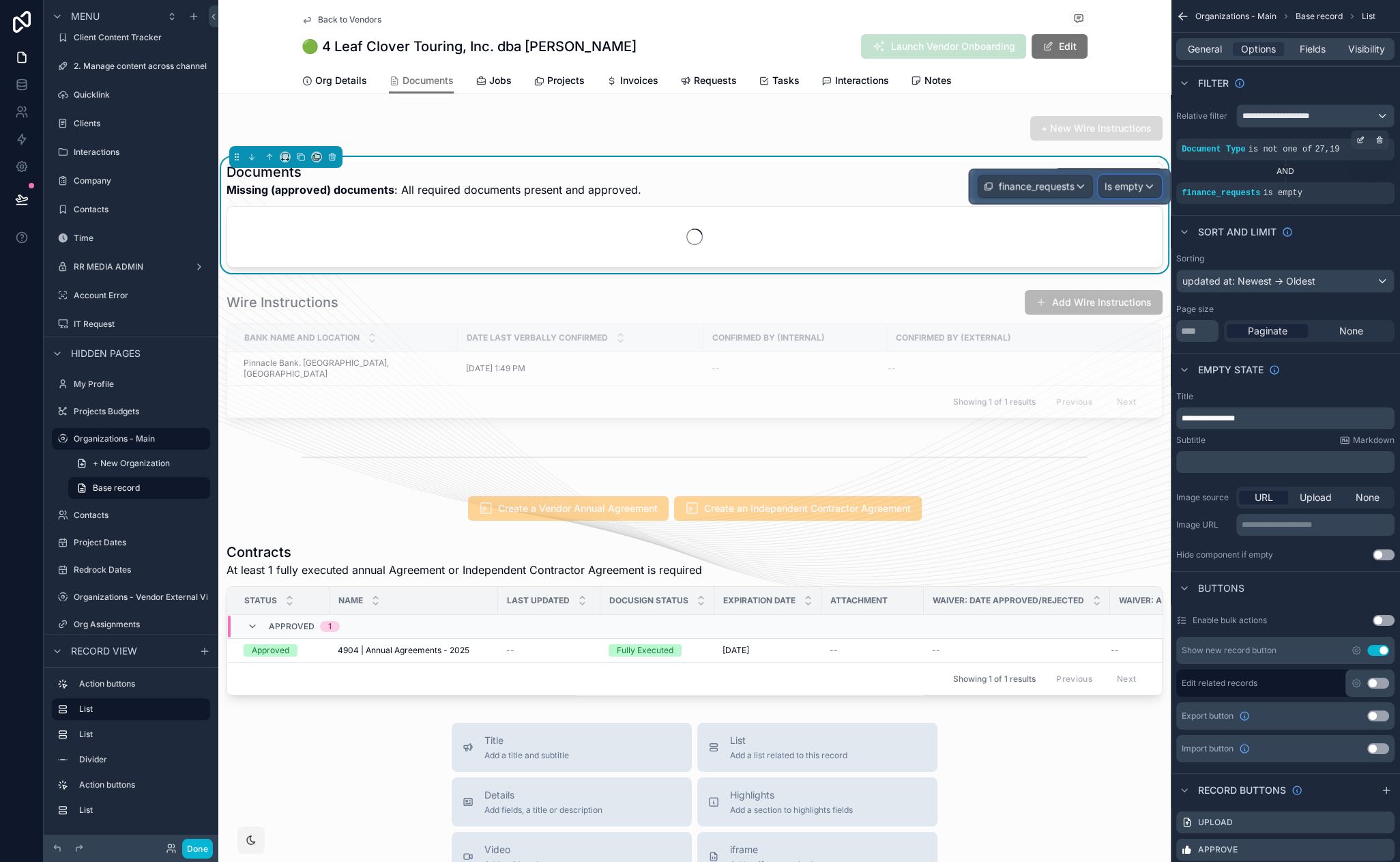
click at [1136, 189] on span "Is empty" at bounding box center [1124, 186] width 39 height 14
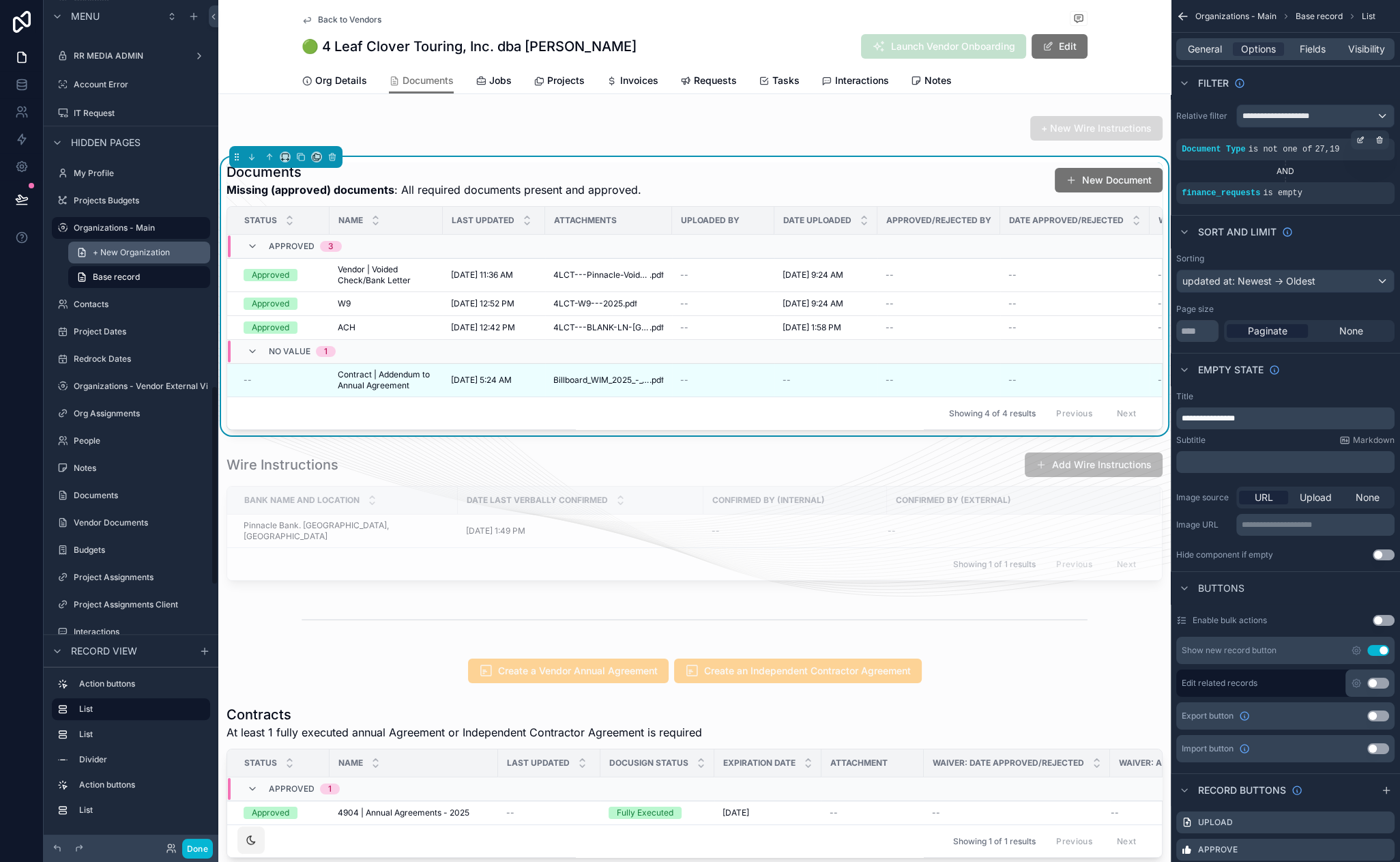
scroll to position [1697, 0]
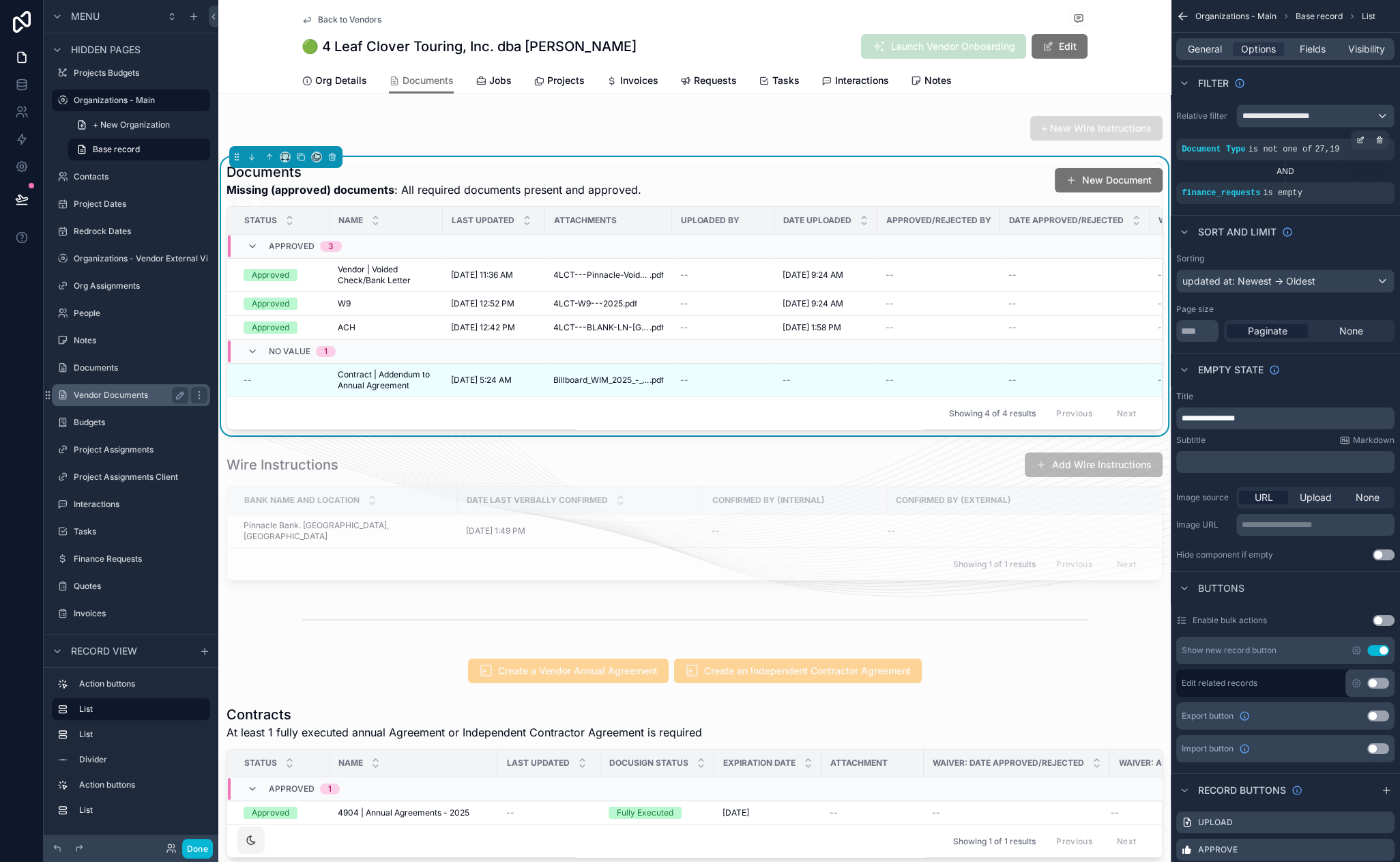
click at [130, 397] on label "Vendor Documents" at bounding box center [128, 394] width 109 height 11
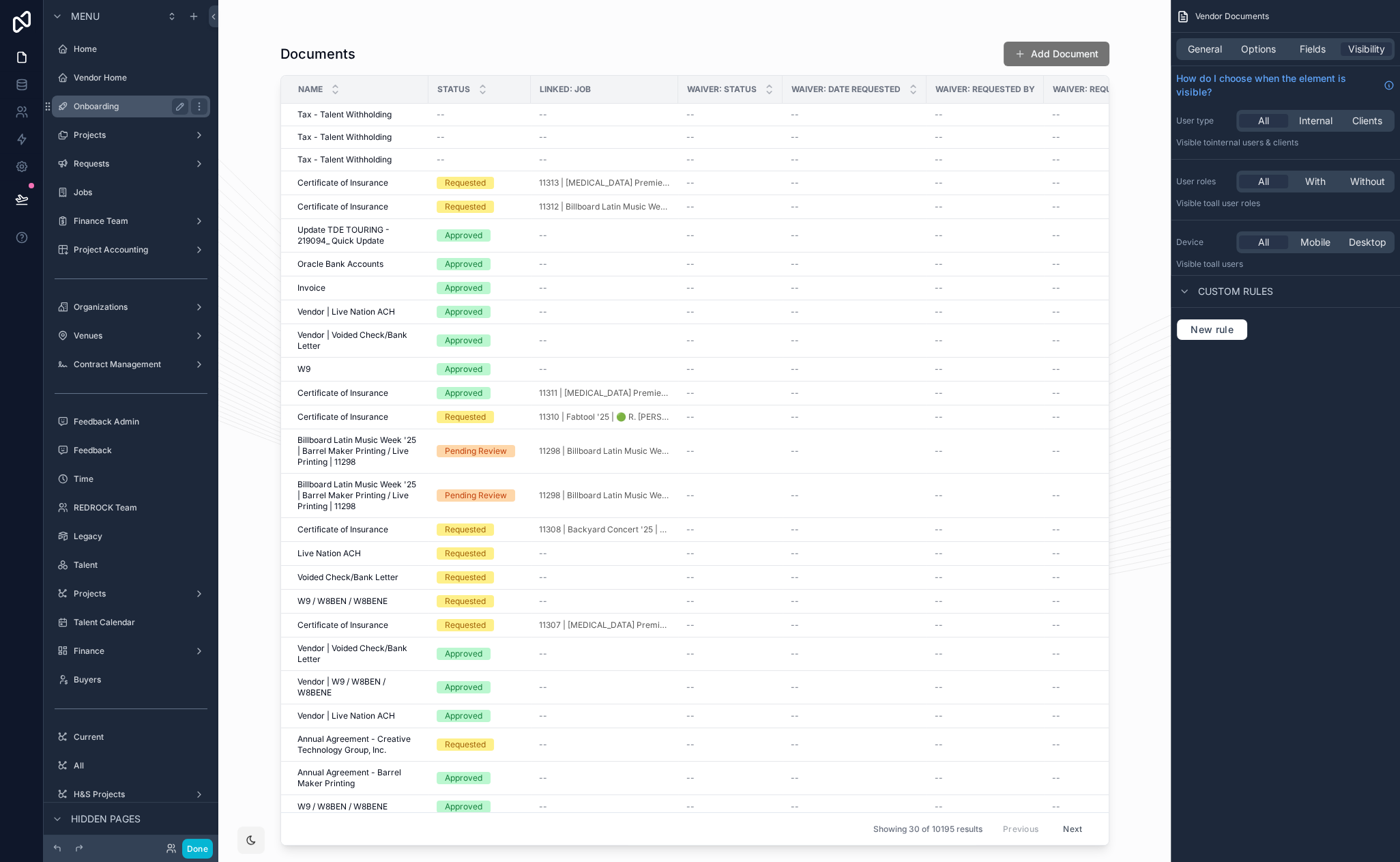
click at [117, 110] on label "Onboarding" at bounding box center [128, 106] width 109 height 11
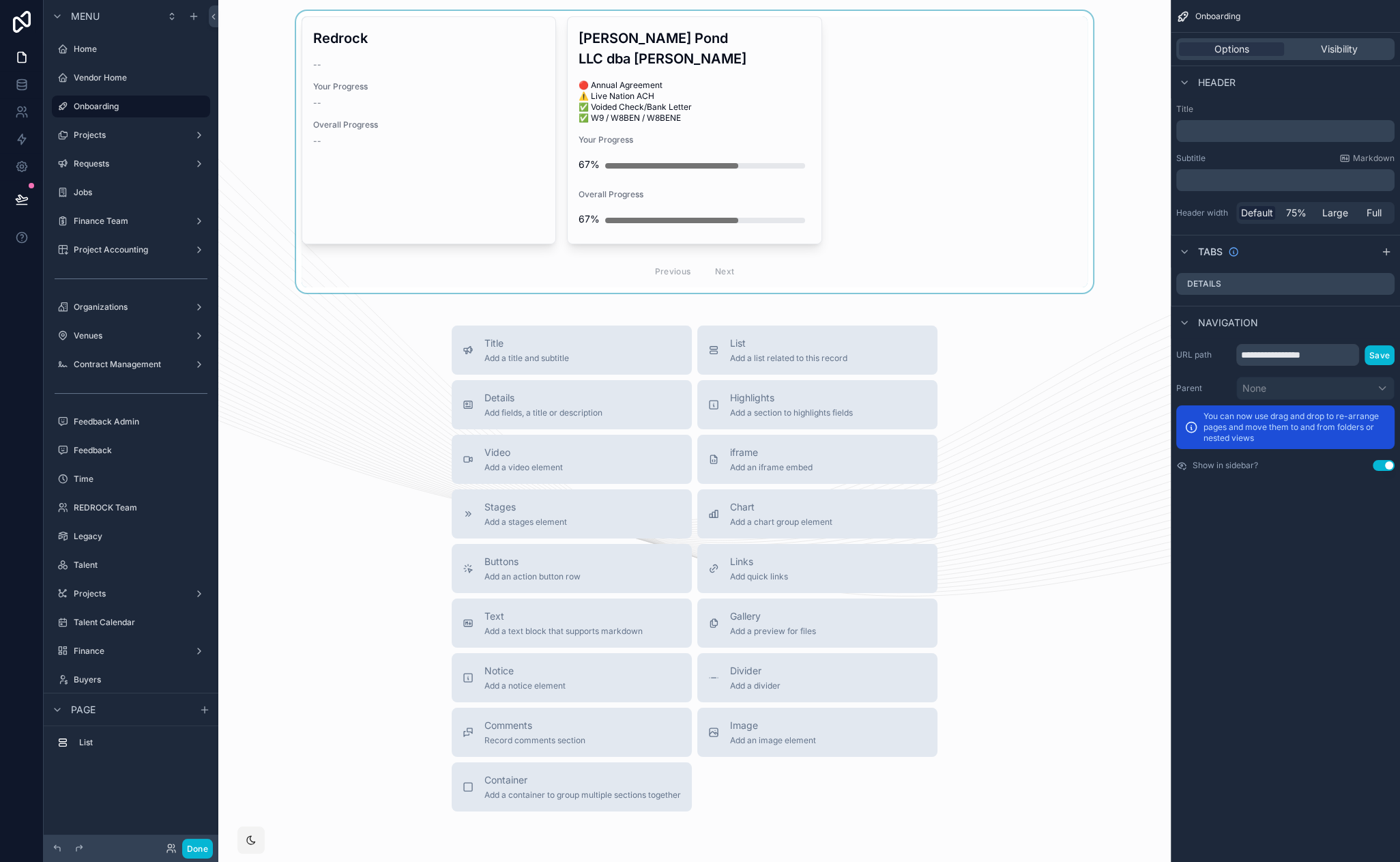
click at [754, 95] on div "scrollable content" at bounding box center [694, 152] width 930 height 282
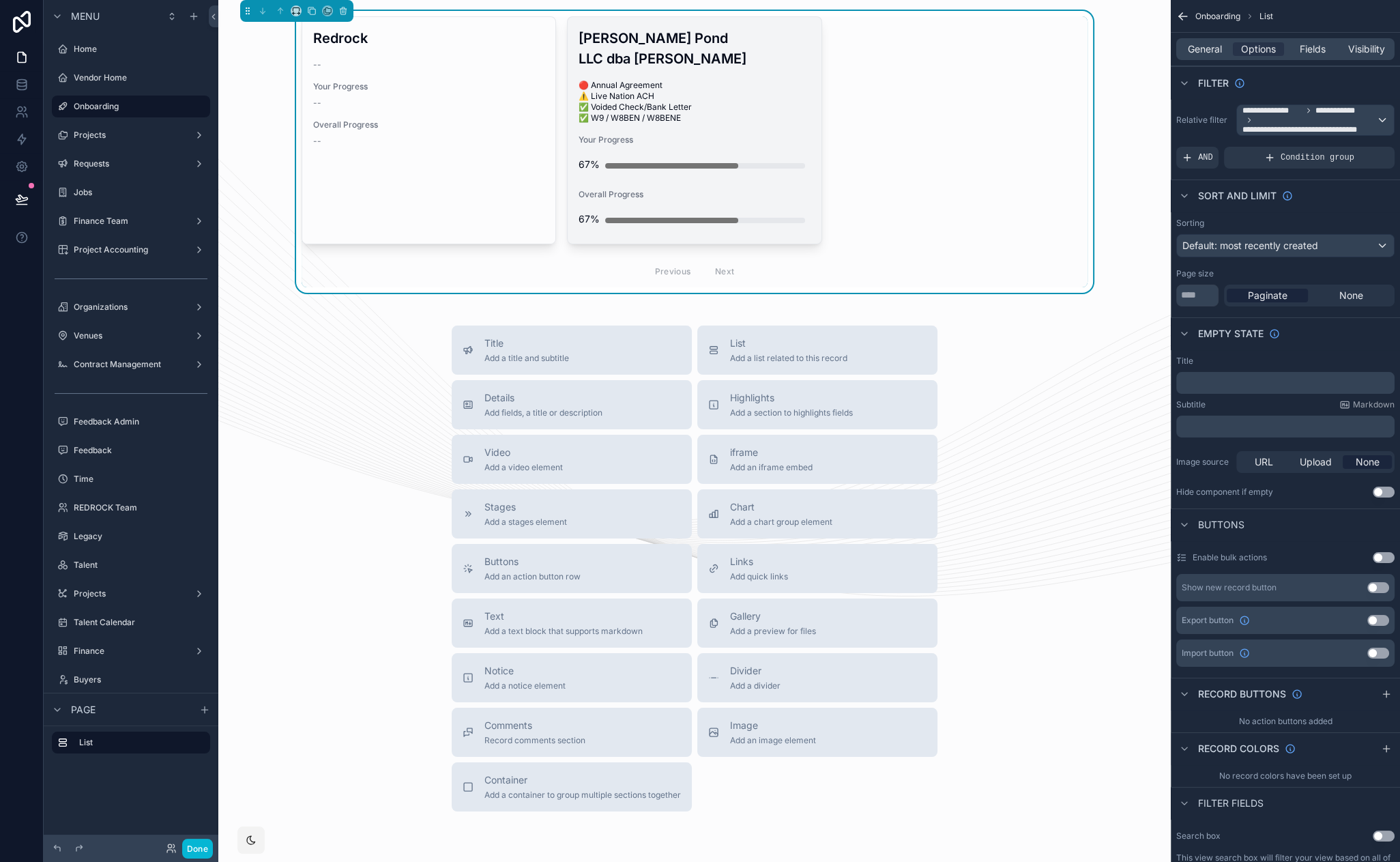
click at [673, 108] on span "🔴 Annual Agreement ⚠️ Live Nation ACH ✅ Voided Check/Bank Letter ✅ W9 / W8BEN /…" at bounding box center [694, 101] width 231 height 43
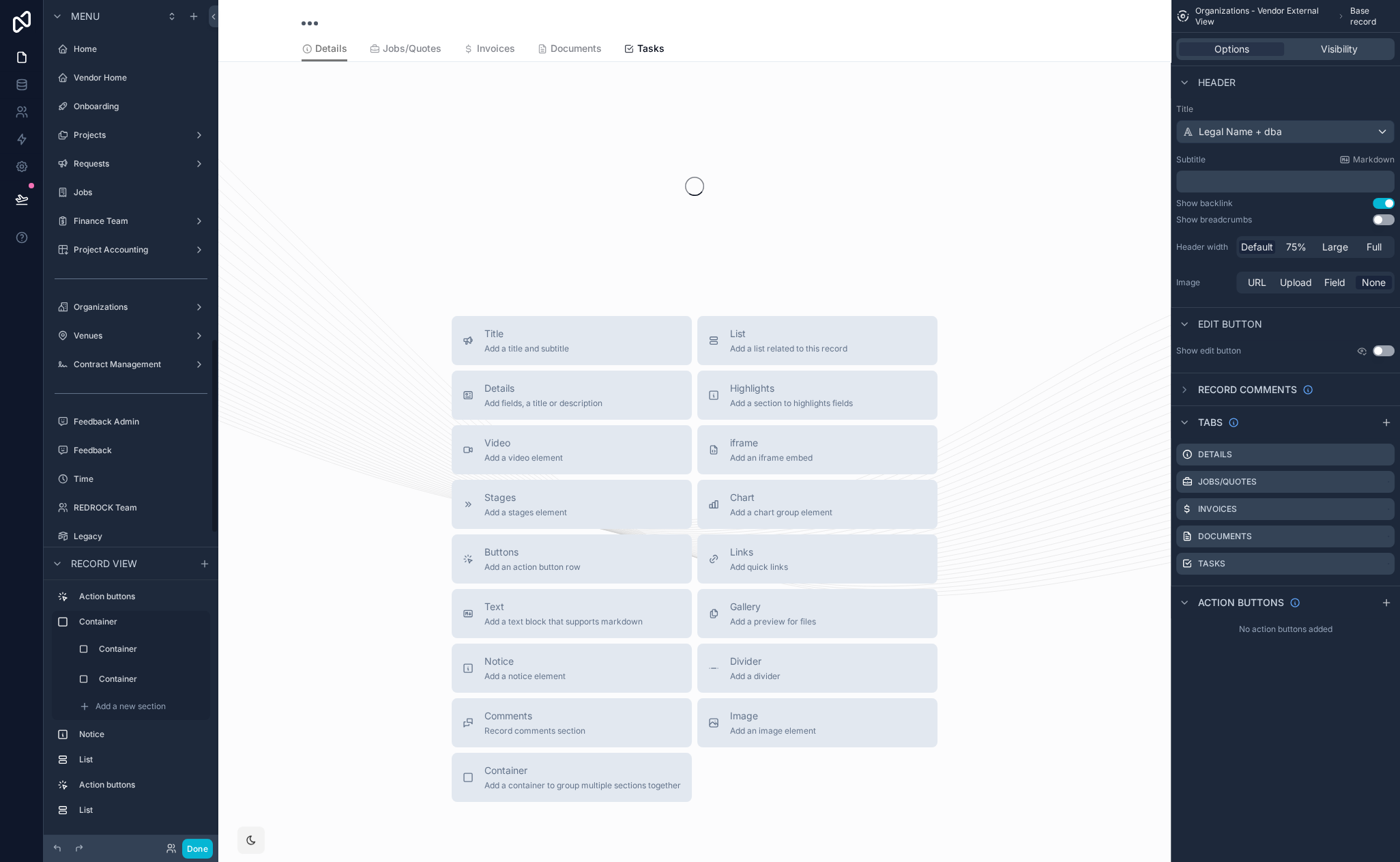
scroll to position [1467, 0]
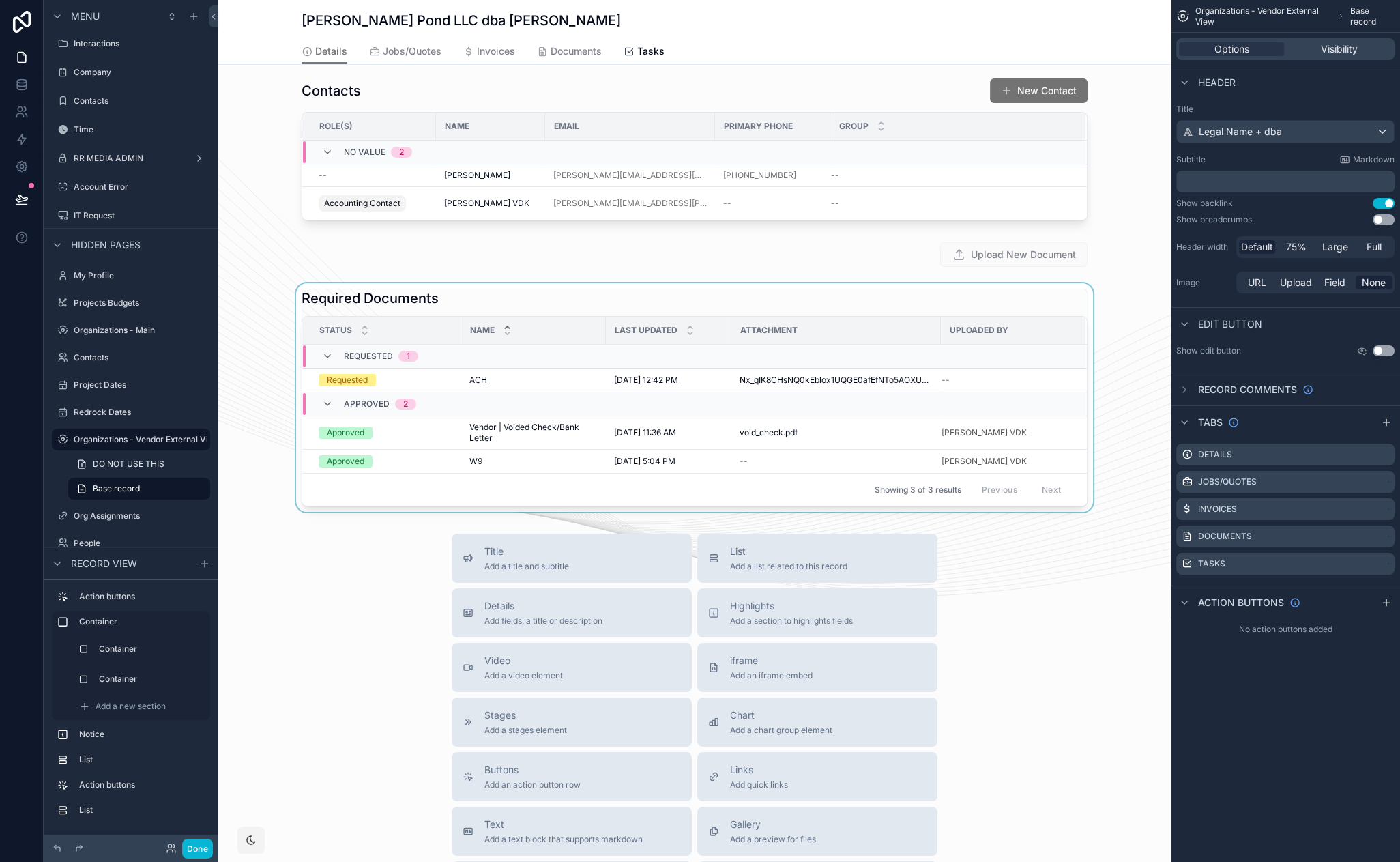
scroll to position [351, 0]
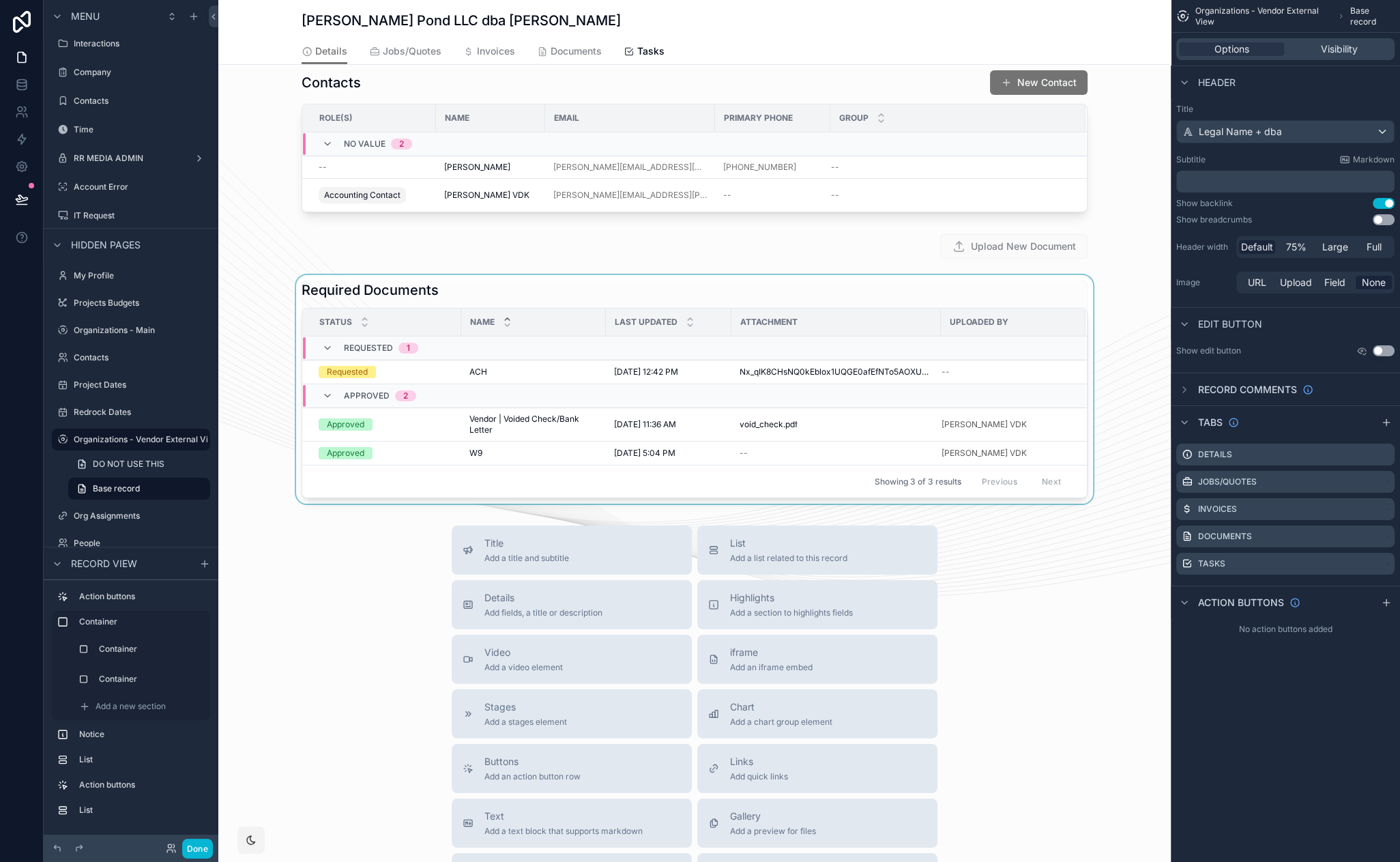
click at [577, 277] on div "scrollable content" at bounding box center [695, 389] width 952 height 228
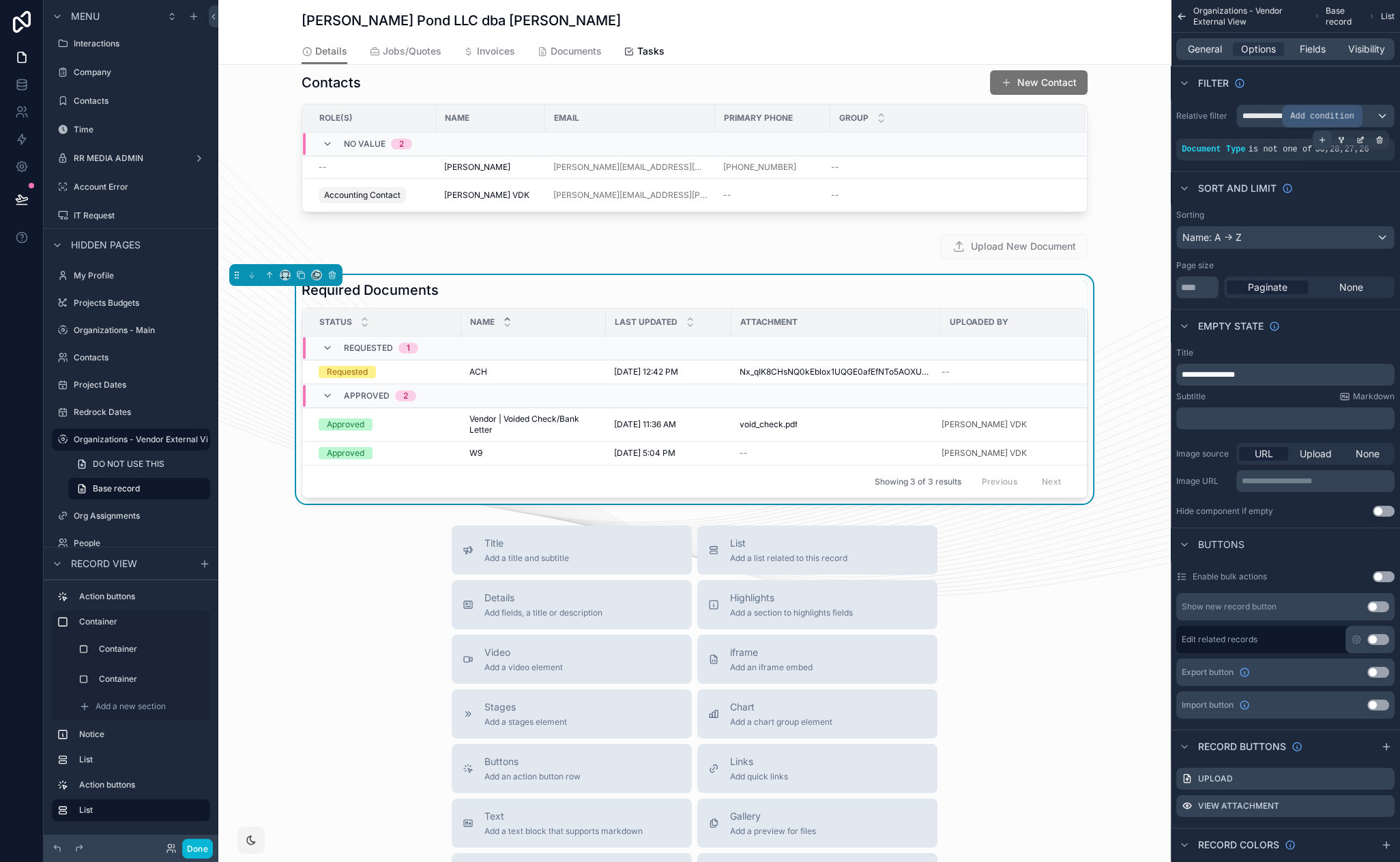
click at [1325, 138] on icon "scrollable content" at bounding box center [1322, 140] width 9 height 9
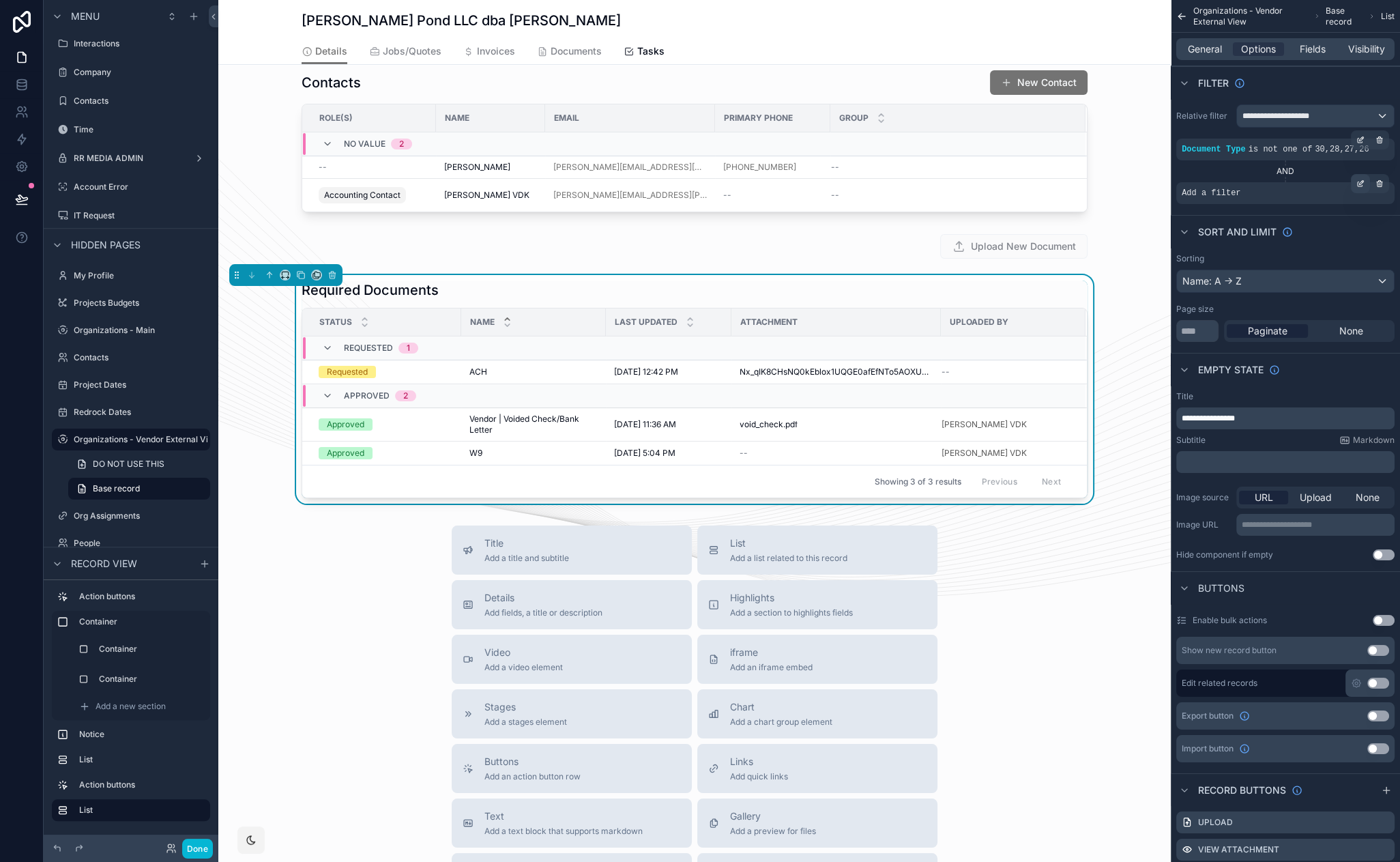
click at [1359, 179] on icon "scrollable content" at bounding box center [1361, 184] width 9 height 9
click at [1053, 170] on span "Select a field" at bounding box center [1038, 172] width 58 height 11
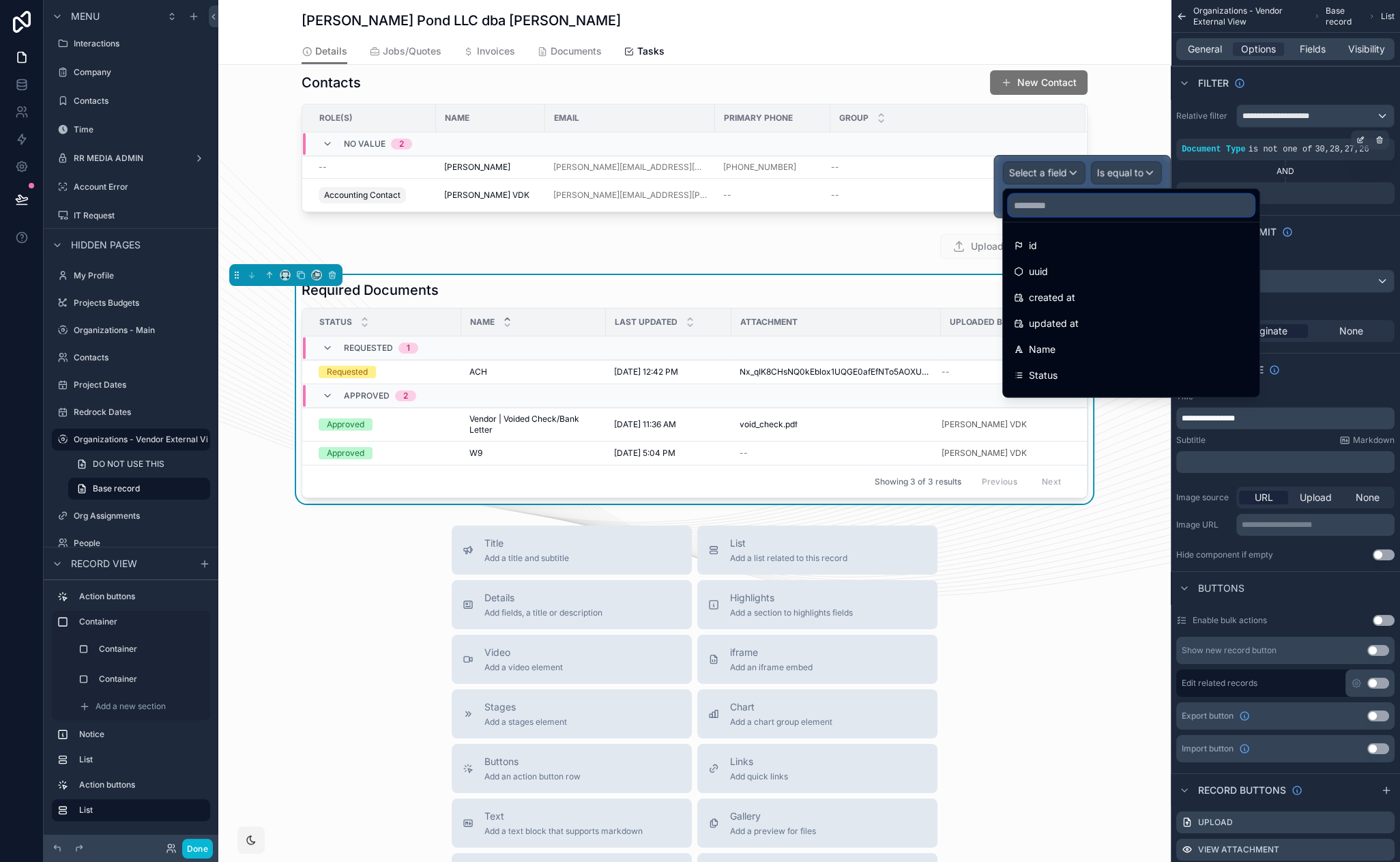
click at [1100, 203] on input "text" at bounding box center [1131, 205] width 246 height 22
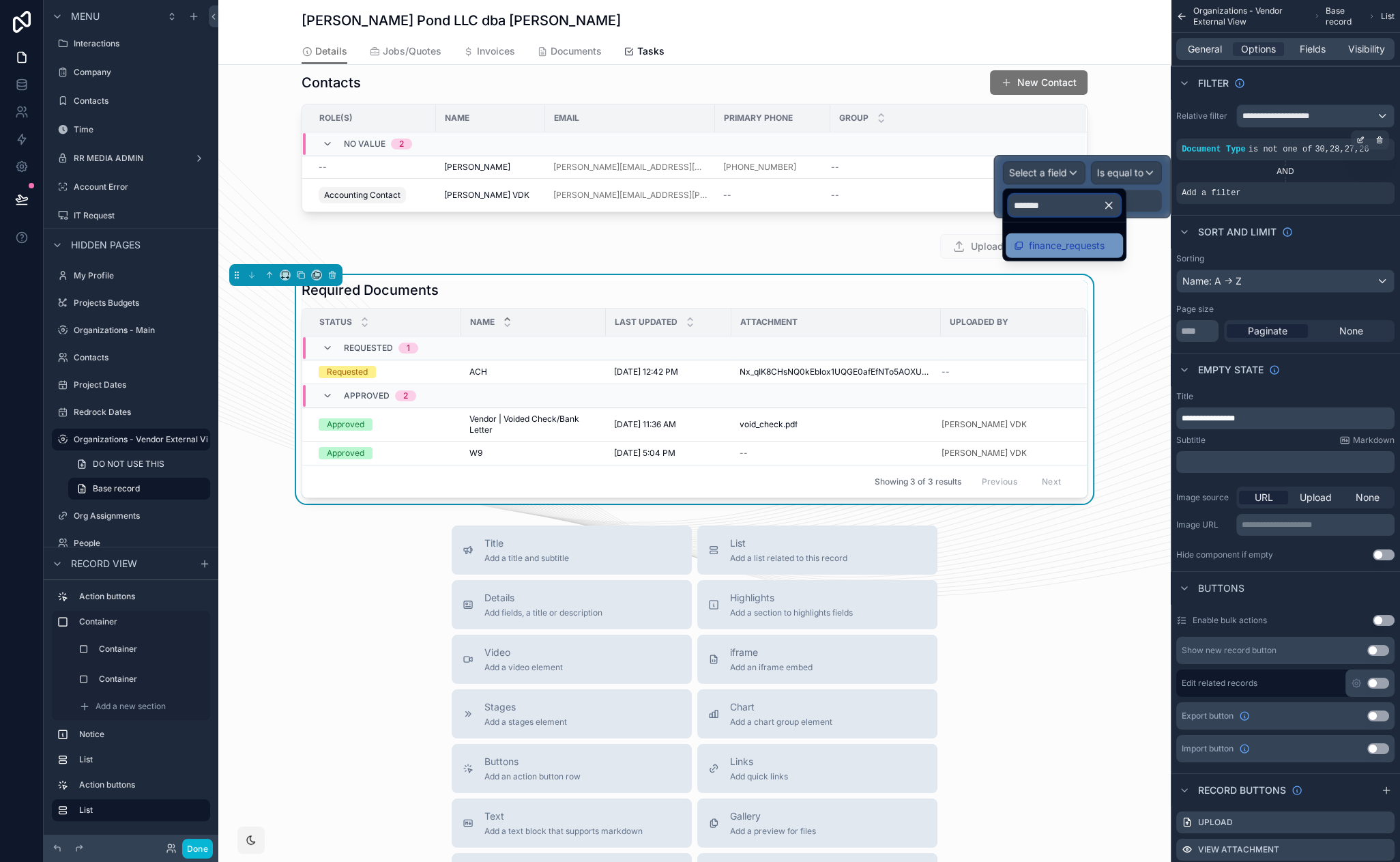
type input "*******"
click at [1095, 241] on span "finance_requests" at bounding box center [1067, 246] width 75 height 16
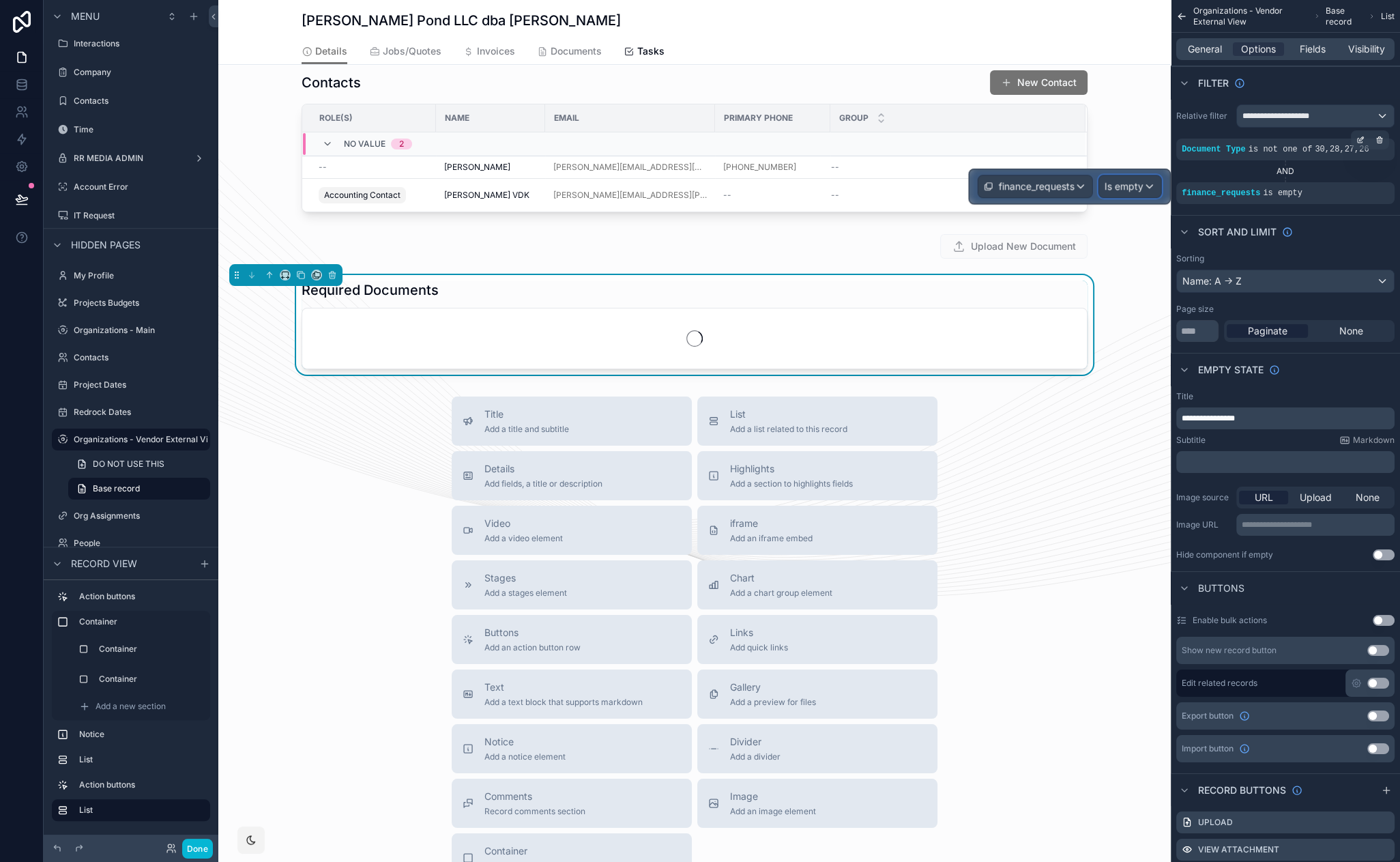
click at [1136, 184] on span "Is empty" at bounding box center [1124, 186] width 39 height 14
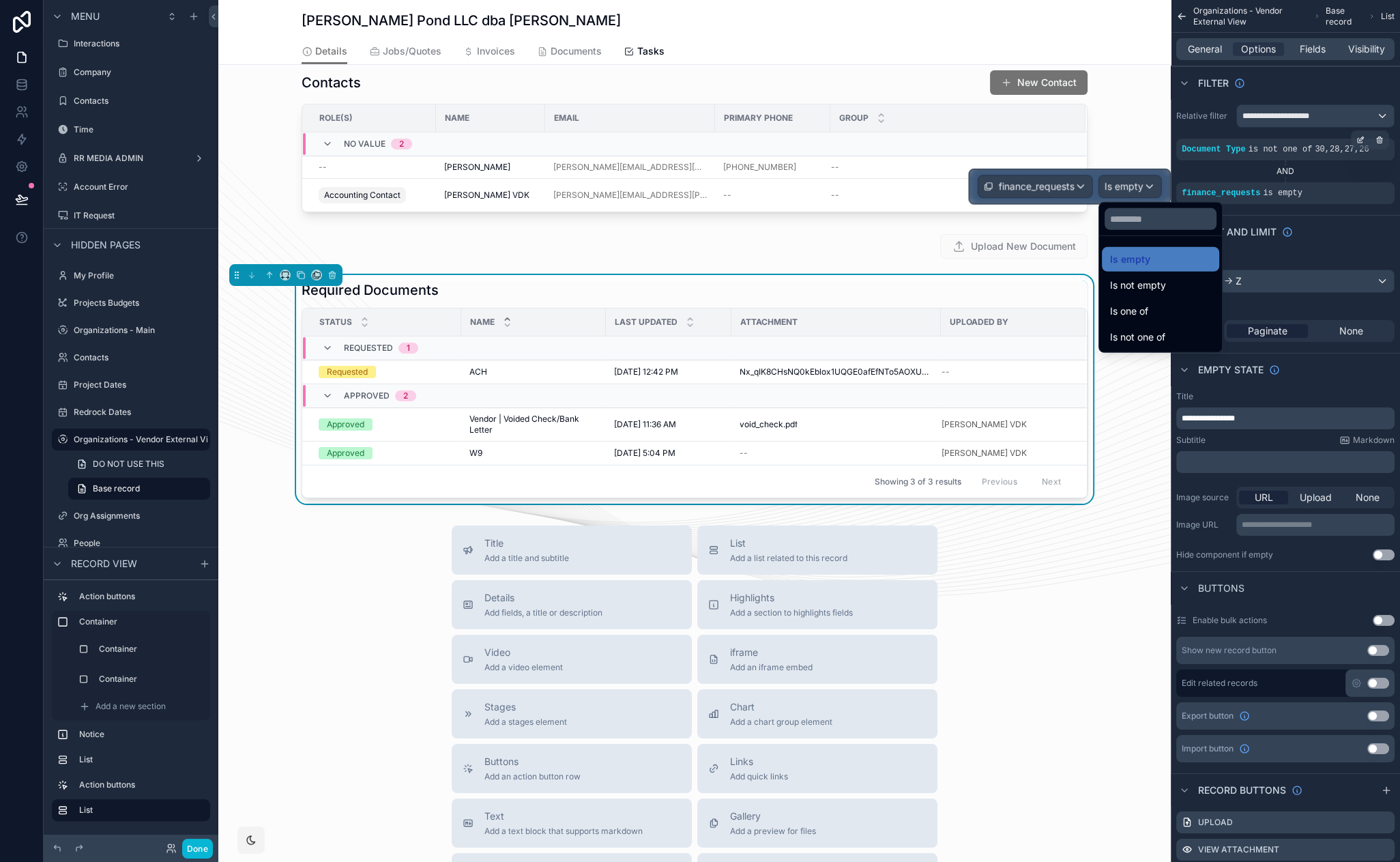
click at [1142, 49] on div "Details Jobs/Quotes Invoices Documents Tasks" at bounding box center [694, 51] width 936 height 26
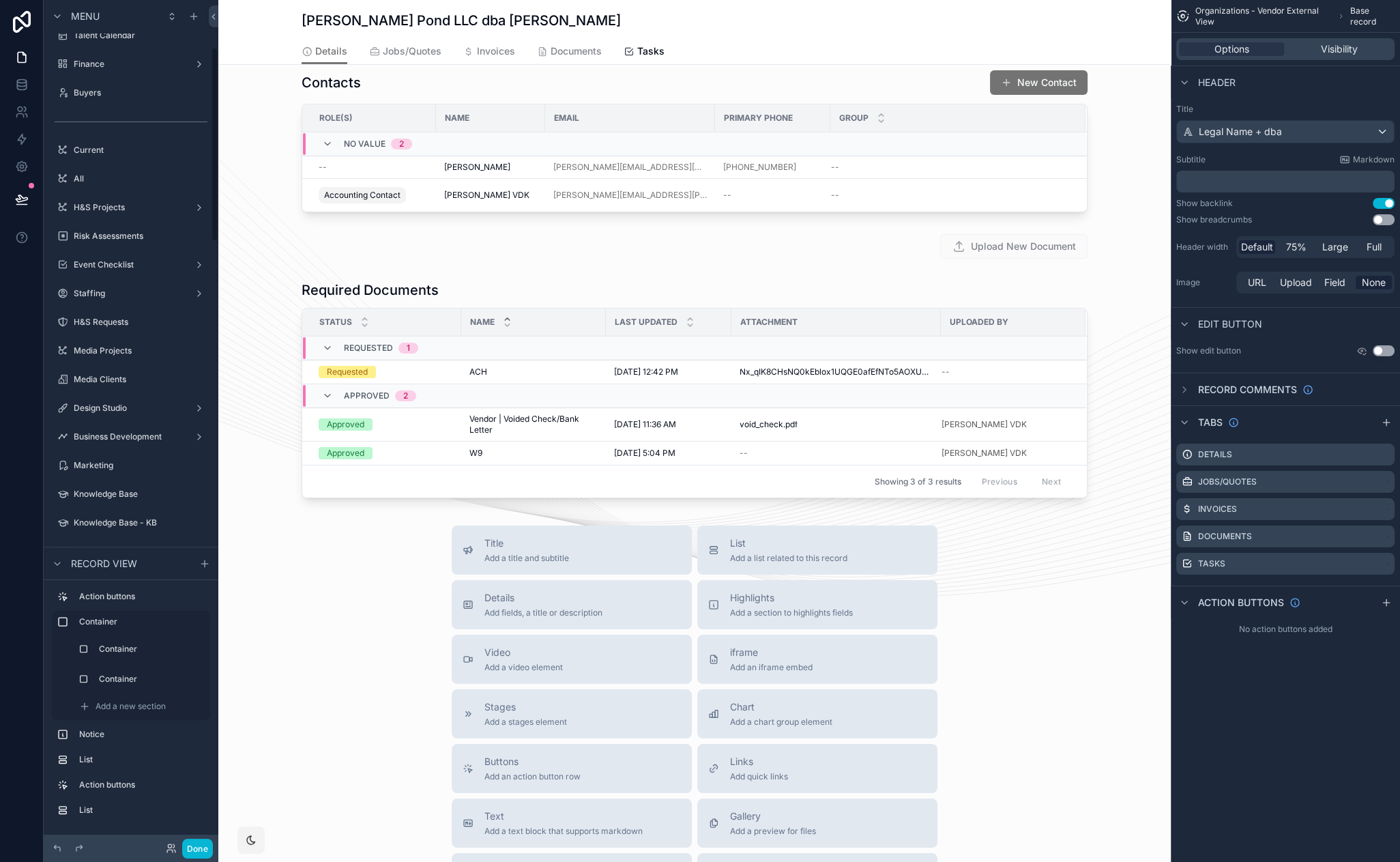
scroll to position [0, 0]
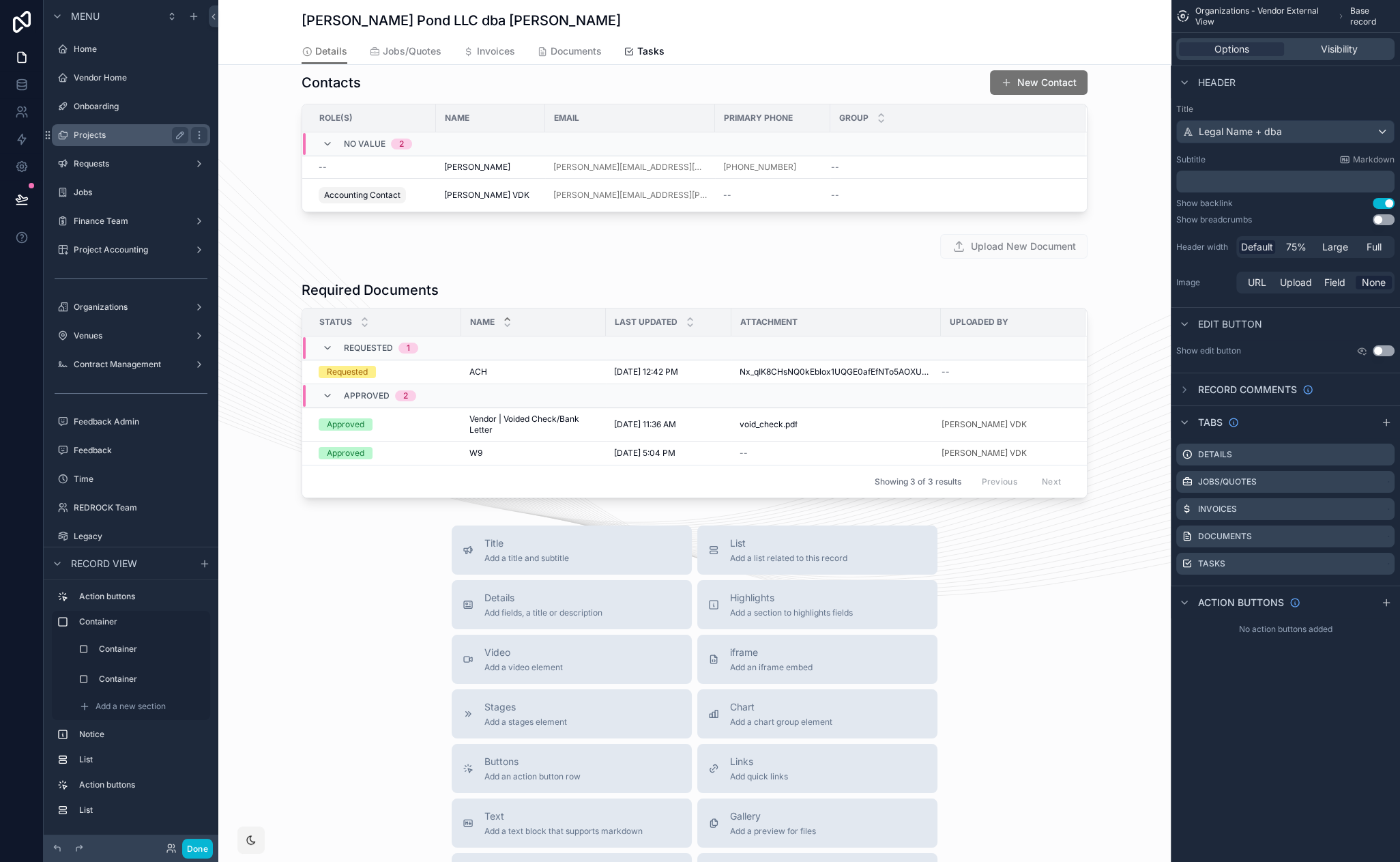
click at [98, 137] on label "Projects" at bounding box center [128, 135] width 109 height 11
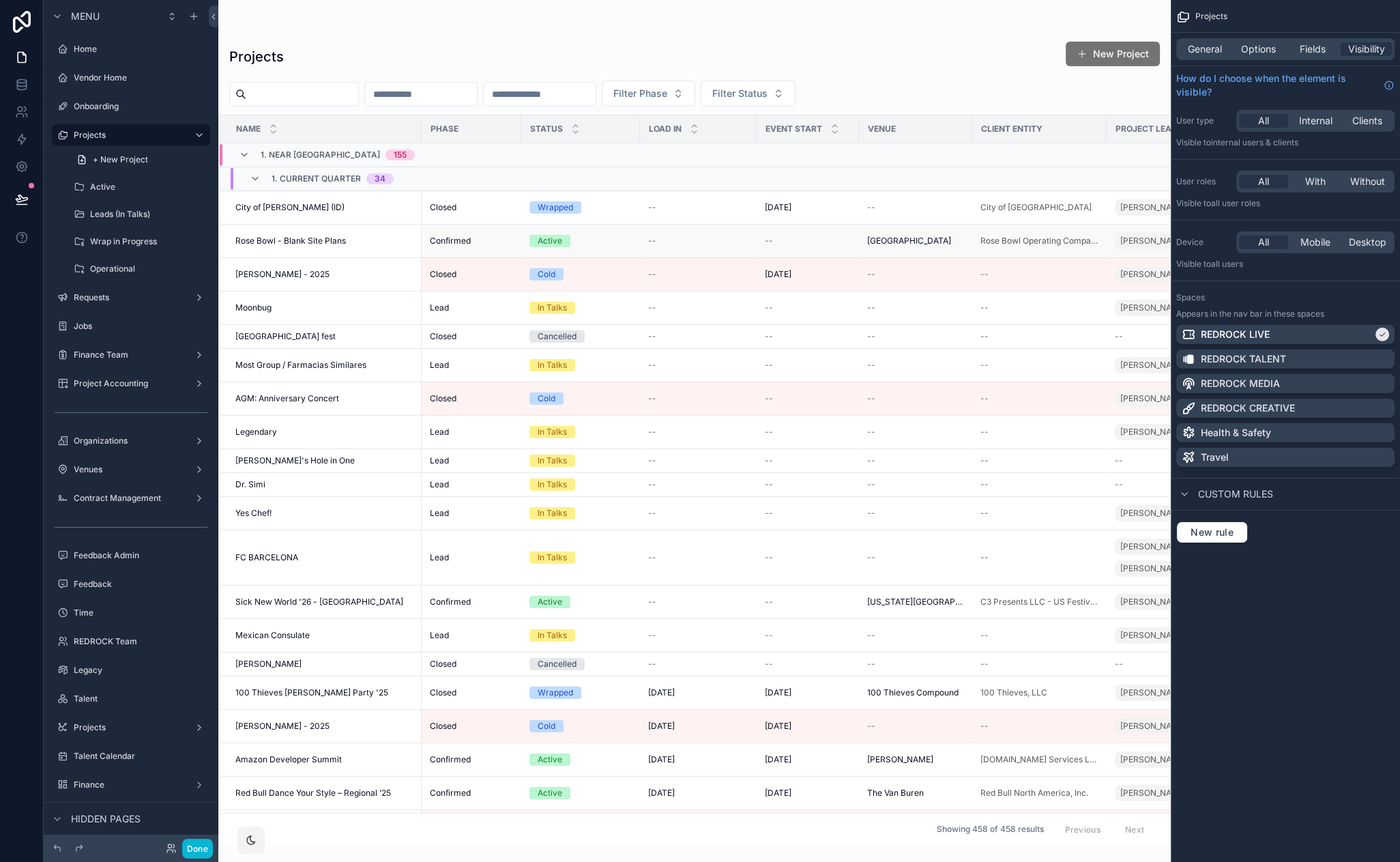
click at [283, 240] on span "Rose Bowl - Blank Site Plans" at bounding box center [290, 241] width 110 height 11
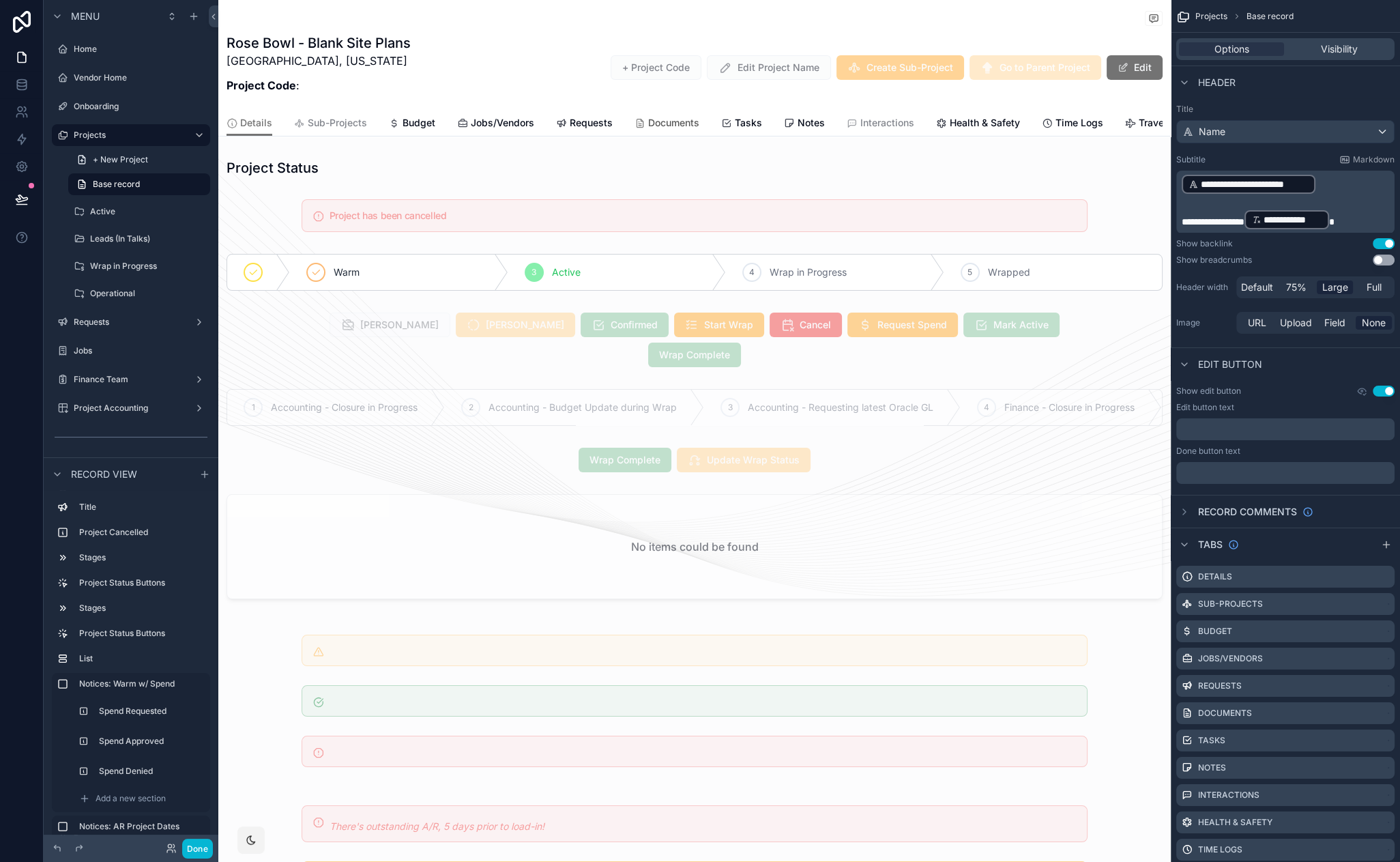
click at [663, 128] on span "Documents" at bounding box center [674, 122] width 51 height 14
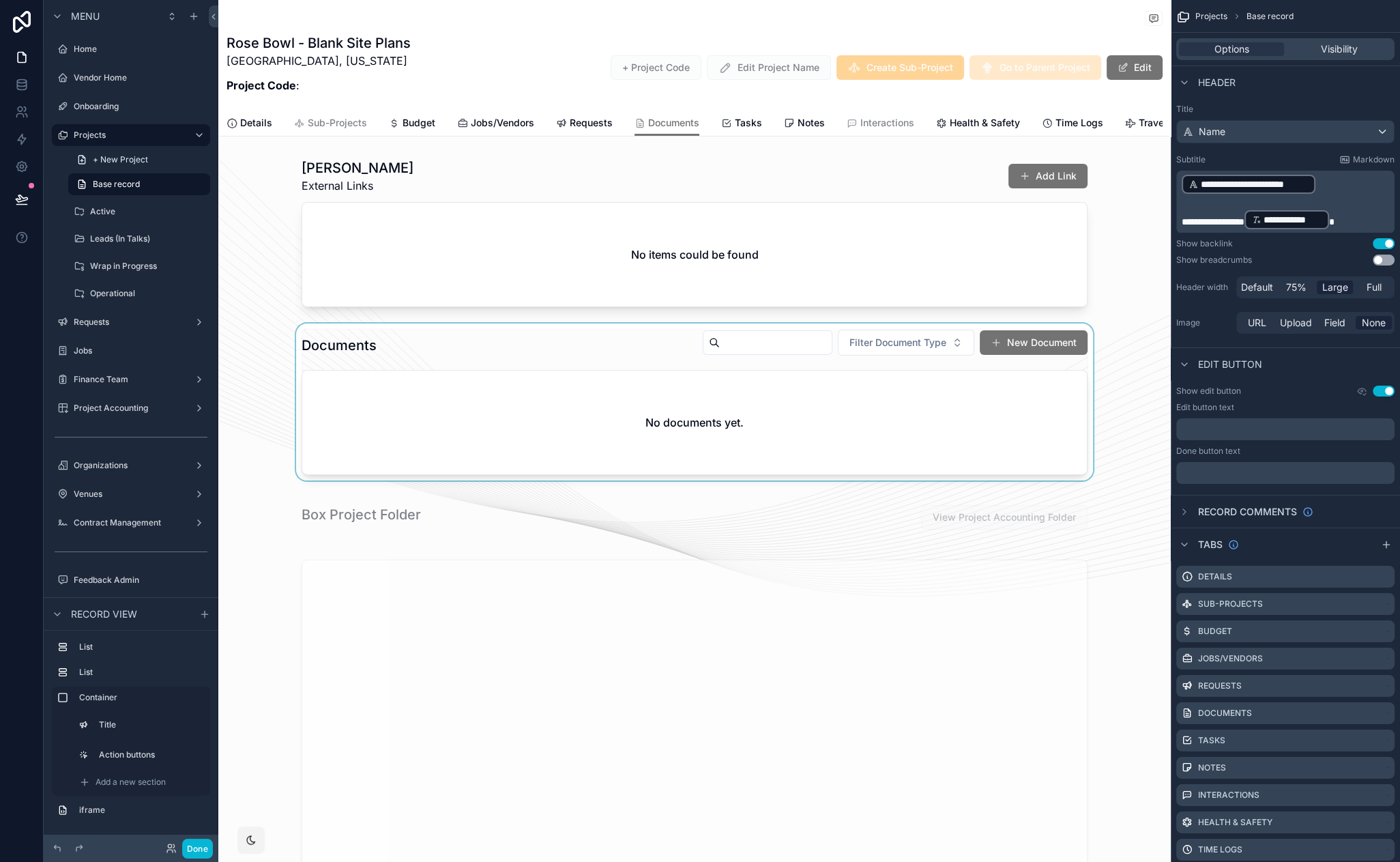
click at [576, 359] on div "scrollable content" at bounding box center [695, 401] width 952 height 157
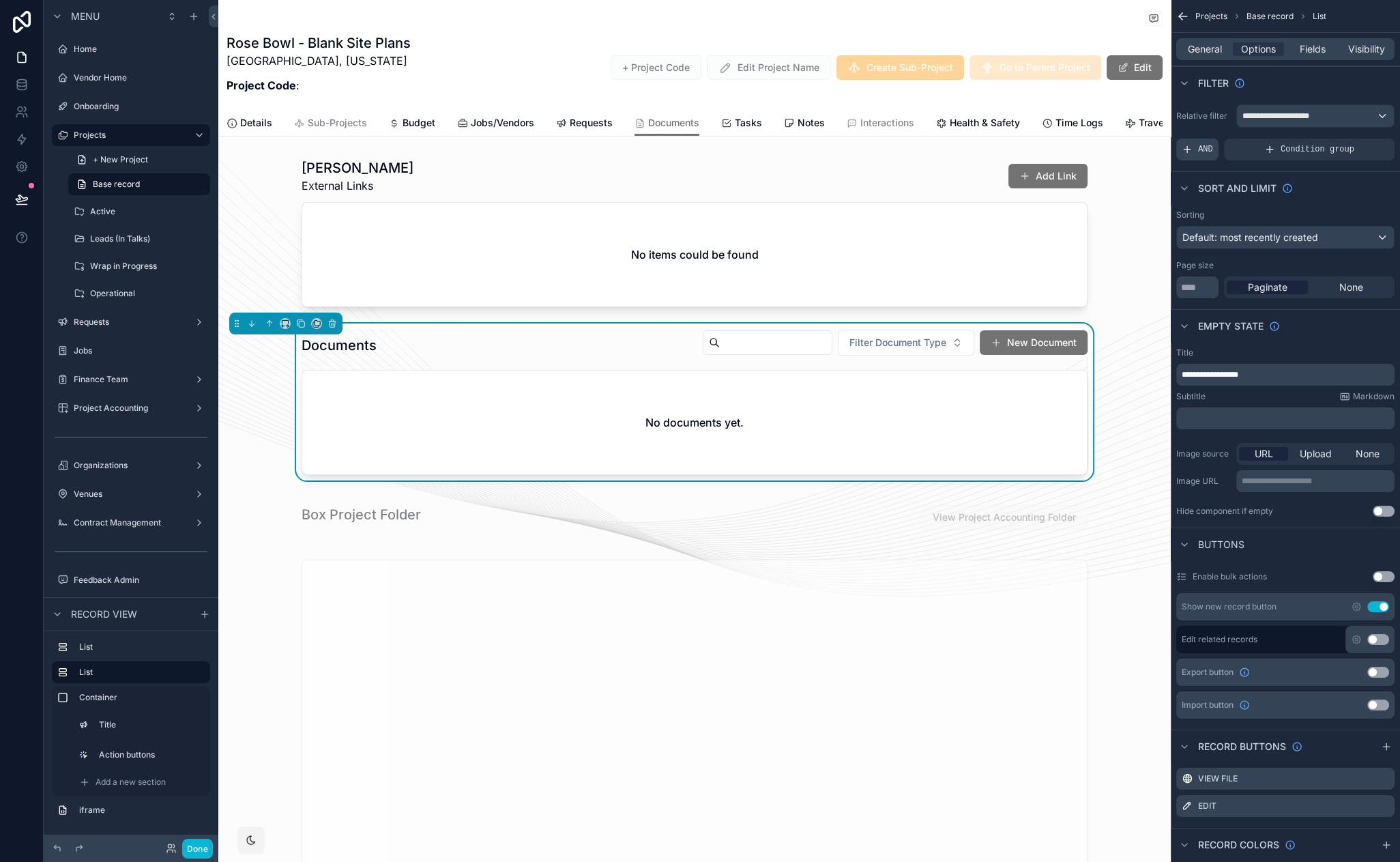
click at [1188, 144] on icon "scrollable content" at bounding box center [1186, 149] width 11 height 11
click at [1361, 140] on icon "scrollable content" at bounding box center [1362, 139] width 4 height 4
click at [1053, 135] on span "Select a field" at bounding box center [1038, 129] width 58 height 14
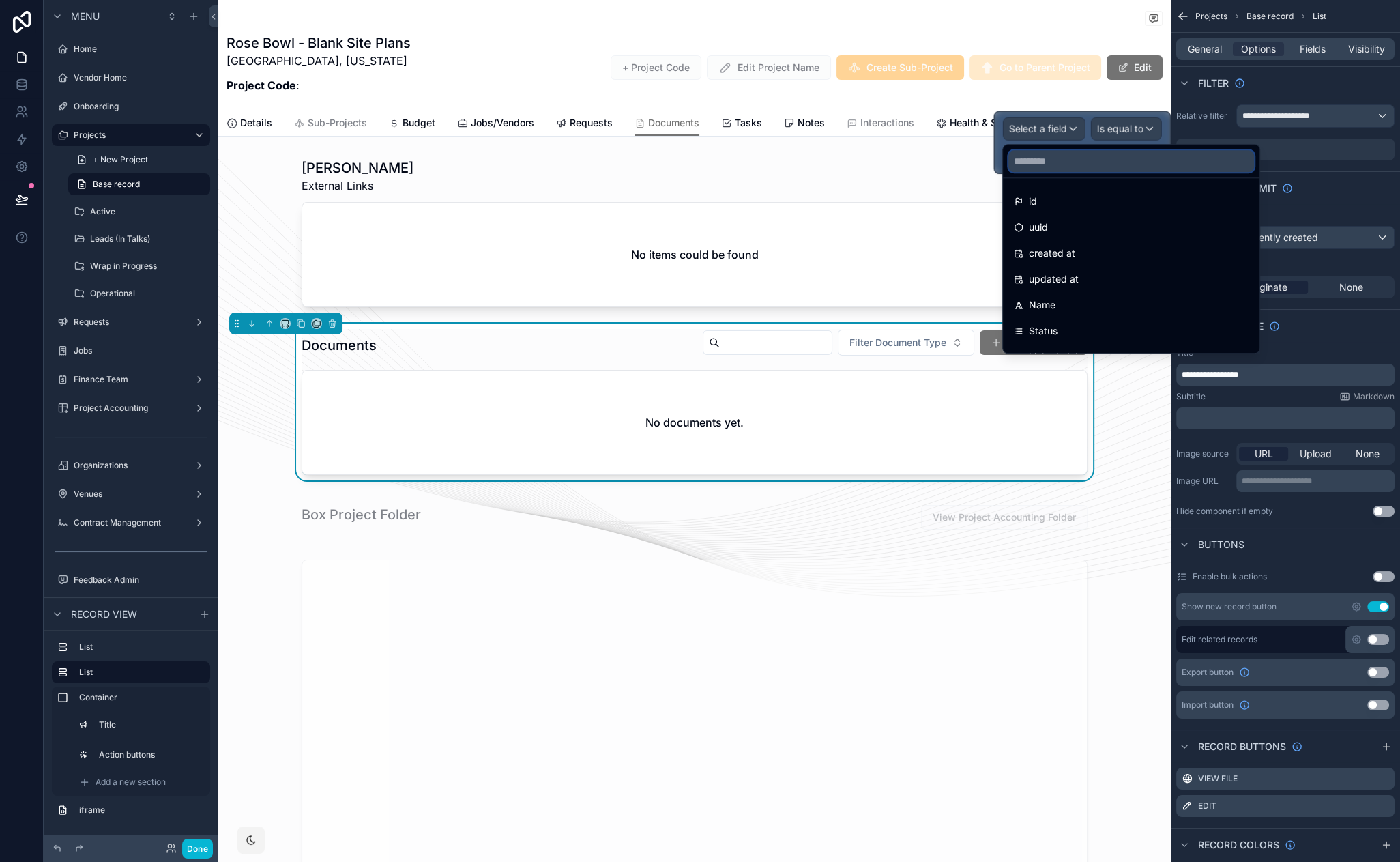
click at [1053, 160] on input "text" at bounding box center [1131, 161] width 246 height 22
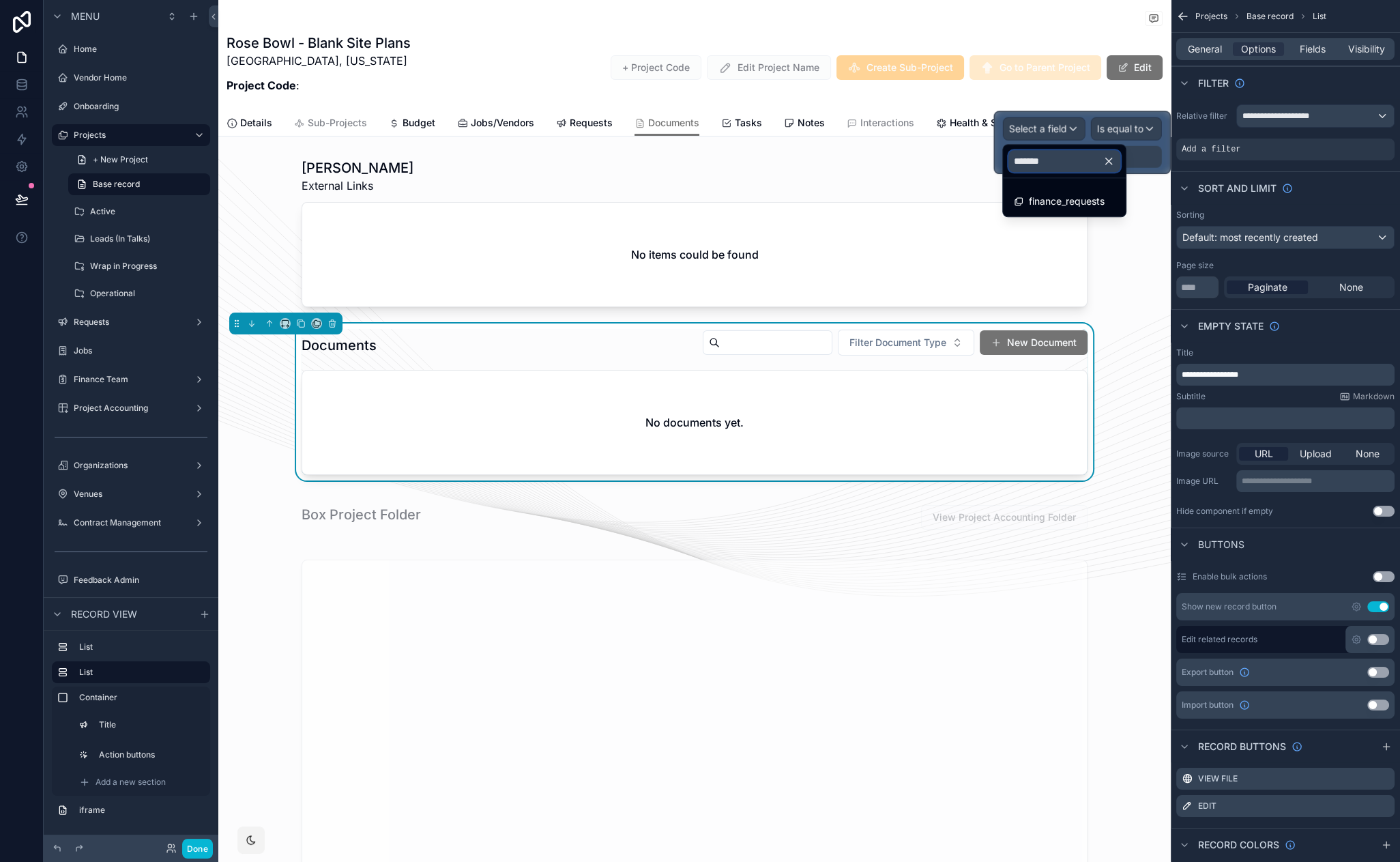
type input "*******"
click at [1105, 202] on span "finance_requests" at bounding box center [1067, 201] width 75 height 16
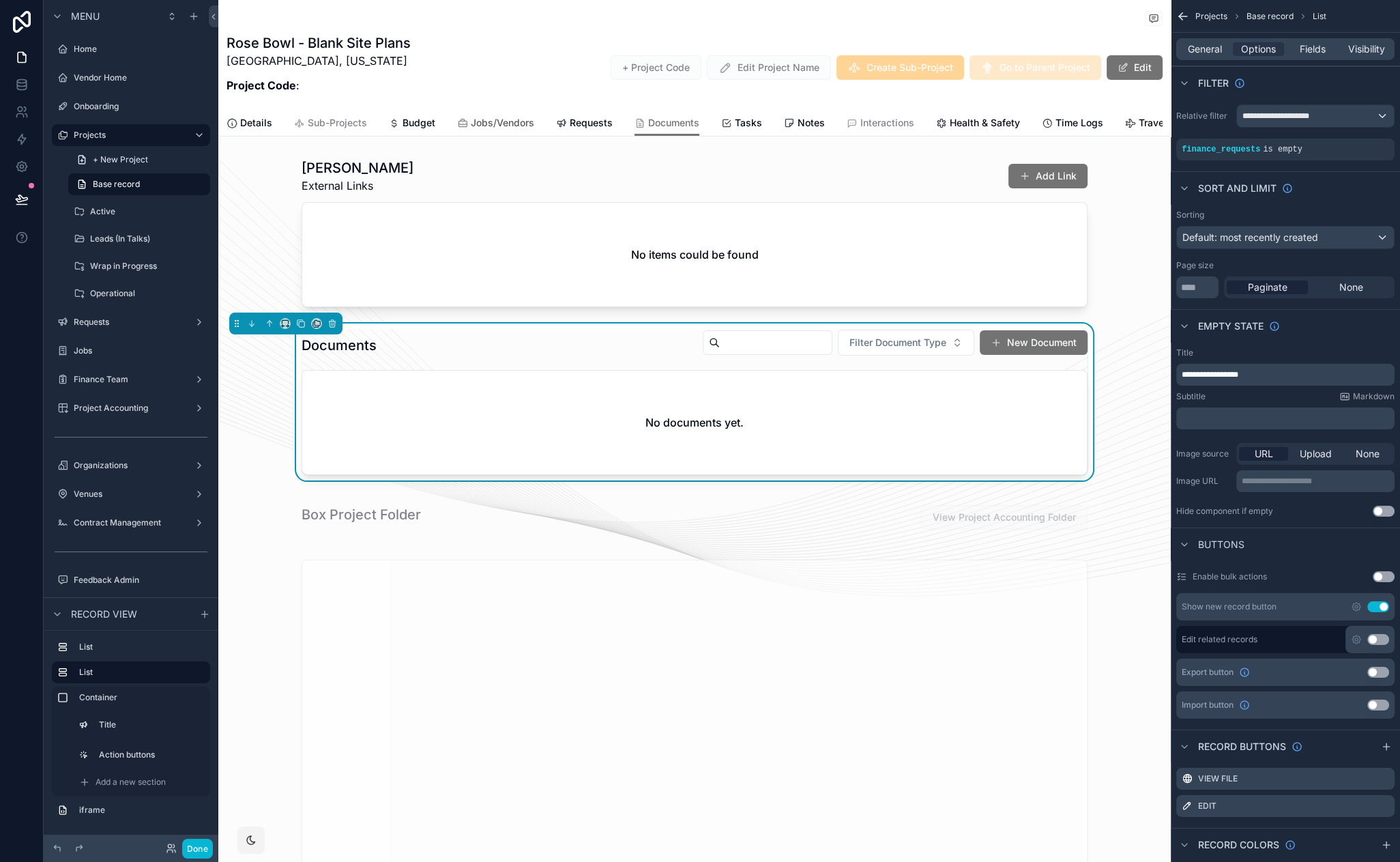
click at [498, 118] on span "Jobs/Vendors" at bounding box center [502, 122] width 63 height 14
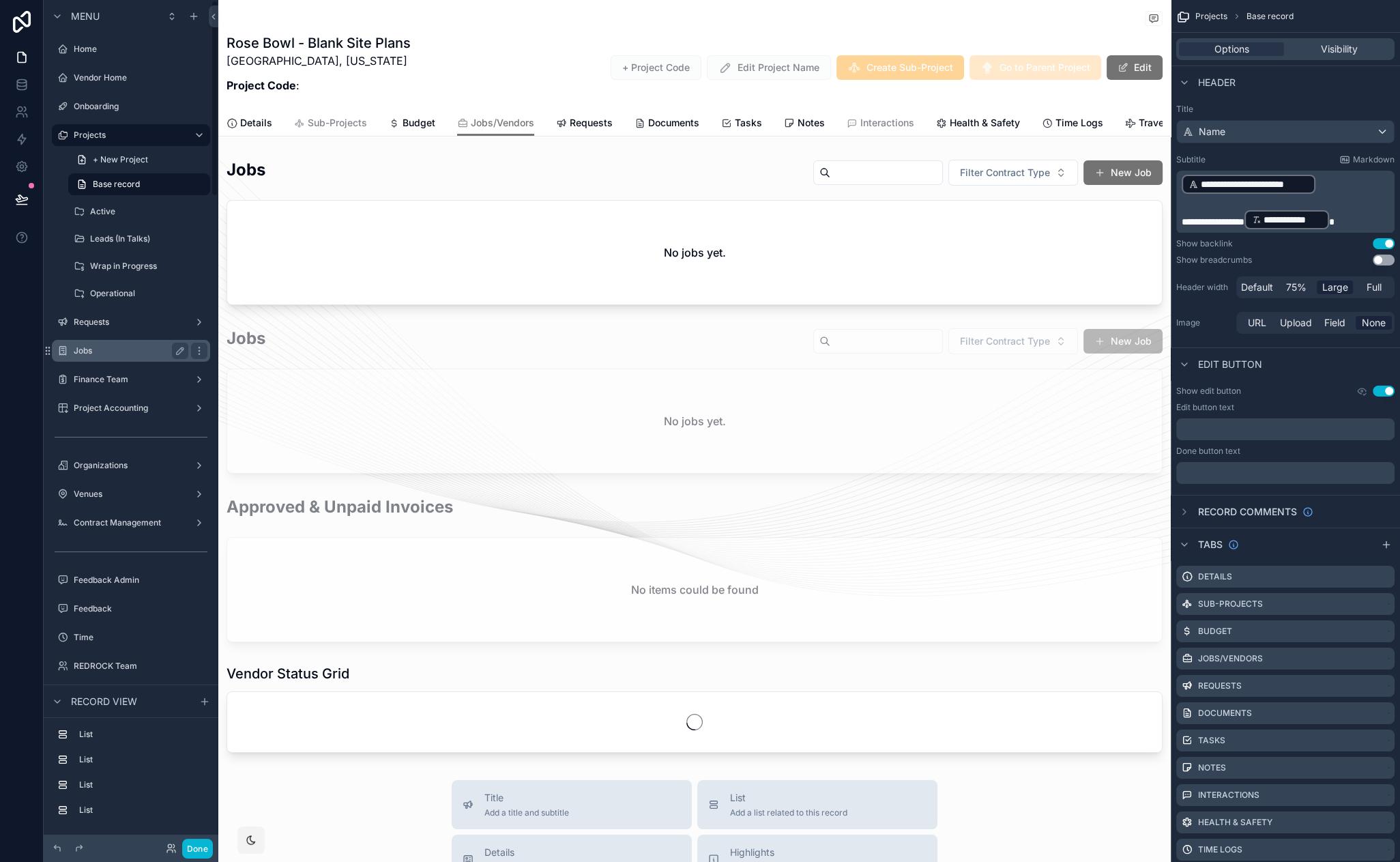
click at [102, 354] on label "Jobs" at bounding box center [128, 350] width 109 height 11
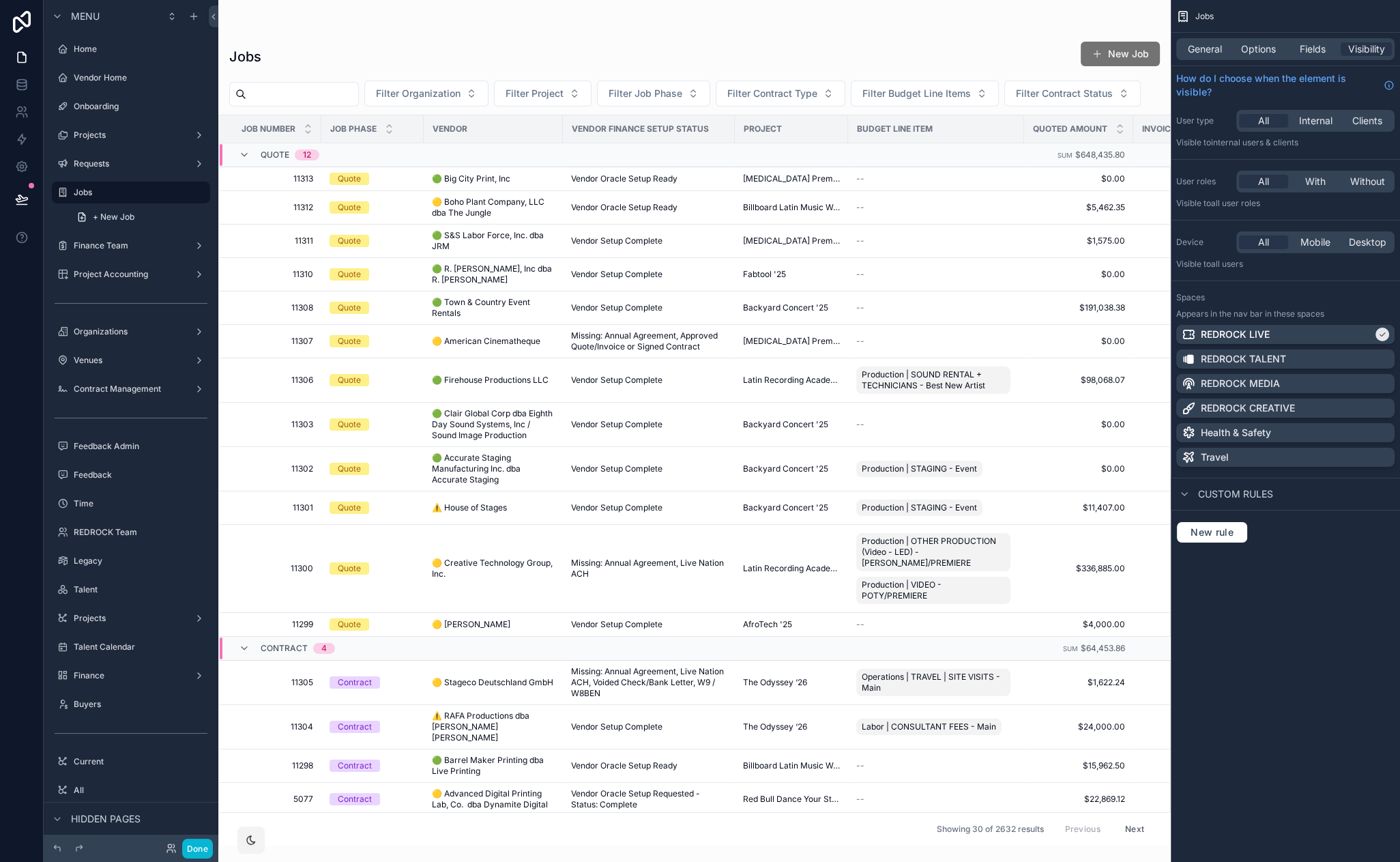
click at [296, 313] on div "scrollable content" at bounding box center [695, 431] width 952 height 862
click at [298, 305] on span "11308" at bounding box center [274, 308] width 78 height 11
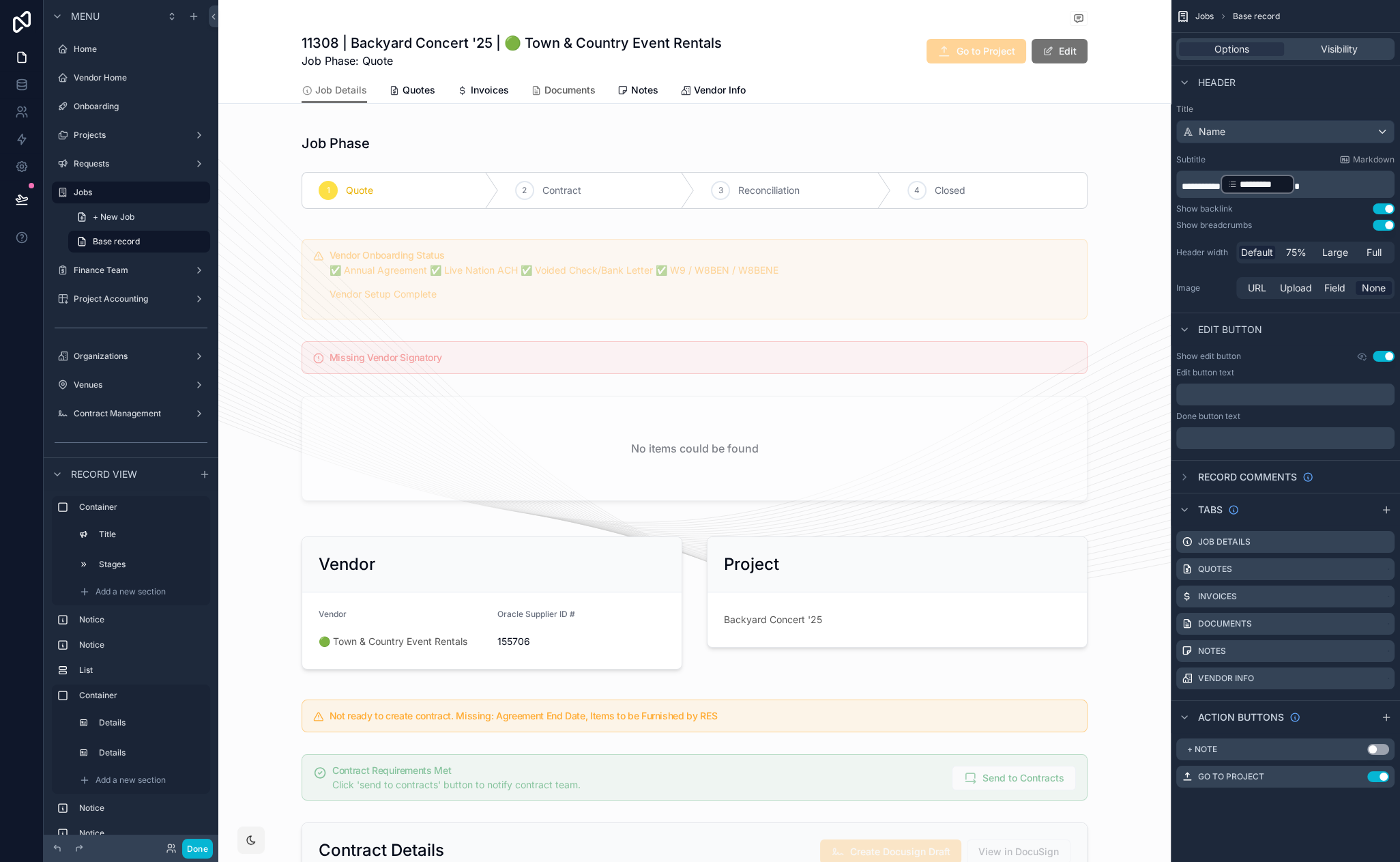
click at [564, 90] on span "Documents" at bounding box center [570, 90] width 51 height 14
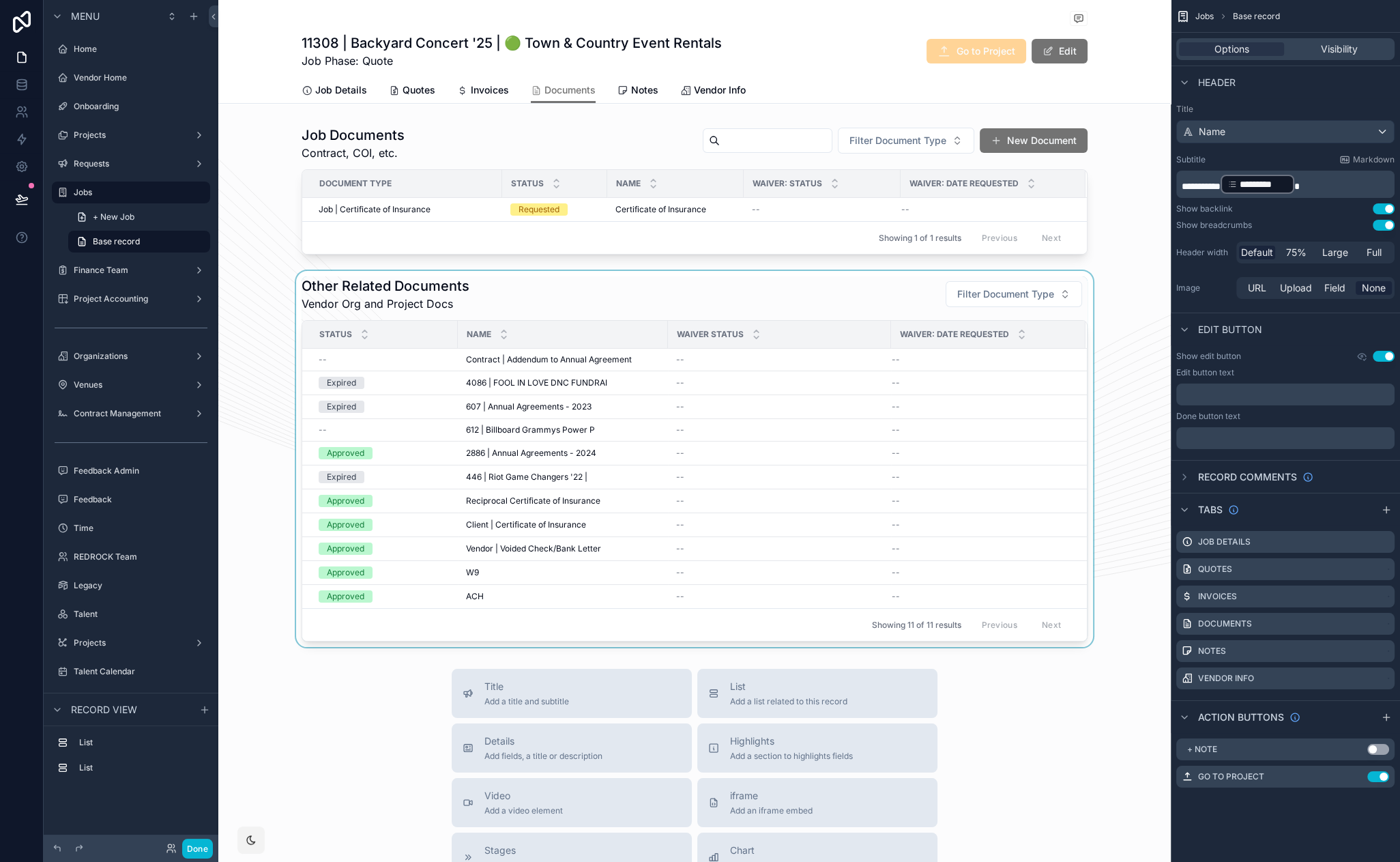
click at [554, 301] on div "scrollable content" at bounding box center [695, 459] width 952 height 376
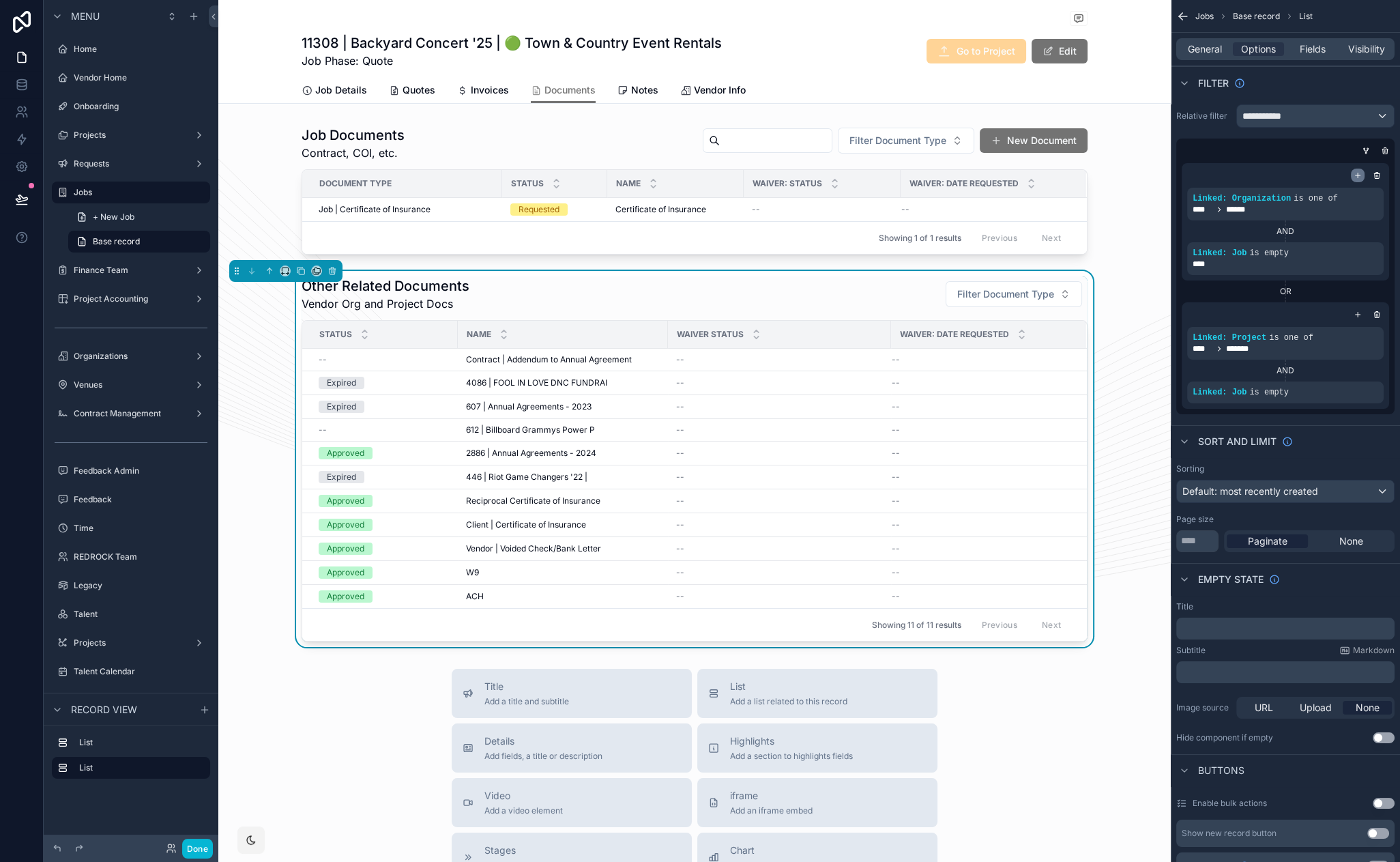
click at [1357, 172] on icon "scrollable content" at bounding box center [1358, 176] width 9 height 9
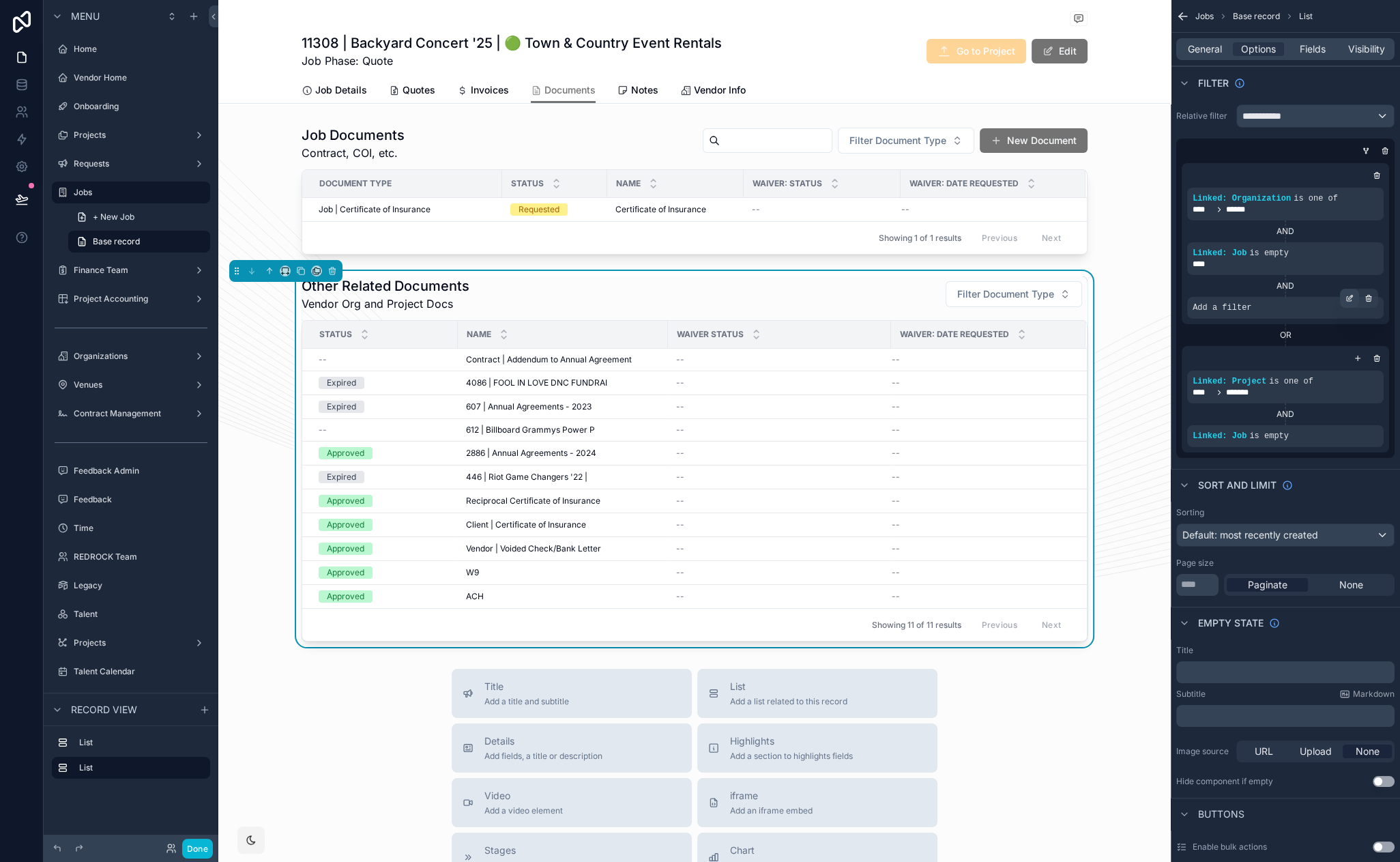
click at [1351, 291] on div "scrollable content" at bounding box center [1349, 298] width 19 height 19
click at [1088, 285] on div "Select a field" at bounding box center [1055, 287] width 81 height 22
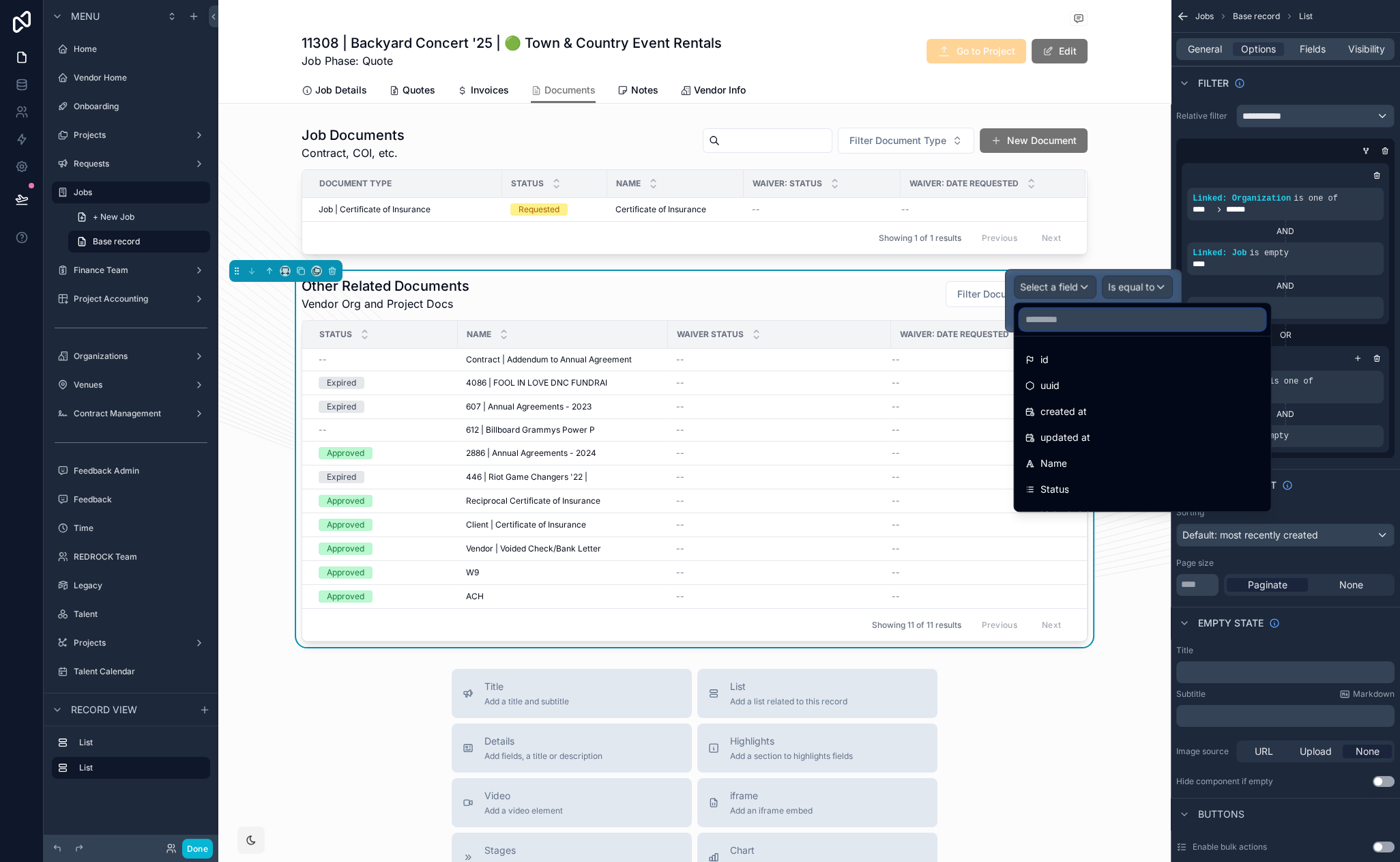
click at [1067, 317] on input "text" at bounding box center [1142, 319] width 246 height 22
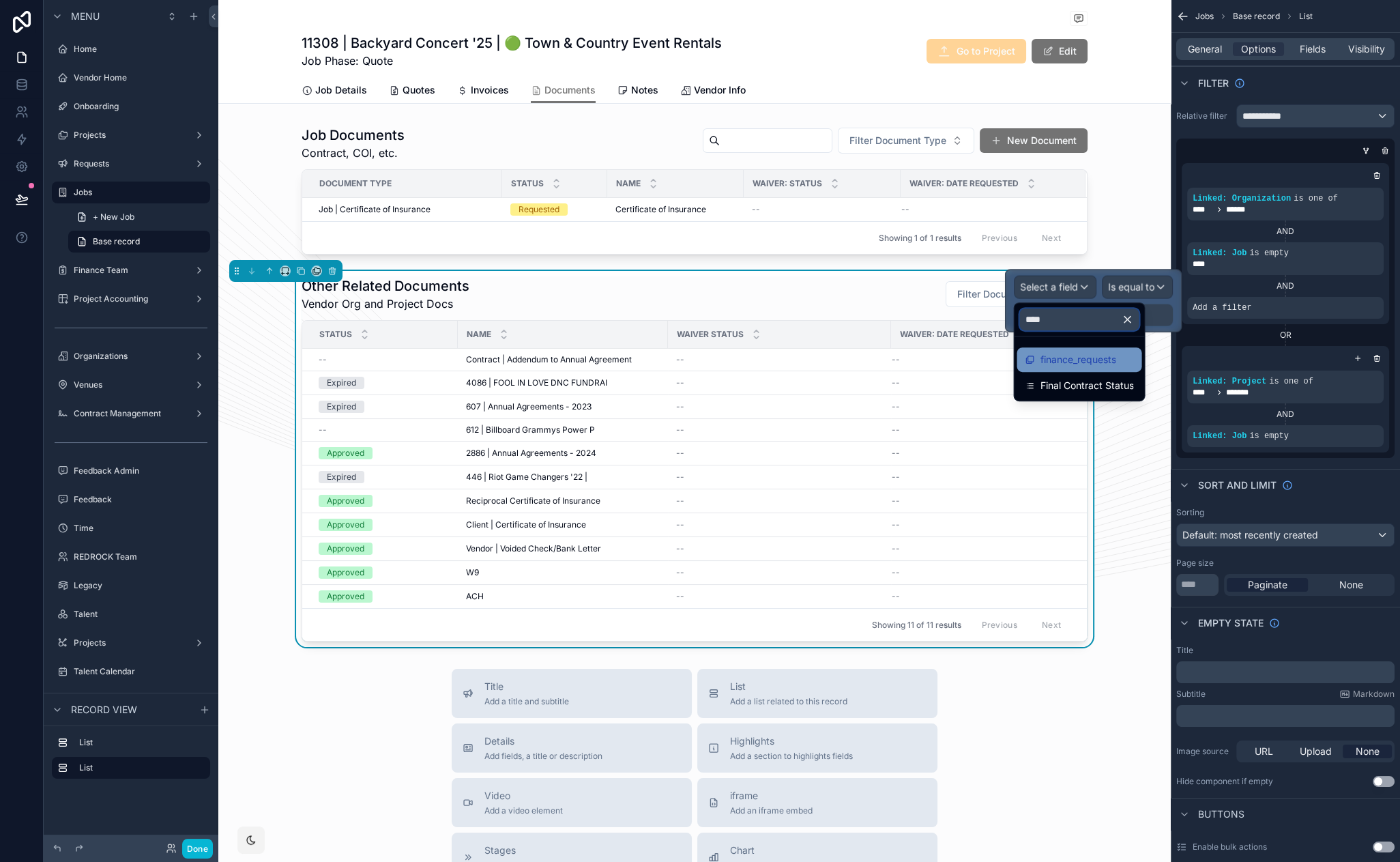
type input "****"
click at [1072, 352] on span "finance_requests" at bounding box center [1078, 359] width 75 height 16
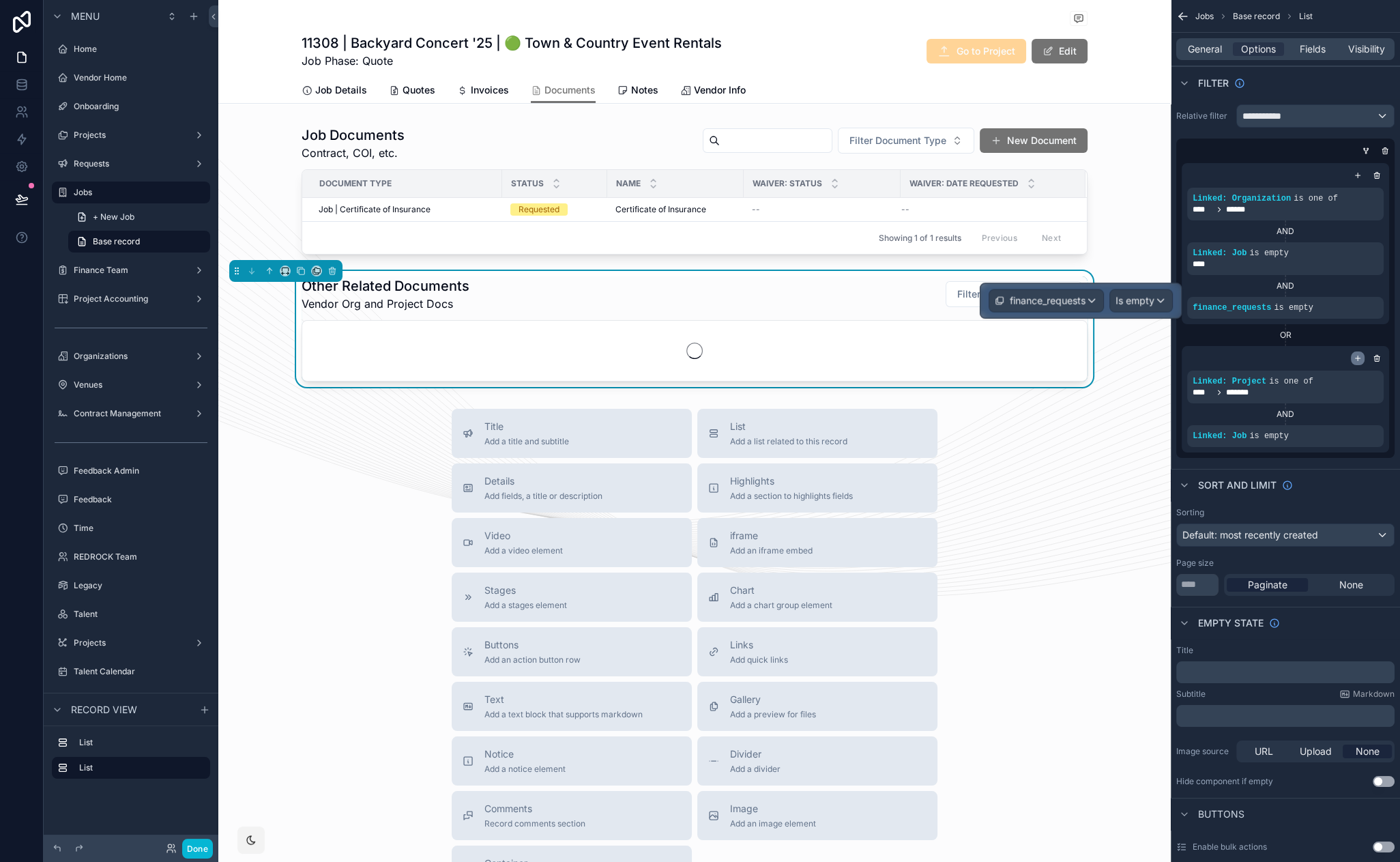
click at [1355, 354] on icon "scrollable content" at bounding box center [1358, 358] width 9 height 9
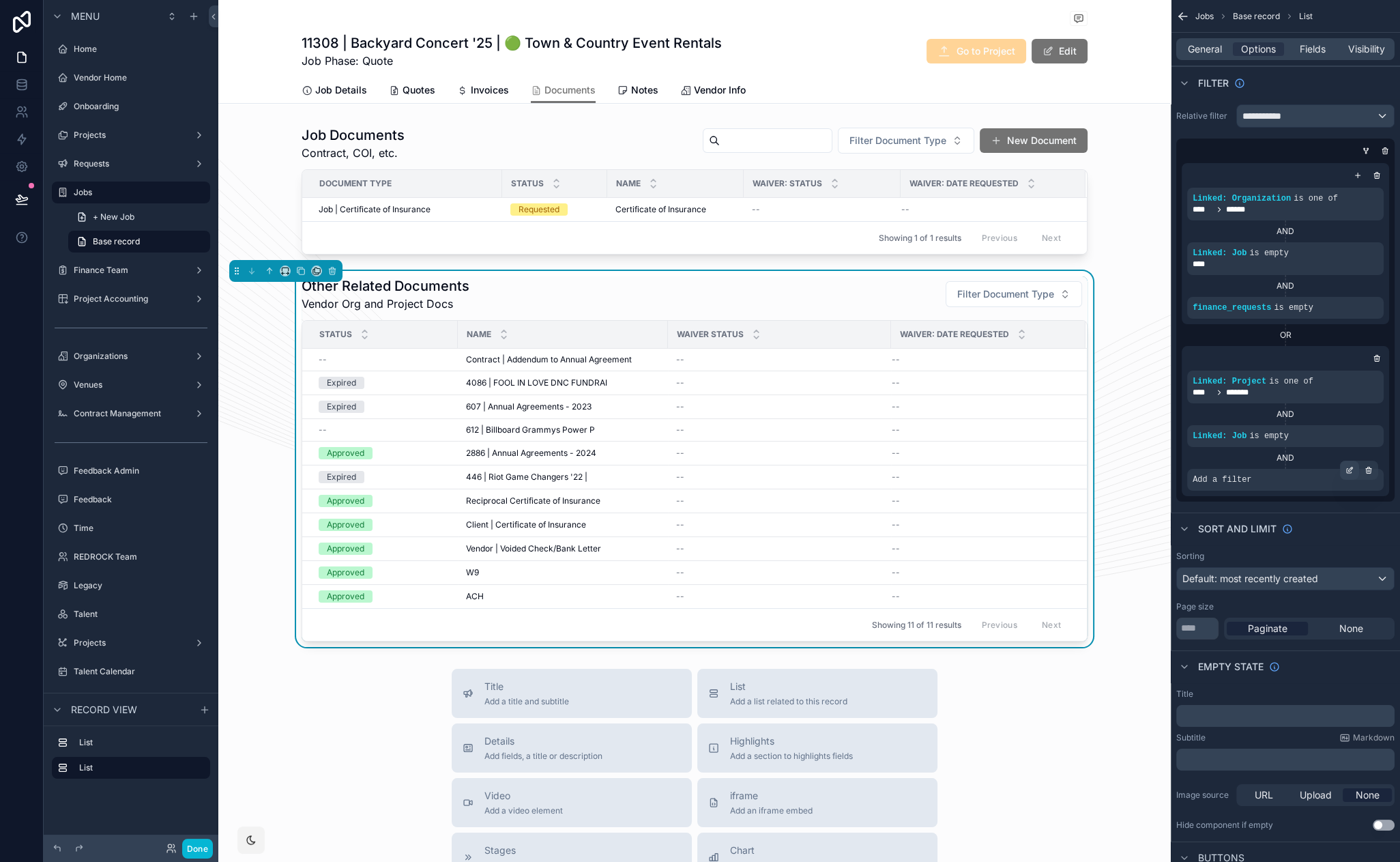
click at [1347, 469] on icon "scrollable content" at bounding box center [1349, 471] width 9 height 9
click at [1083, 462] on div "Select a field" at bounding box center [1055, 458] width 81 height 22
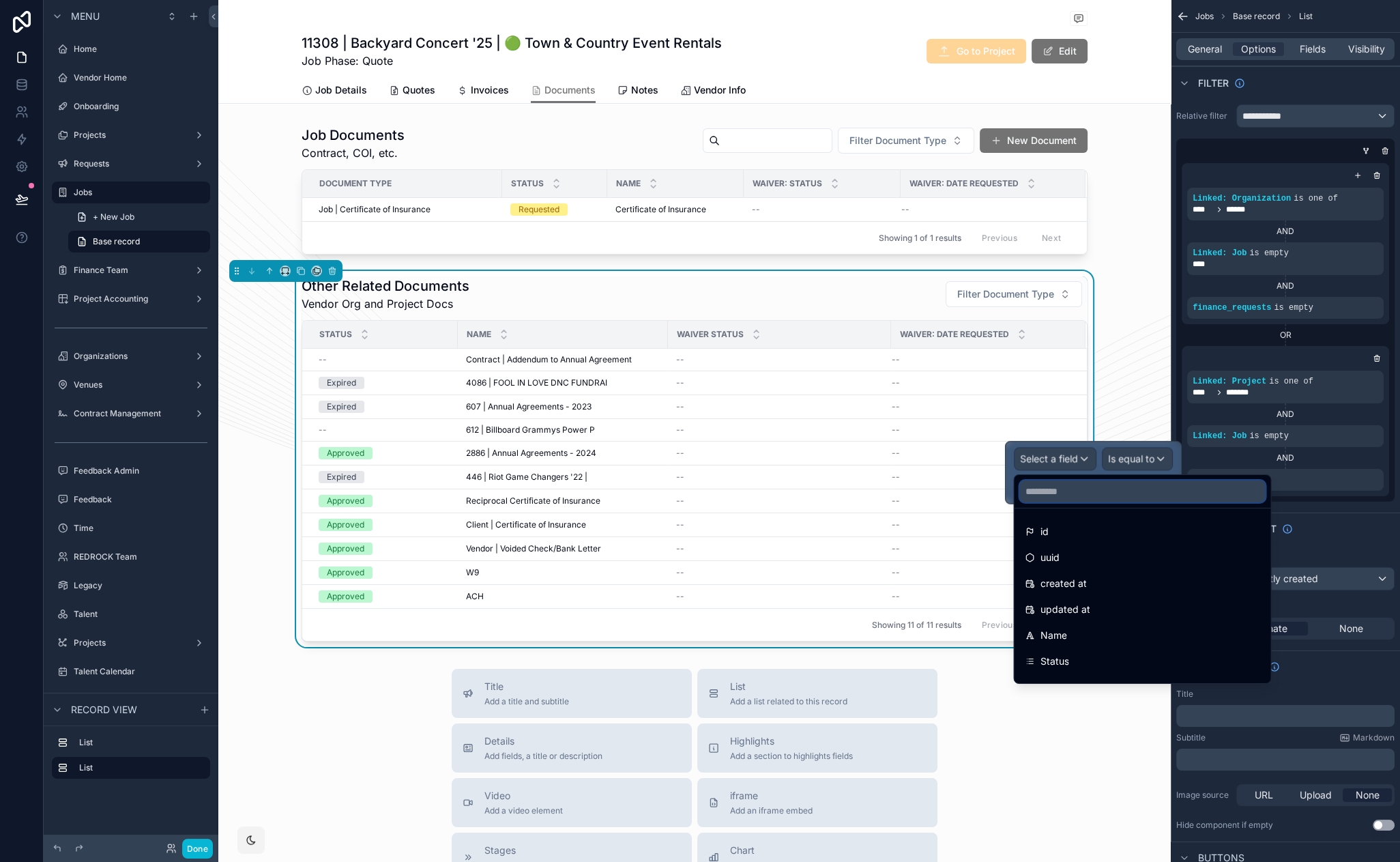
click at [1096, 485] on input "text" at bounding box center [1142, 491] width 246 height 22
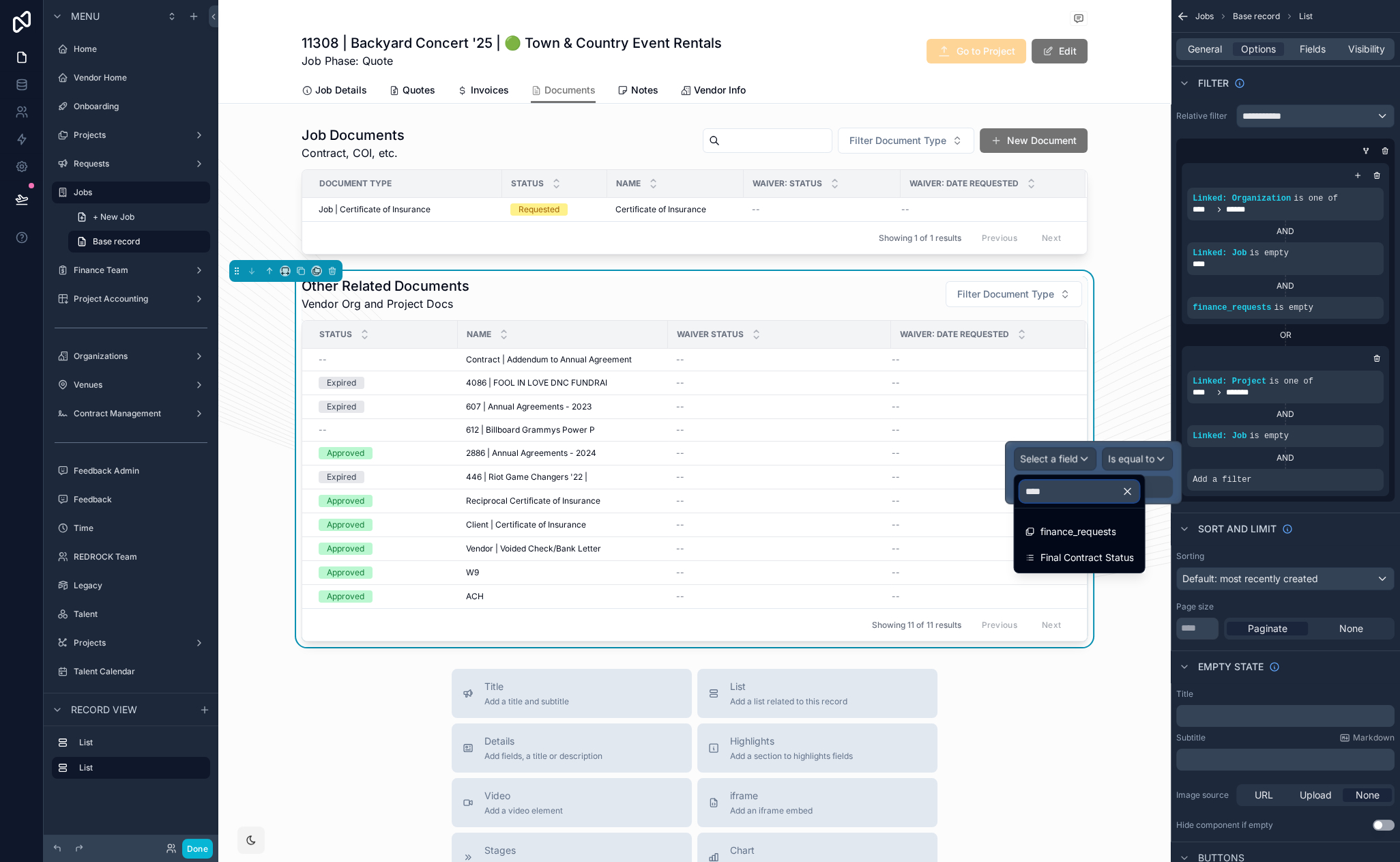
type input "*****"
click at [1115, 526] on span "finance_requests" at bounding box center [1078, 531] width 75 height 16
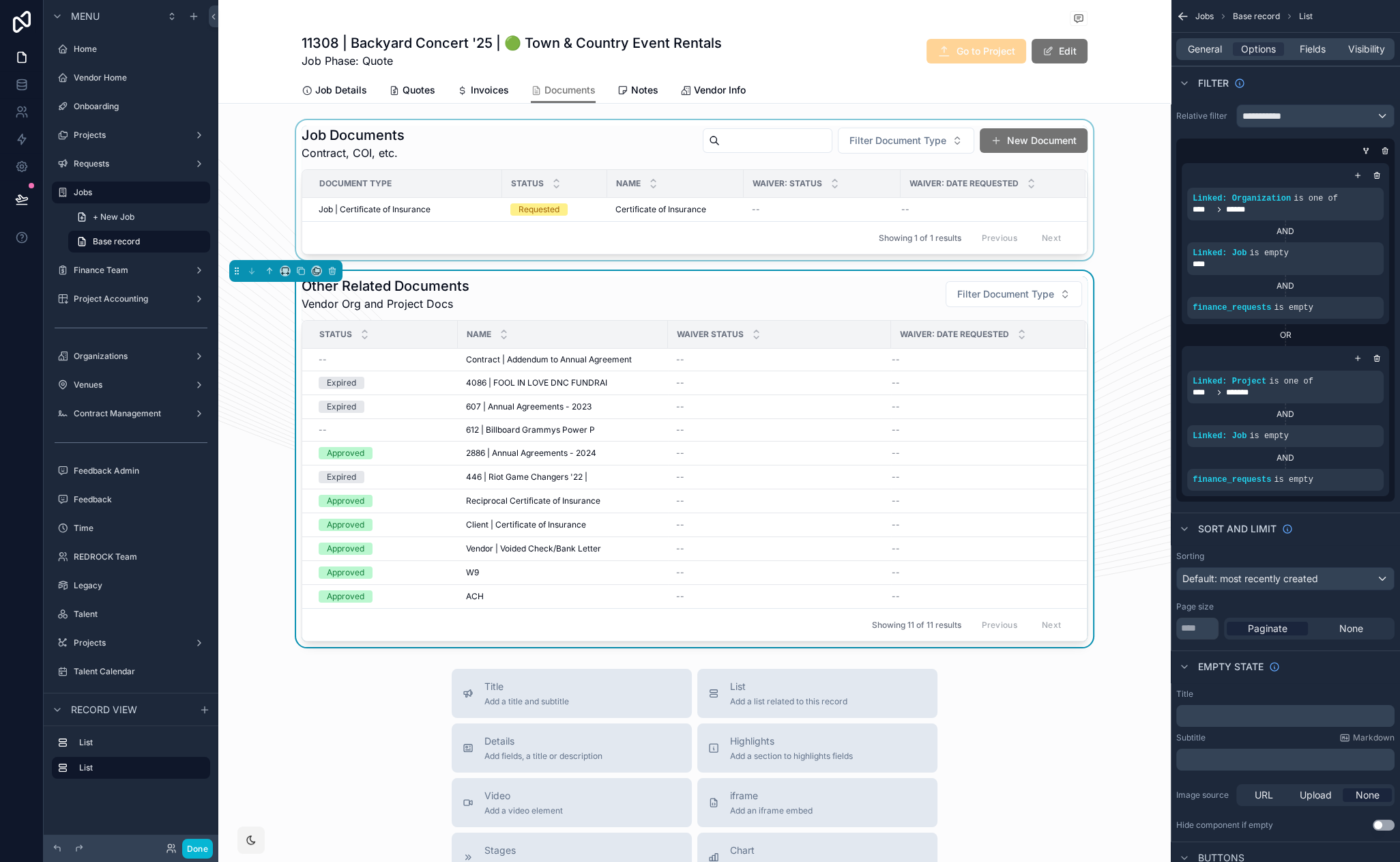
click at [559, 154] on div "scrollable content" at bounding box center [695, 190] width 952 height 140
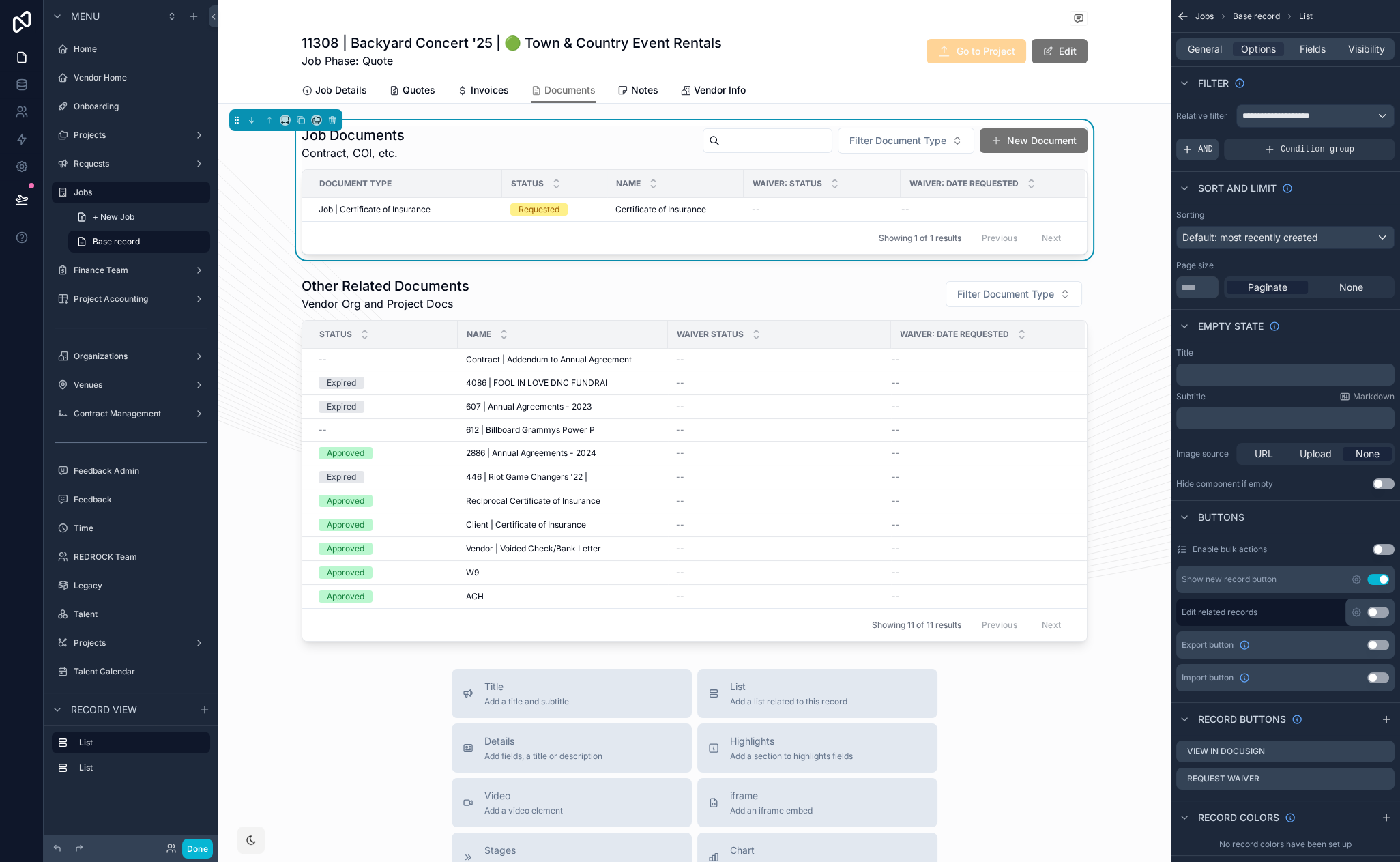
click at [1199, 150] on span "AND" at bounding box center [1205, 149] width 15 height 11
click at [1364, 137] on div "scrollable content" at bounding box center [1360, 140] width 19 height 19
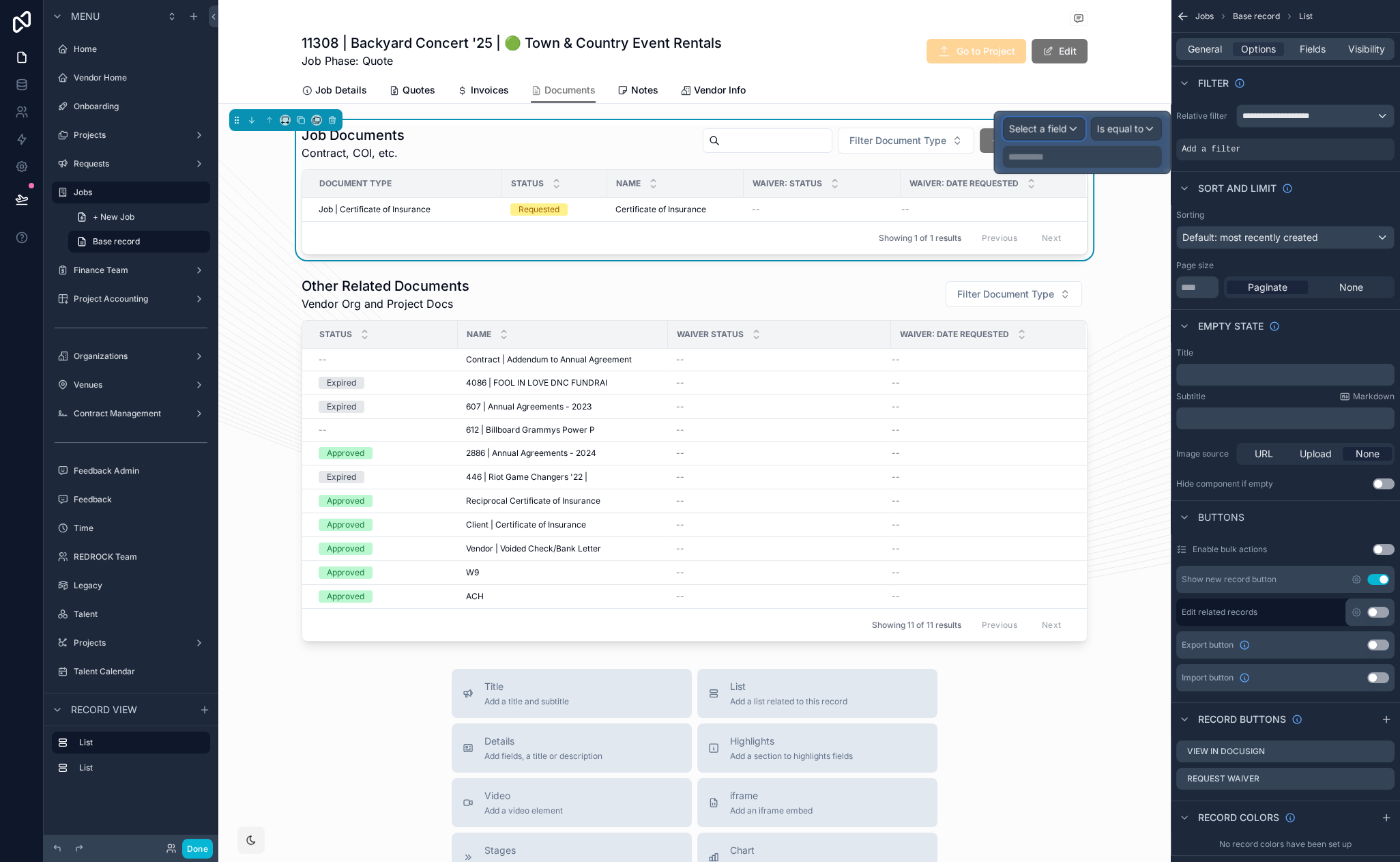
click at [1009, 132] on span "Select a field" at bounding box center [1038, 129] width 58 height 11
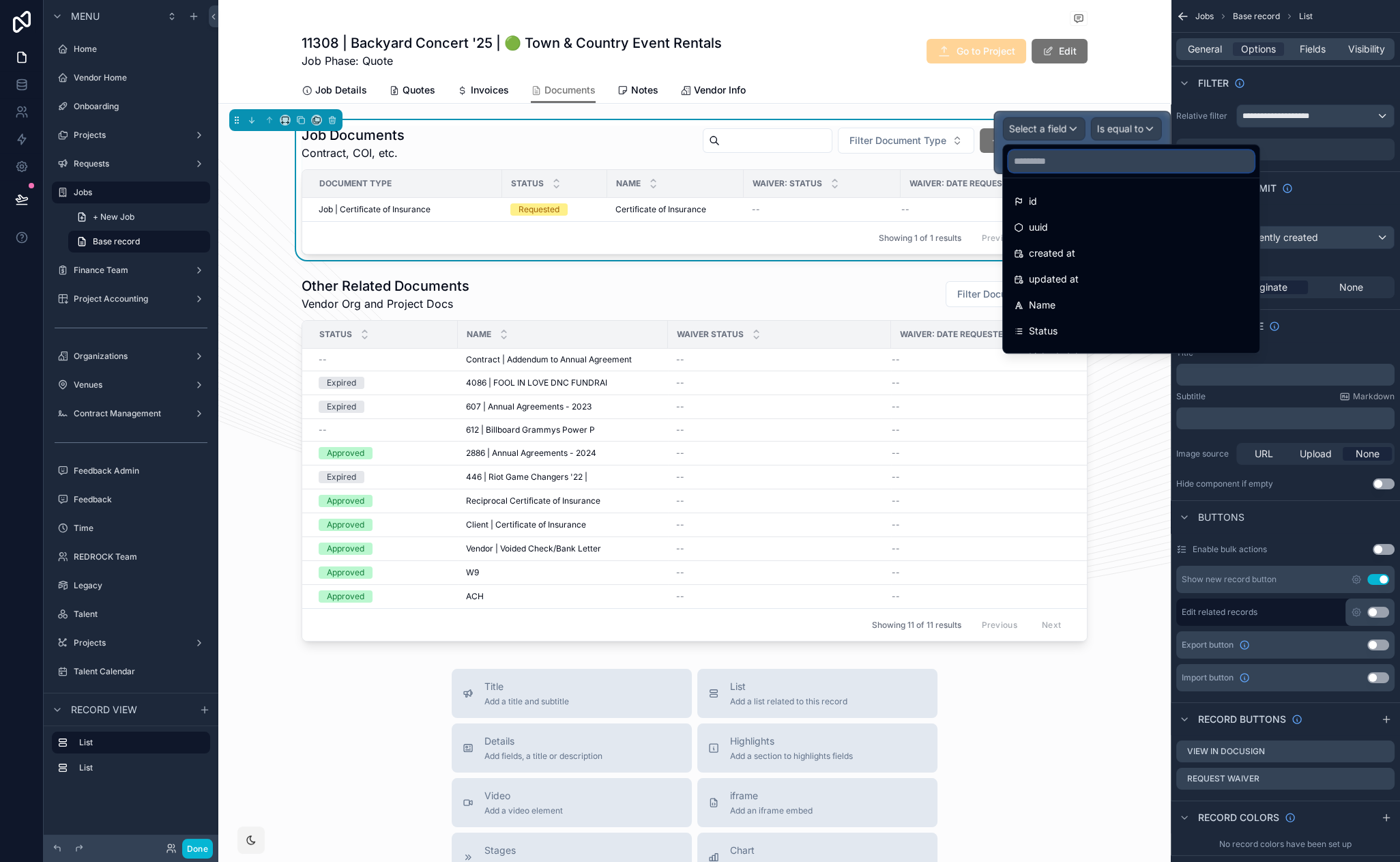
click at [1029, 155] on input "text" at bounding box center [1131, 161] width 246 height 22
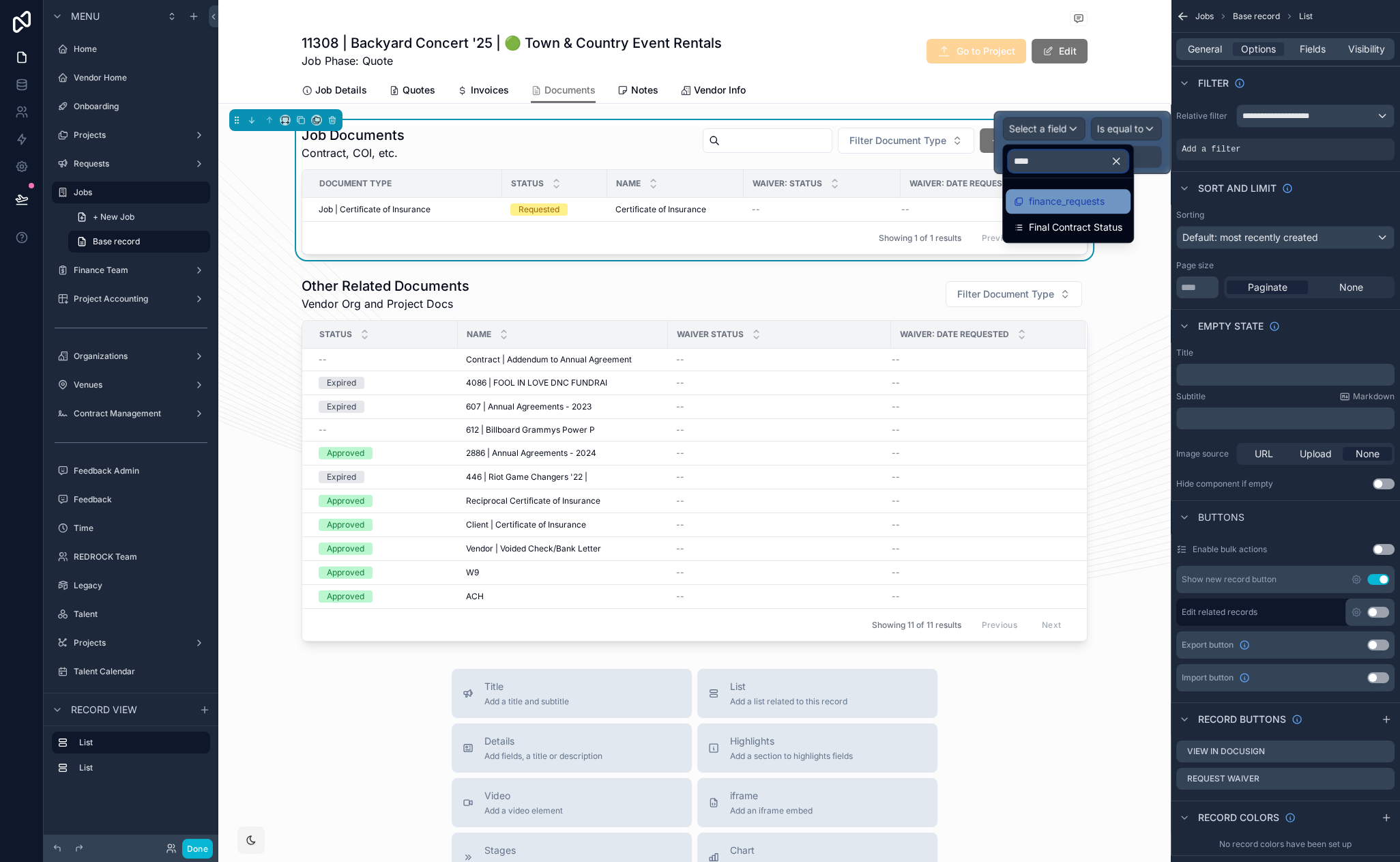
type input "****"
click at [1050, 199] on span "finance_requests" at bounding box center [1067, 201] width 75 height 16
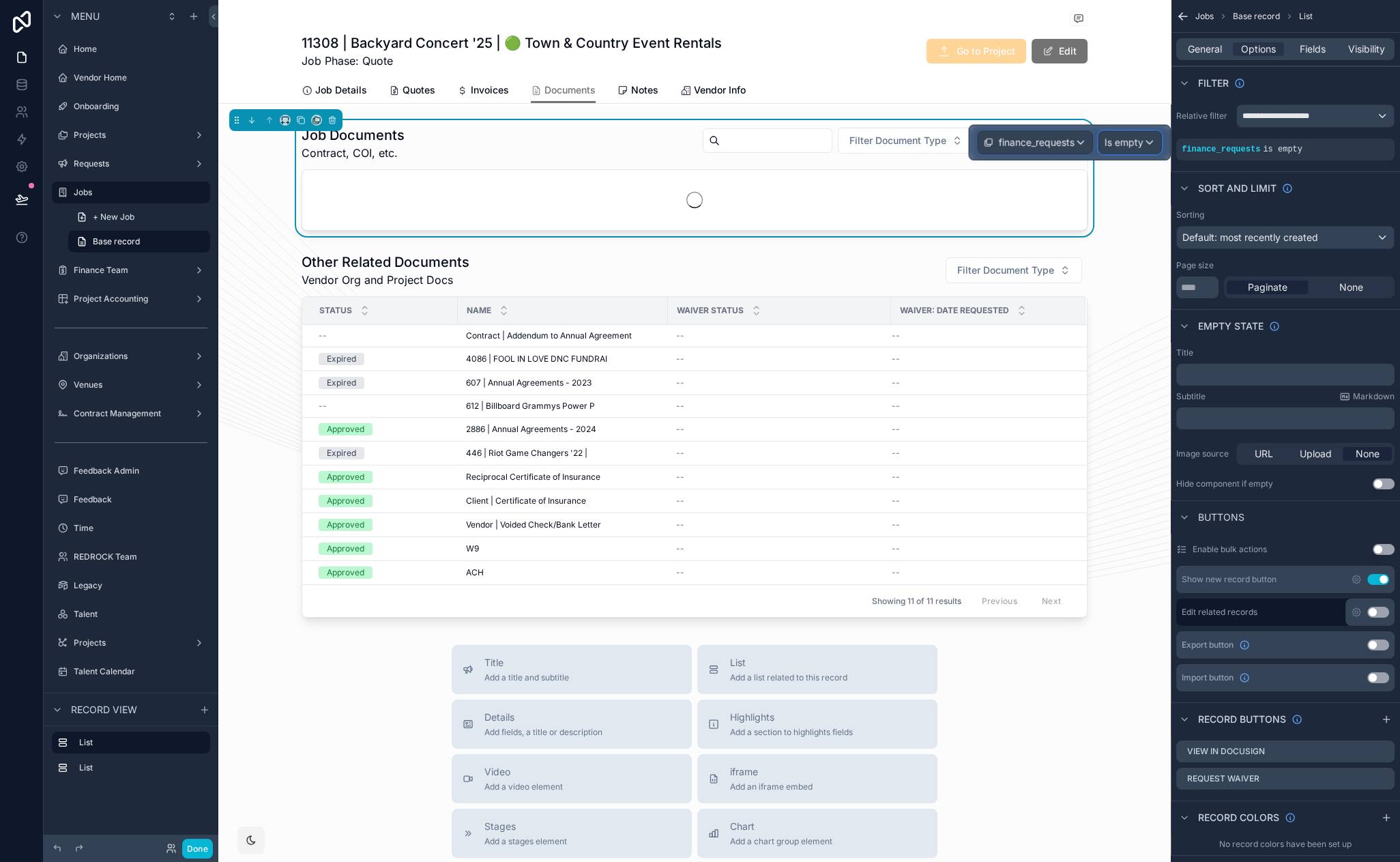
click at [1116, 136] on span "Is empty" at bounding box center [1124, 142] width 39 height 14
click at [1117, 23] on div "Jobs 11308 | Backyard Concert '25 | 🟢 Town & Country Event Rentals 11308 | Back…" at bounding box center [695, 52] width 952 height 104
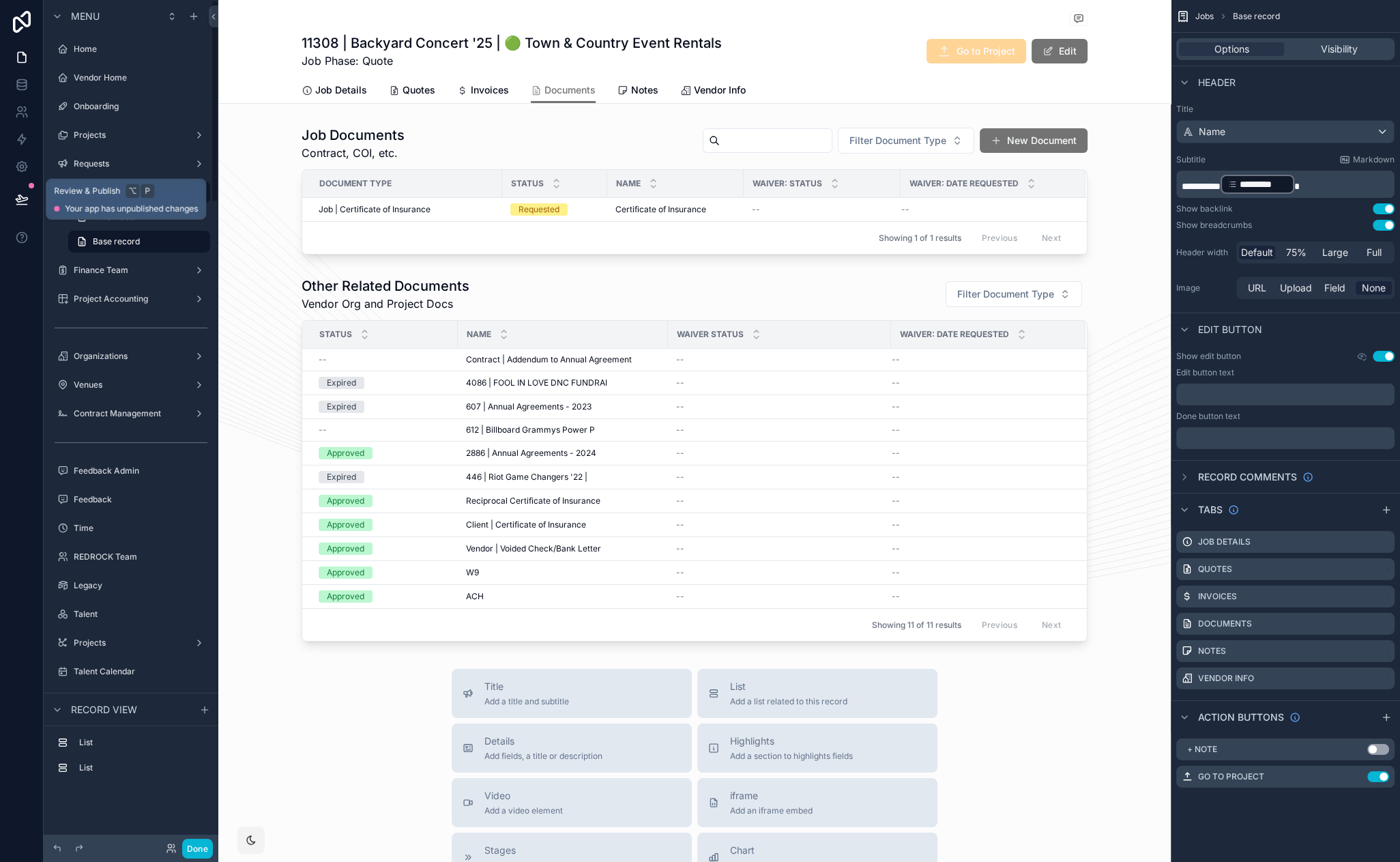
click at [19, 196] on icon at bounding box center [21, 199] width 11 height 7
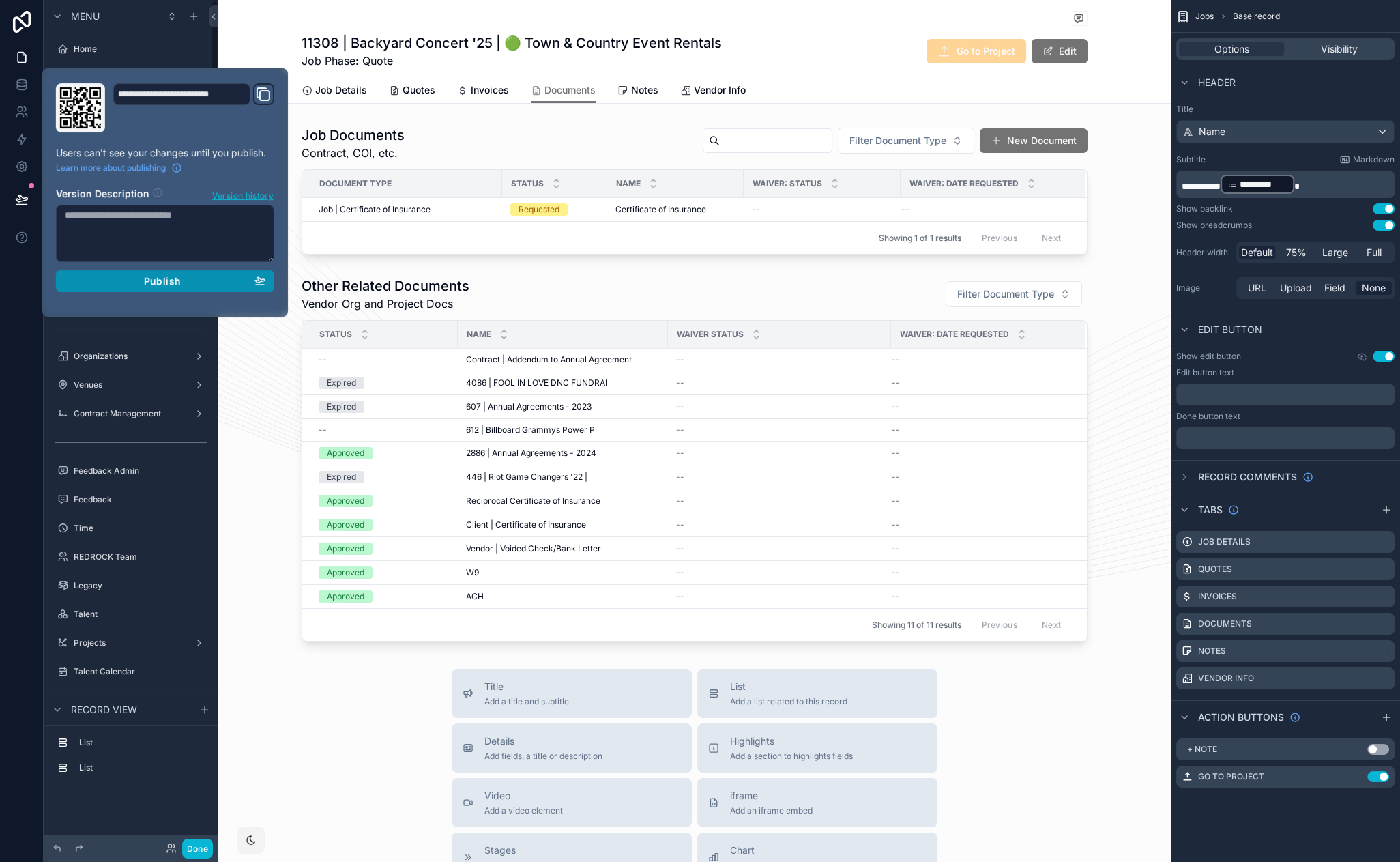
click at [229, 282] on div "Publish" at bounding box center [165, 280] width 201 height 12
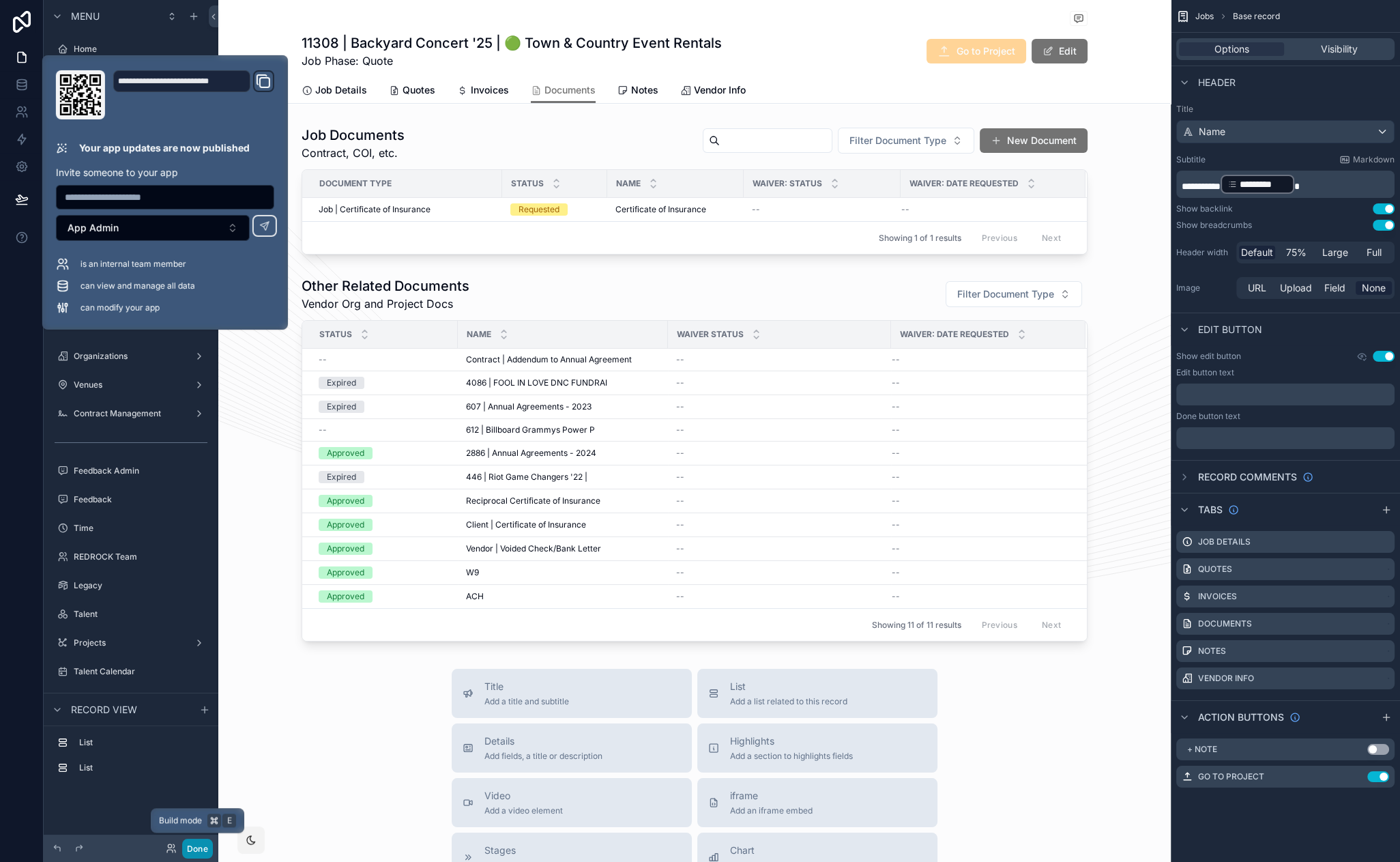
click at [203, 846] on button "Done" at bounding box center [197, 848] width 31 height 20
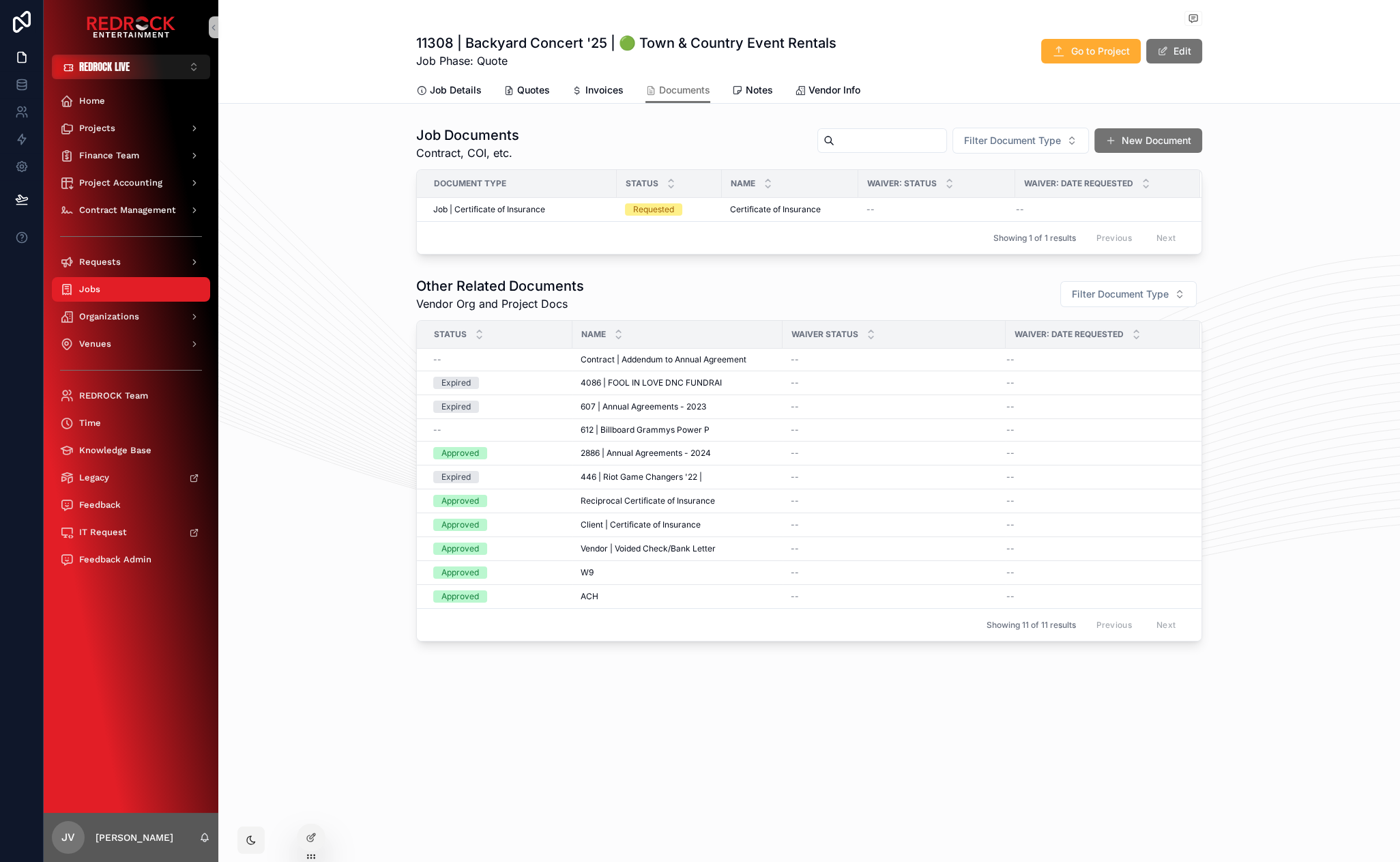
drag, startPoint x: 332, startPoint y: 574, endPoint x: 305, endPoint y: 532, distance: 49.9
drag, startPoint x: 305, startPoint y: 532, endPoint x: 301, endPoint y: 518, distance: 14.6
click at [303, 526] on div "Other Related Documents Vendor Org and Project Docs Filter Document Type Status…" at bounding box center [809, 459] width 1181 height 376
